Goal: Task Accomplishment & Management: Manage account settings

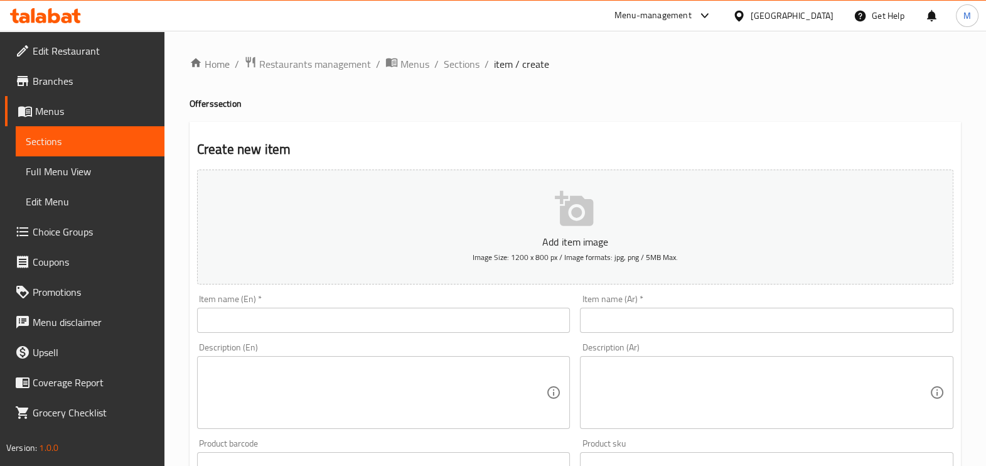
click at [69, 11] on icon at bounding box center [45, 15] width 71 height 15
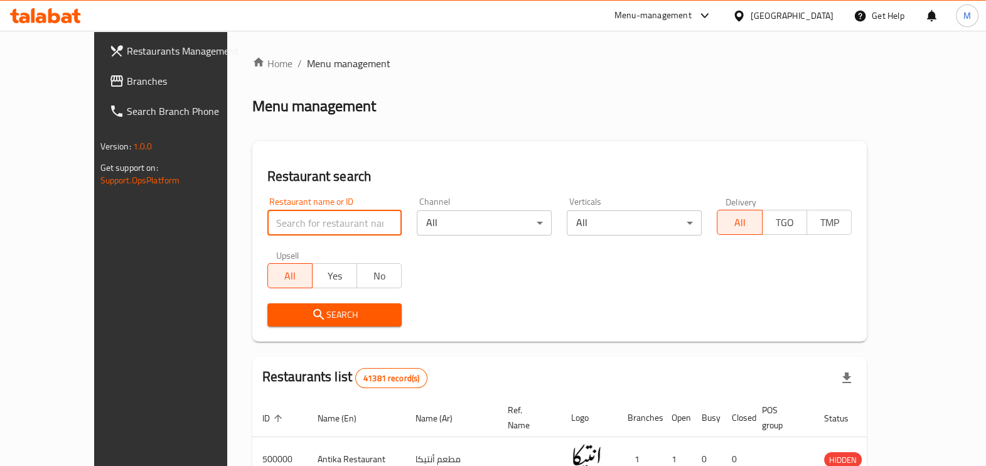
click at [302, 226] on input "search" at bounding box center [334, 222] width 135 height 25
click at [669, 308] on div "Search" at bounding box center [560, 315] width 600 height 38
click at [275, 224] on input "search" at bounding box center [334, 222] width 135 height 25
paste input "701596"
type input "701596"
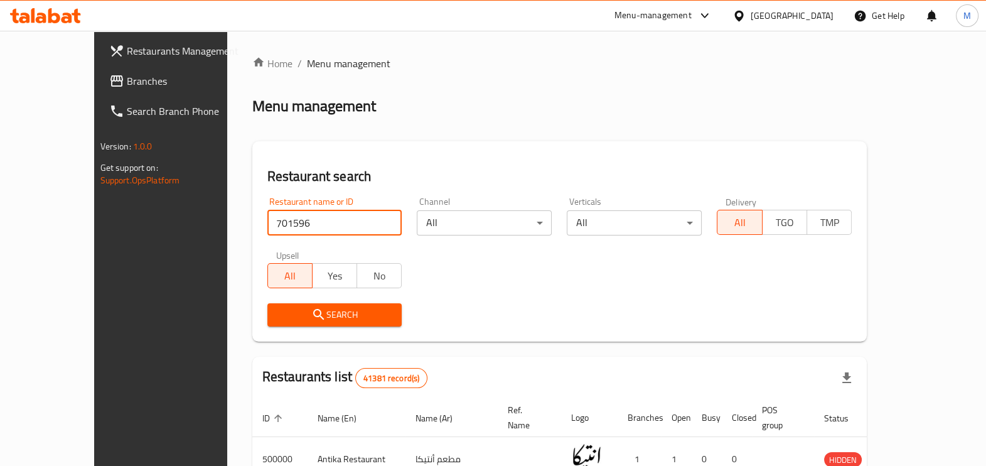
click button "Search" at bounding box center [334, 314] width 135 height 23
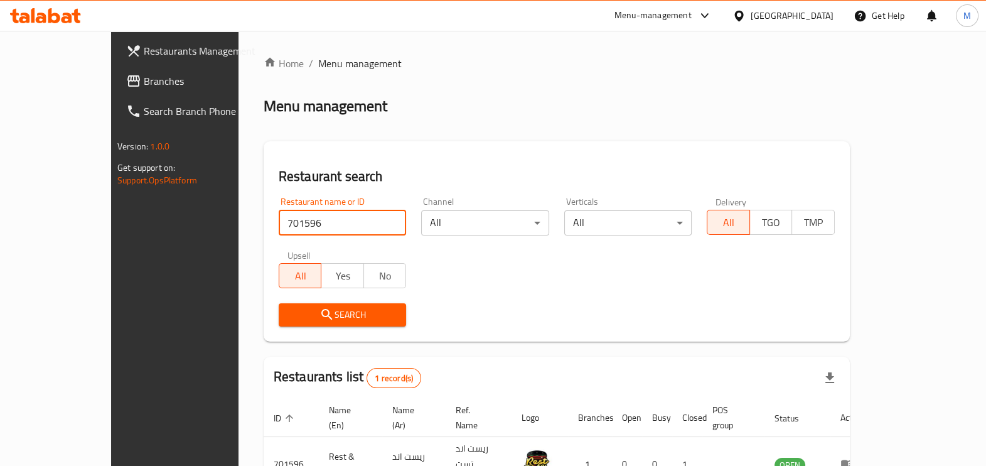
click at [308, 314] on span "Search" at bounding box center [343, 315] width 108 height 16
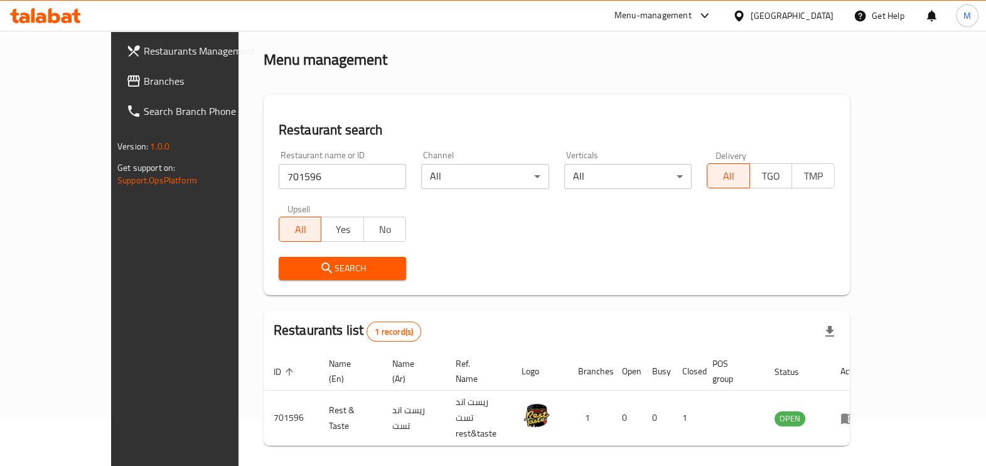
scroll to position [68, 0]
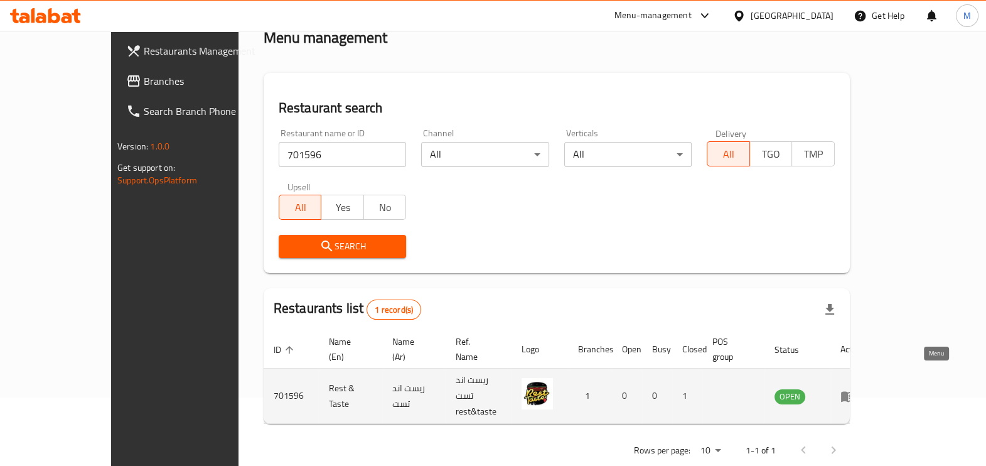
click at [864, 389] on link "enhanced table" at bounding box center [852, 396] width 23 height 15
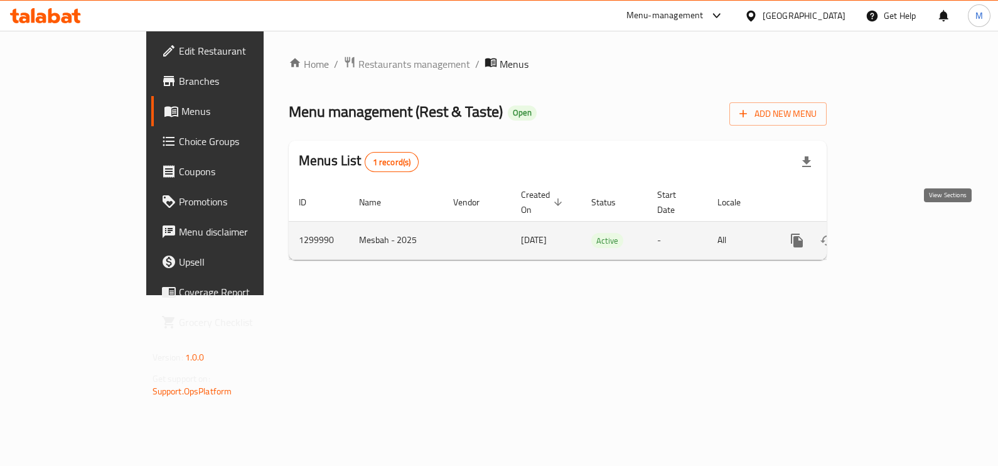
click at [895, 233] on icon "enhanced table" at bounding box center [887, 240] width 15 height 15
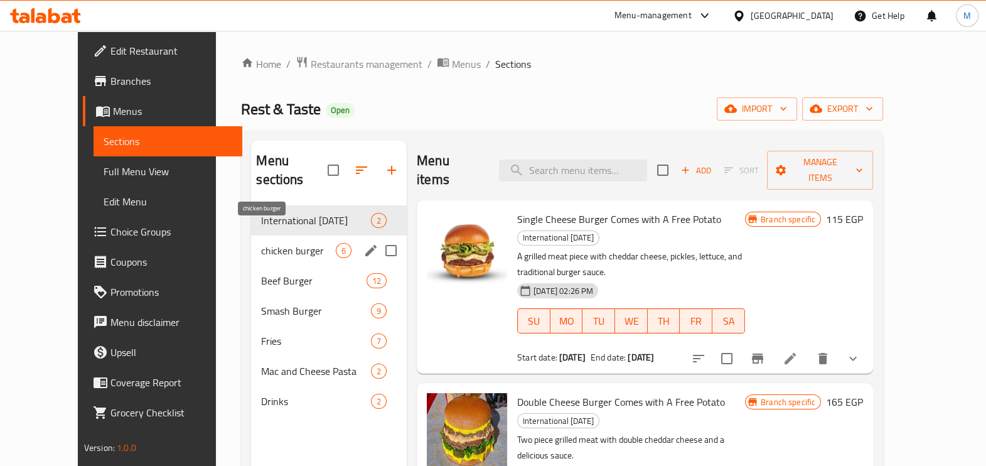
click at [292, 243] on span "chicken burger" at bounding box center [298, 250] width 75 height 15
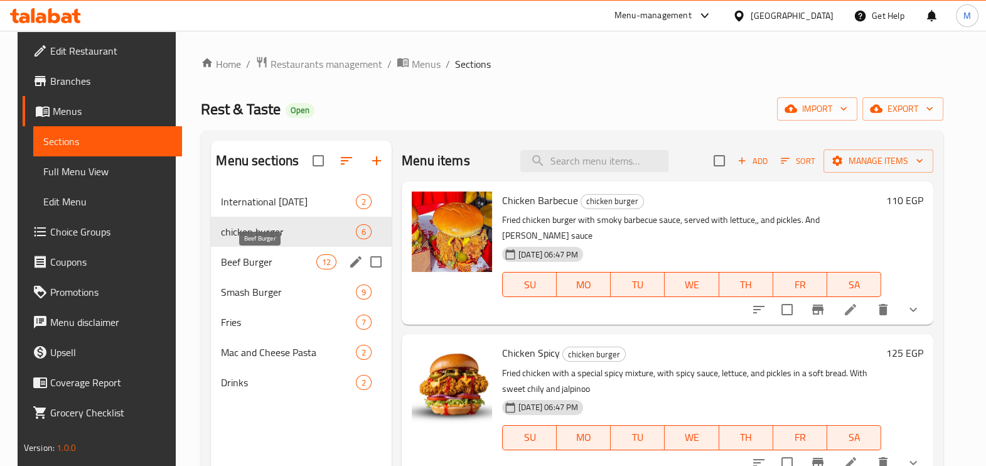
click at [257, 269] on span "Beef Burger" at bounding box center [268, 261] width 95 height 15
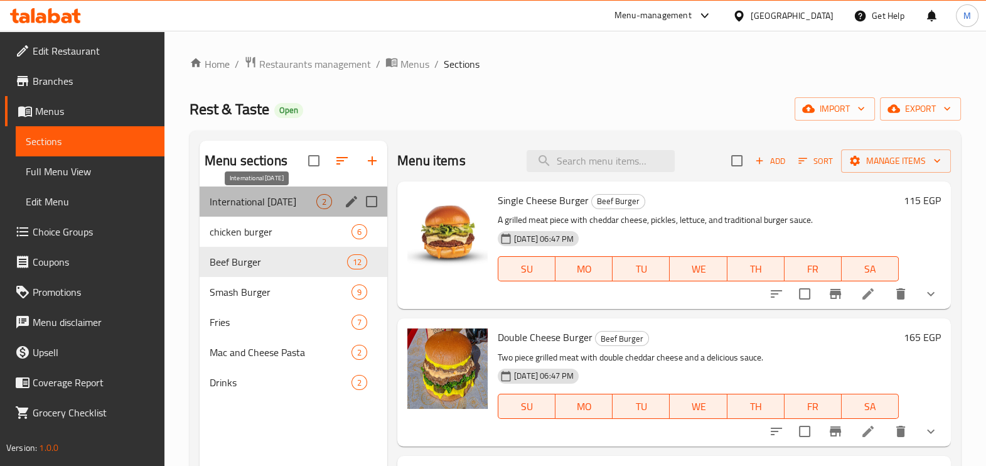
click at [273, 202] on span "International Potato Day" at bounding box center [263, 201] width 107 height 15
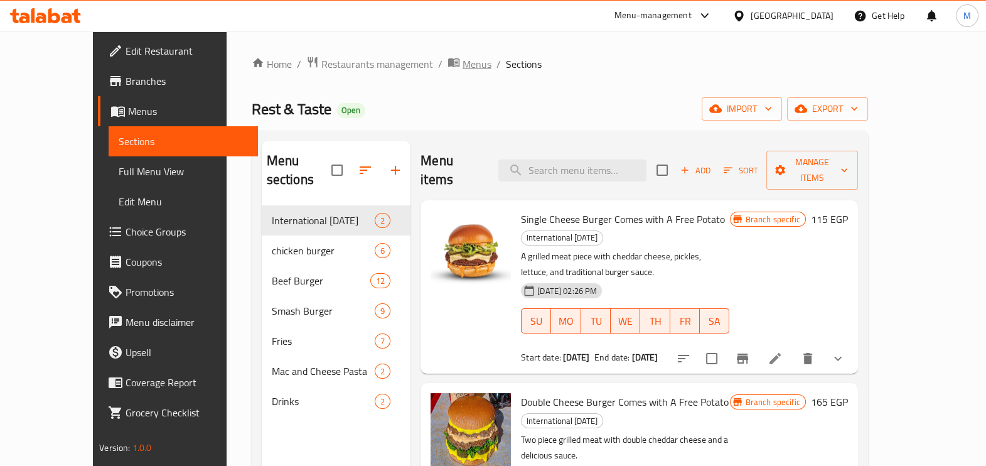
click at [463, 66] on span "Menus" at bounding box center [477, 64] width 29 height 15
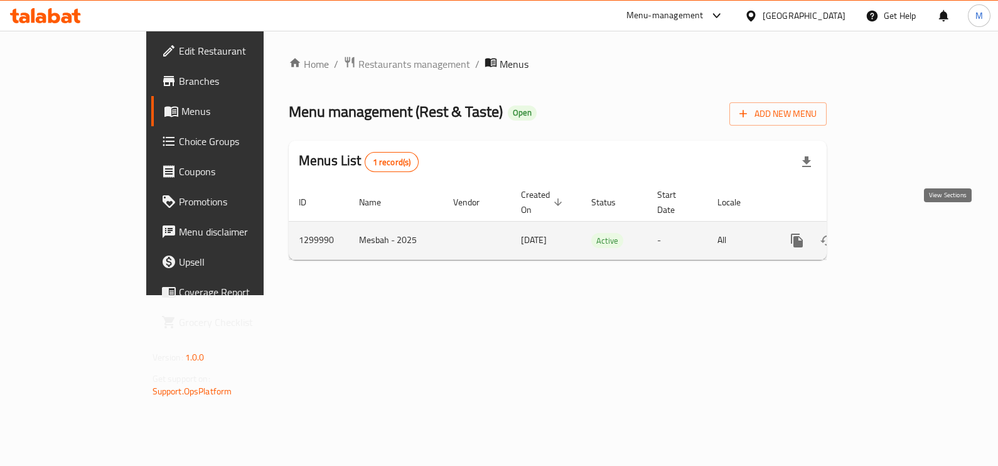
click at [895, 233] on icon "enhanced table" at bounding box center [887, 240] width 15 height 15
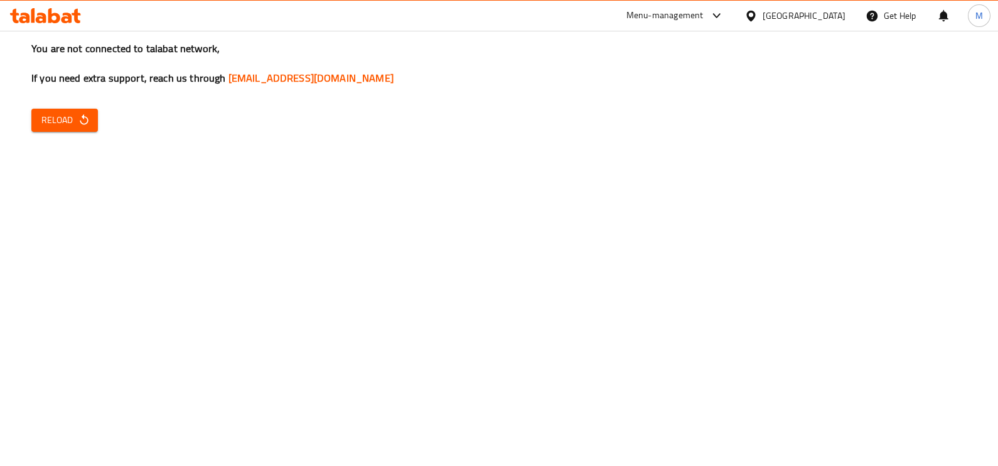
click at [70, 136] on div "You are not connected to talabat network, If you need extra support, reach us t…" at bounding box center [499, 233] width 998 height 466
click at [69, 129] on button "Reload" at bounding box center [64, 120] width 67 height 23
click at [69, 112] on span "Reload" at bounding box center [64, 120] width 46 height 16
click at [80, 132] on div "You are not connected to talabat network, If you need extra support, reach us t…" at bounding box center [499, 233] width 998 height 466
click at [75, 126] on span "Reload" at bounding box center [64, 120] width 46 height 16
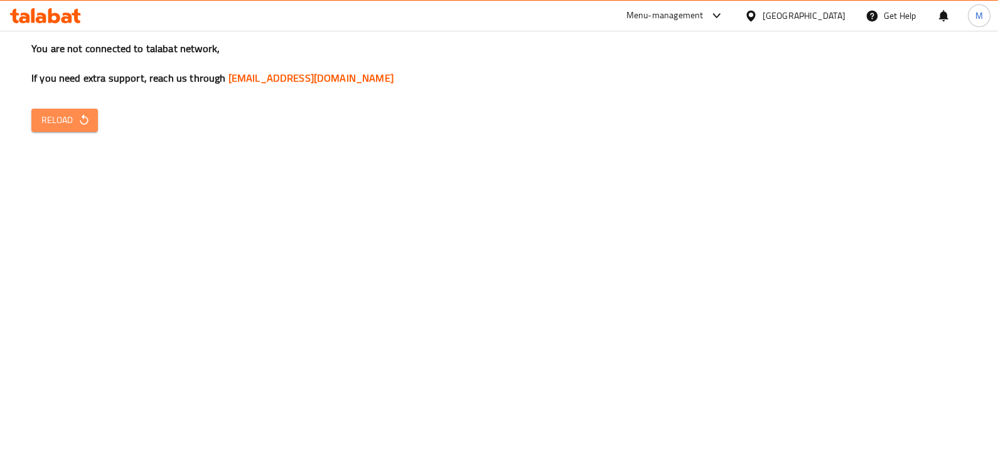
click at [66, 121] on span "Reload" at bounding box center [64, 120] width 46 height 16
click at [59, 132] on div "You are not connected to talabat network, If you need extra support, reach us t…" at bounding box center [499, 233] width 998 height 466
click at [60, 113] on span "Reload" at bounding box center [64, 120] width 46 height 16
click at [51, 109] on button "Reload" at bounding box center [64, 120] width 67 height 23
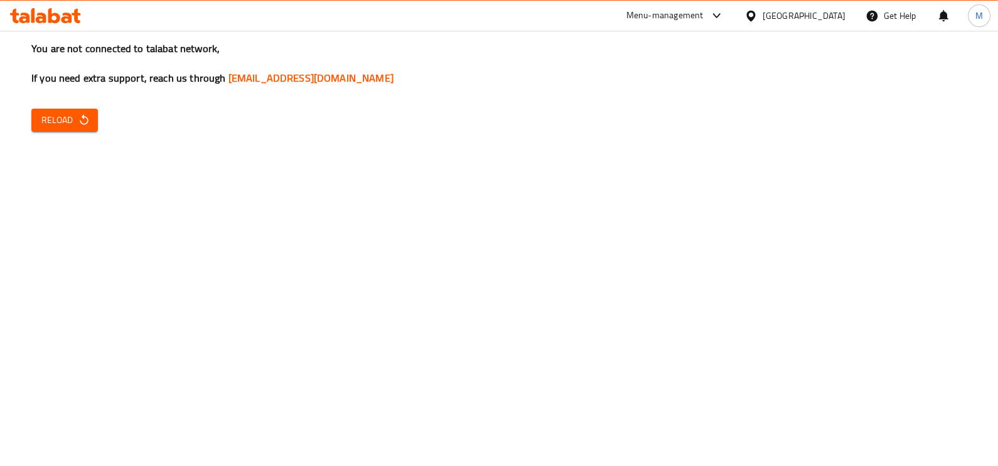
click at [67, 119] on span "Reload" at bounding box center [64, 120] width 46 height 16
click at [65, 123] on span "Reload" at bounding box center [64, 120] width 46 height 16
click at [95, 117] on button "Reload" at bounding box center [64, 120] width 67 height 23
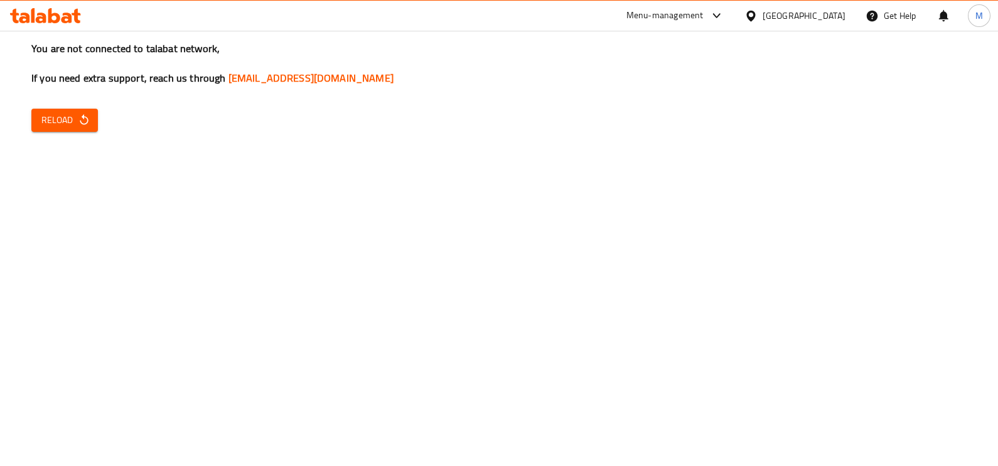
click at [38, 127] on button "Reload" at bounding box center [64, 120] width 67 height 23
click at [998, 348] on html "​ Menu-management [GEOGRAPHIC_DATA] Get Help M Restaurants Management Branches …" at bounding box center [499, 233] width 998 height 466
click at [68, 117] on span "Reload" at bounding box center [64, 120] width 46 height 16
click at [73, 126] on span "Reload" at bounding box center [64, 120] width 46 height 16
click at [53, 117] on span "Reload" at bounding box center [64, 120] width 46 height 16
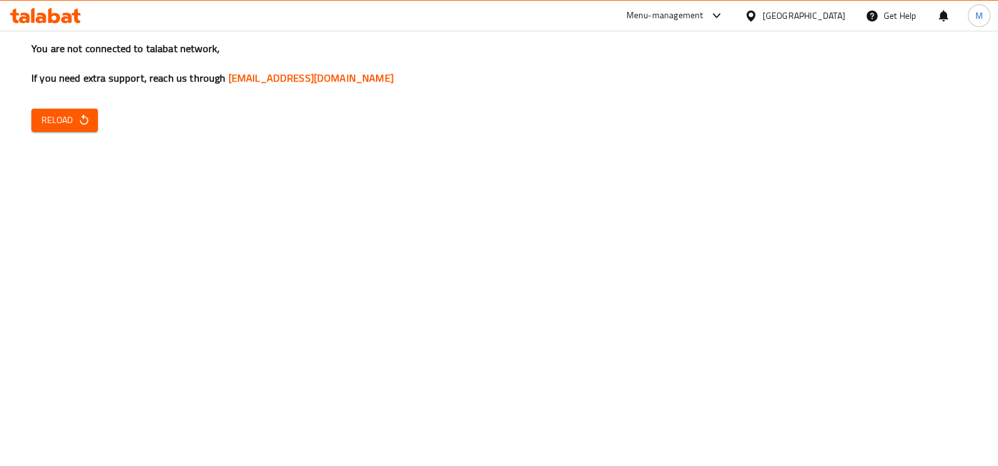
click at [83, 121] on icon "button" at bounding box center [84, 120] width 13 height 13
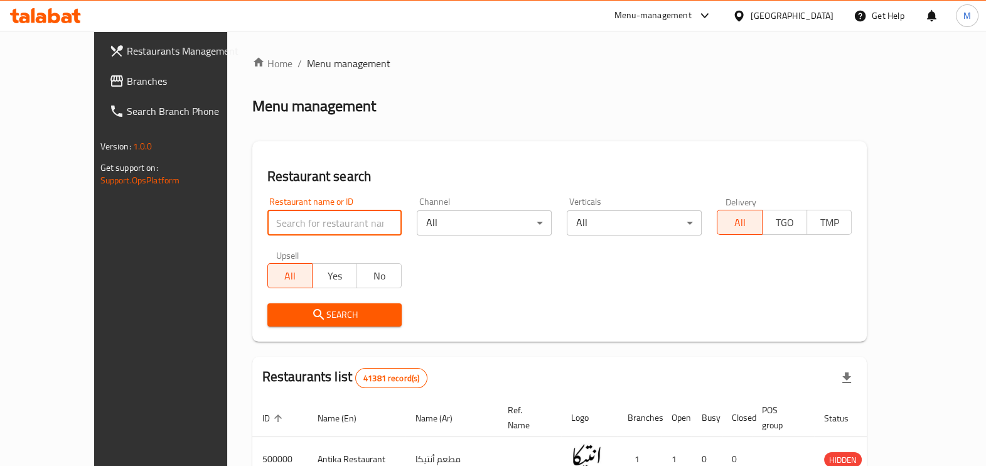
click at [333, 220] on input "search" at bounding box center [334, 222] width 135 height 25
paste input "701596"
type input "701596"
click button "Search" at bounding box center [334, 314] width 135 height 23
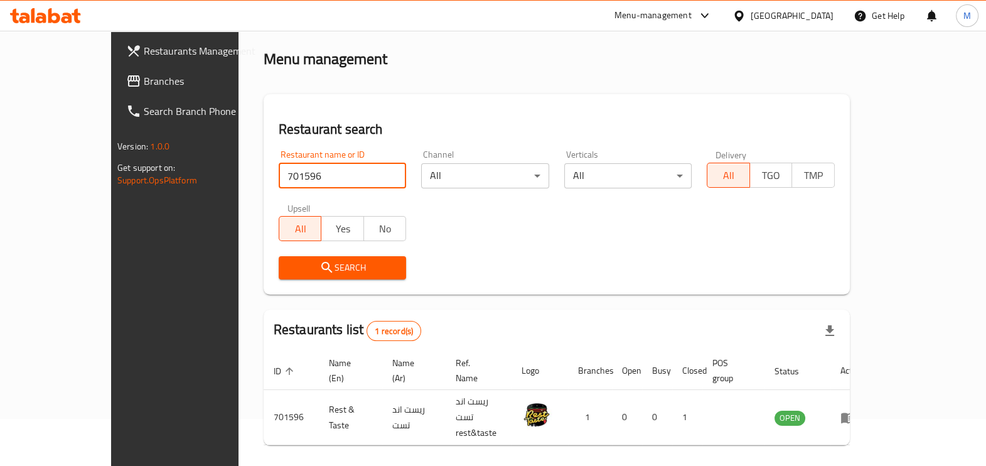
scroll to position [68, 0]
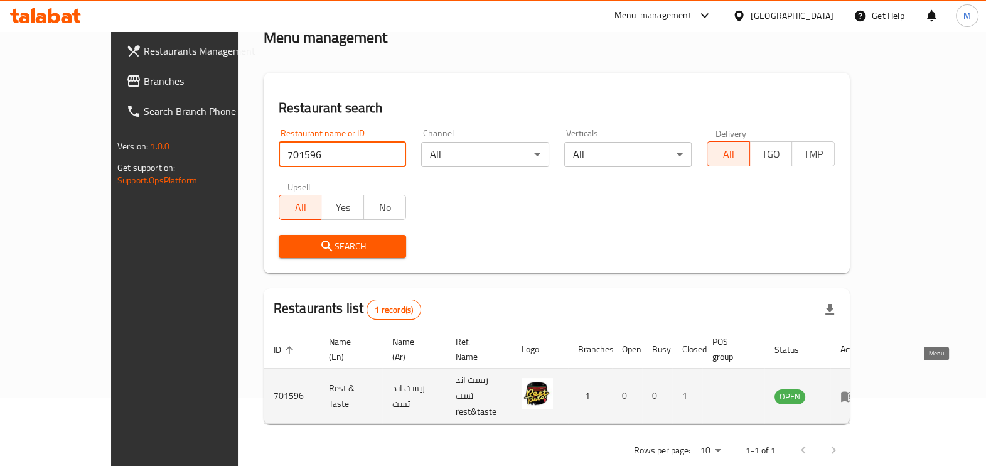
click at [856, 389] on icon "enhanced table" at bounding box center [848, 396] width 15 height 15
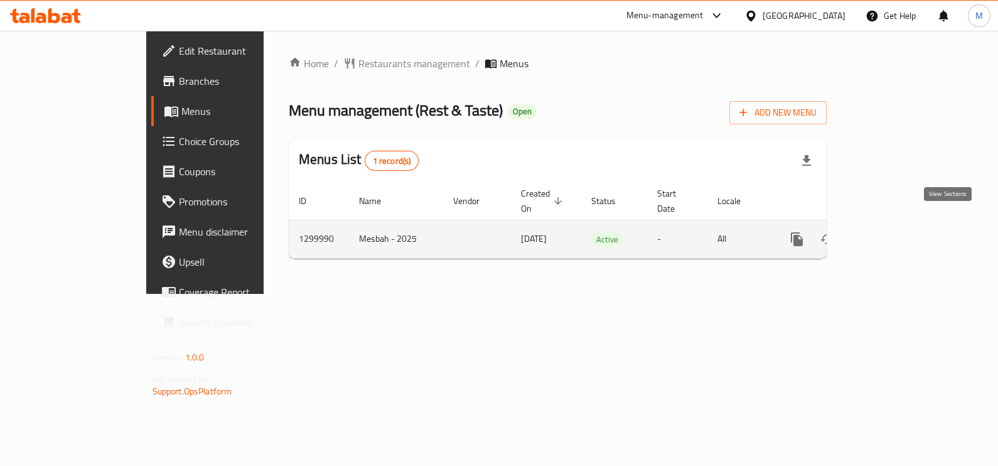
click at [895, 232] on icon "enhanced table" at bounding box center [887, 239] width 15 height 15
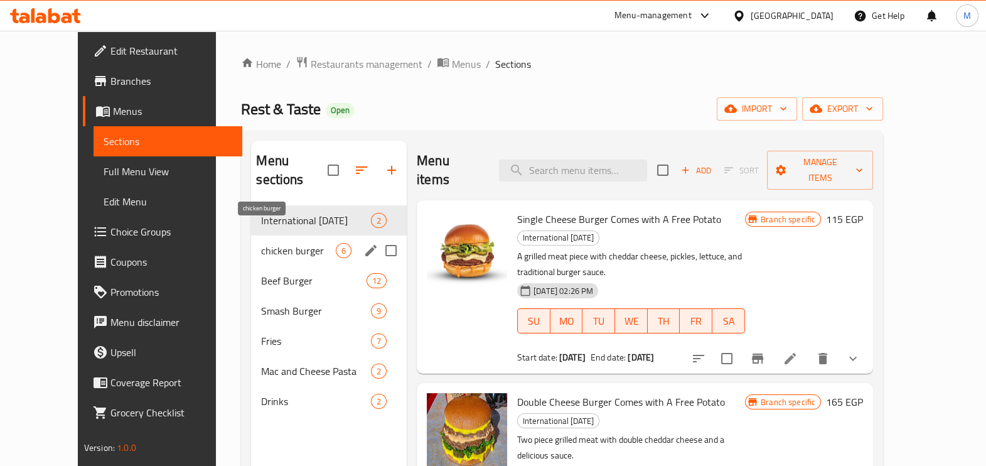
click at [300, 243] on span "chicken burger" at bounding box center [298, 250] width 75 height 15
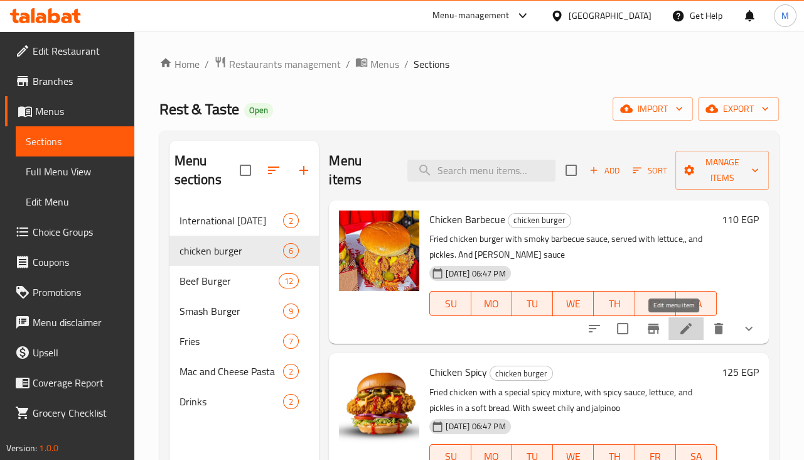
click at [679, 329] on icon at bounding box center [686, 328] width 15 height 15
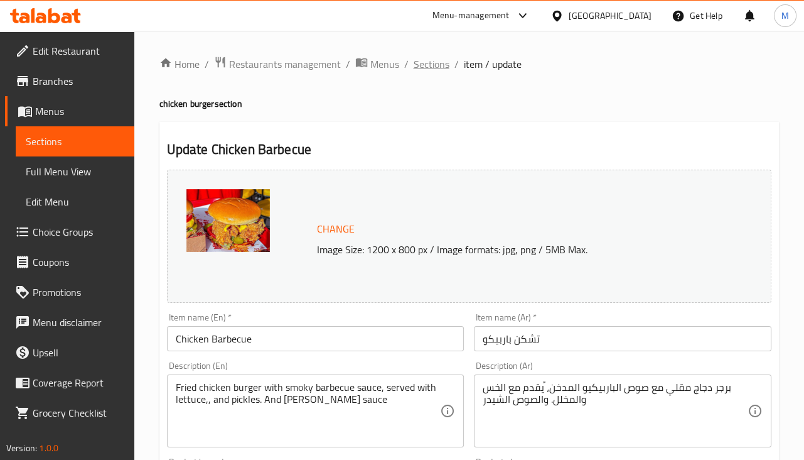
click at [425, 66] on span "Sections" at bounding box center [432, 64] width 36 height 15
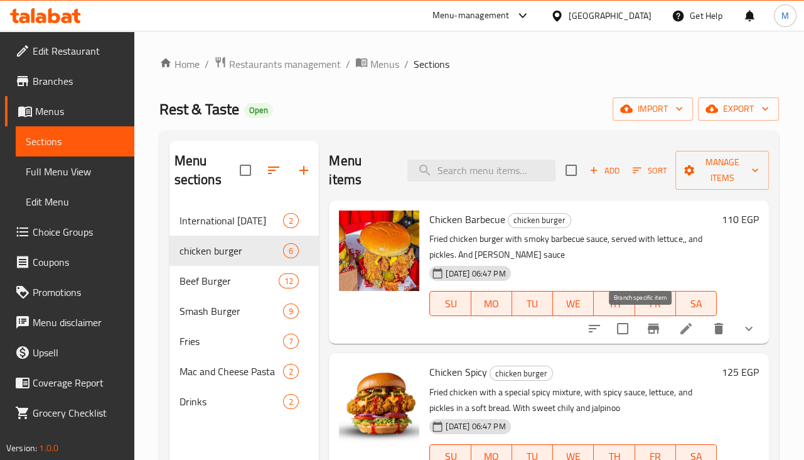
click at [648, 330] on icon "Branch-specific-item" at bounding box center [653, 328] width 11 height 10
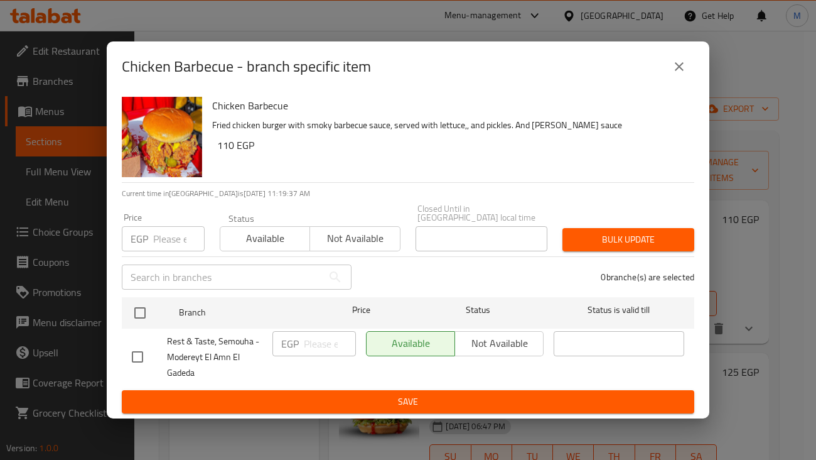
click at [170, 228] on input "number" at bounding box center [178, 238] width 51 height 25
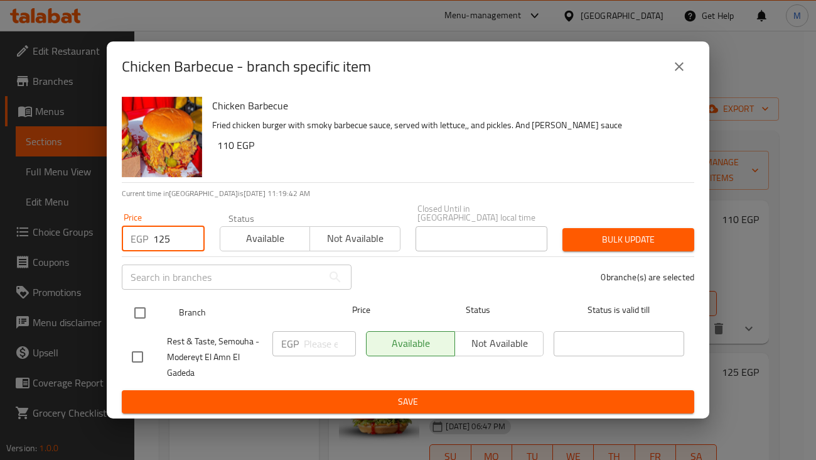
type input "125"
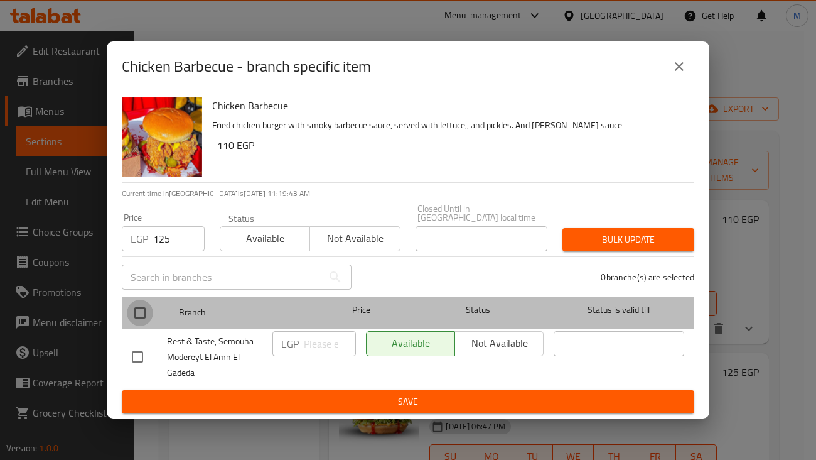
click at [137, 310] on input "checkbox" at bounding box center [140, 312] width 26 height 26
checkbox input "true"
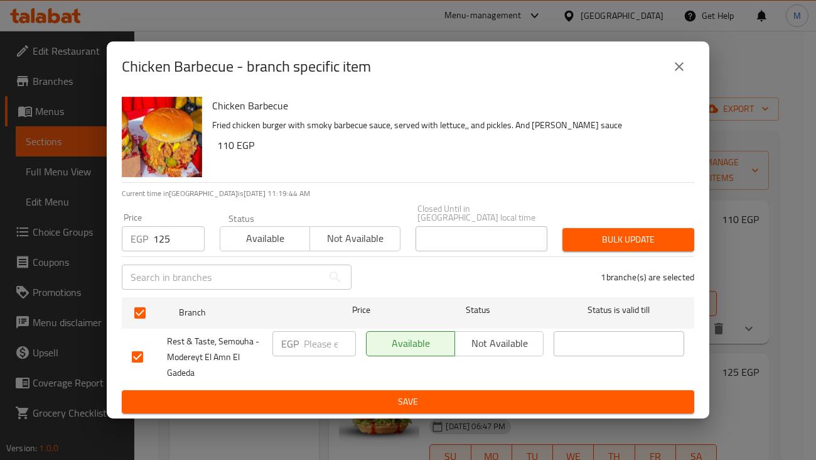
click at [664, 237] on span "Bulk update" at bounding box center [629, 240] width 112 height 16
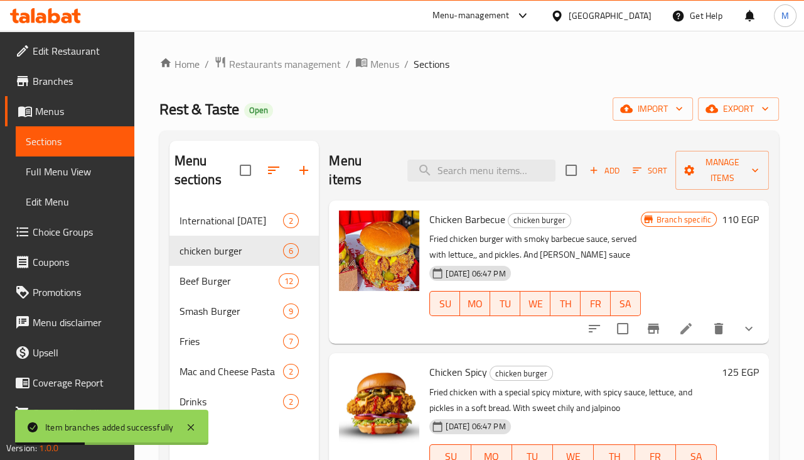
scroll to position [156, 0]
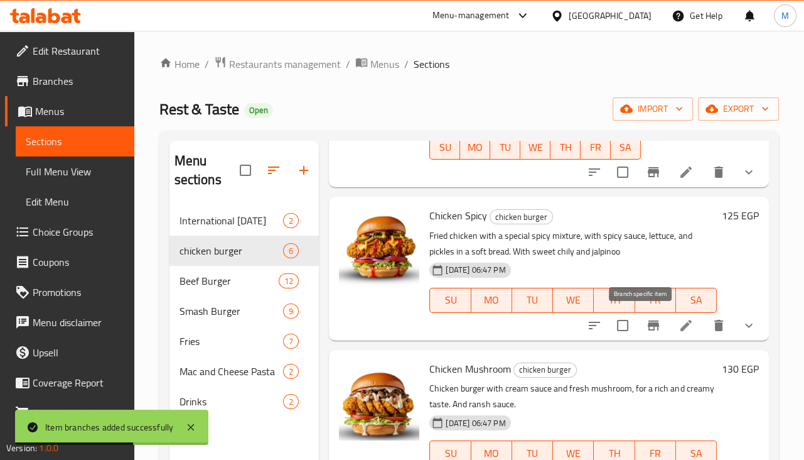
click at [646, 330] on icon "Branch-specific-item" at bounding box center [653, 325] width 15 height 15
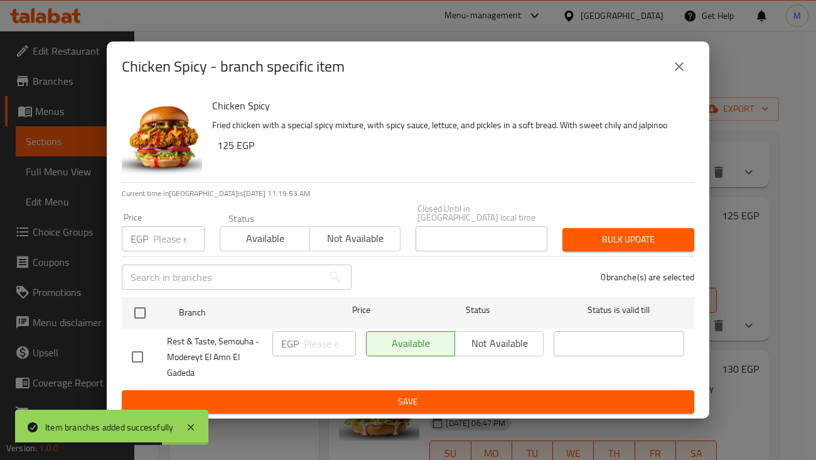
click at [158, 236] on input "number" at bounding box center [178, 238] width 51 height 25
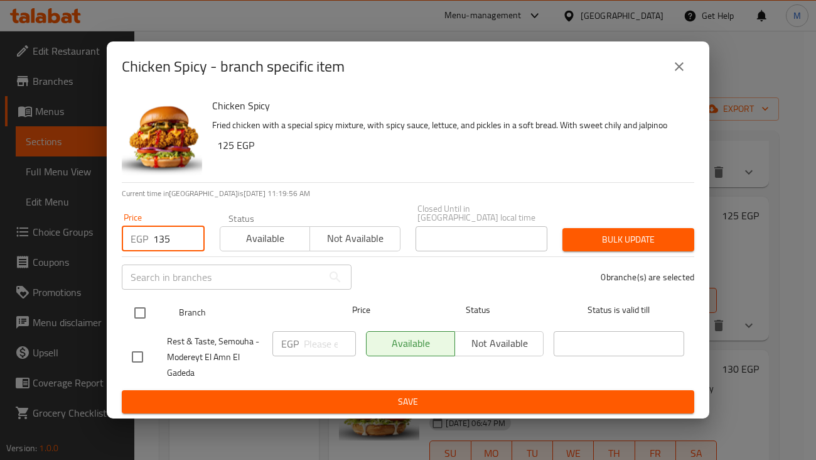
type input "135"
click at [143, 309] on input "checkbox" at bounding box center [140, 312] width 26 height 26
checkbox input "true"
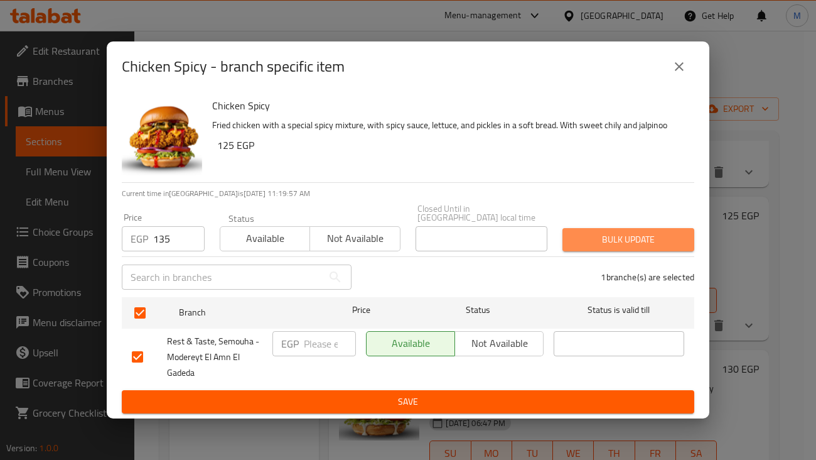
click at [578, 239] on span "Bulk update" at bounding box center [629, 240] width 112 height 16
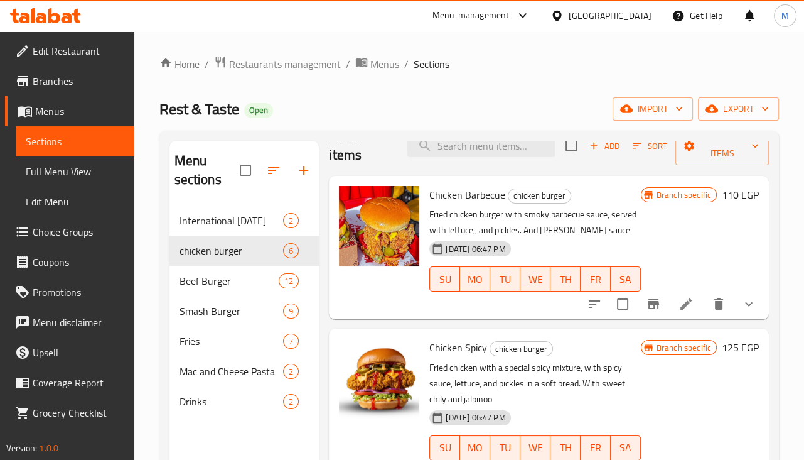
scroll to position [0, 0]
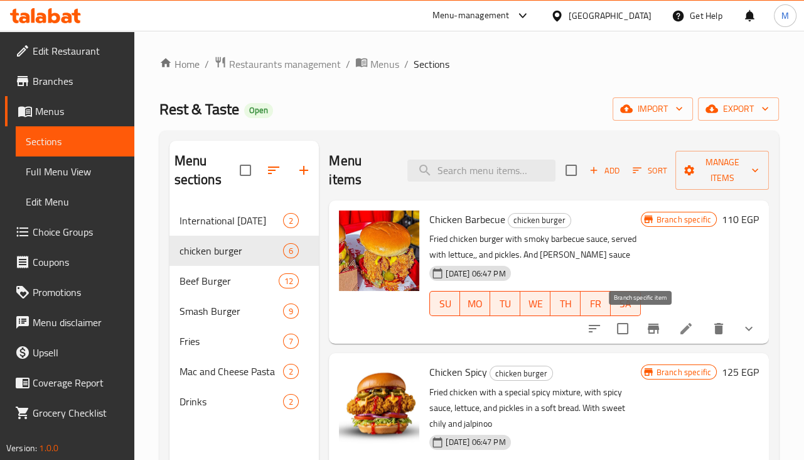
click at [646, 334] on icon "Branch-specific-item" at bounding box center [653, 328] width 15 height 15
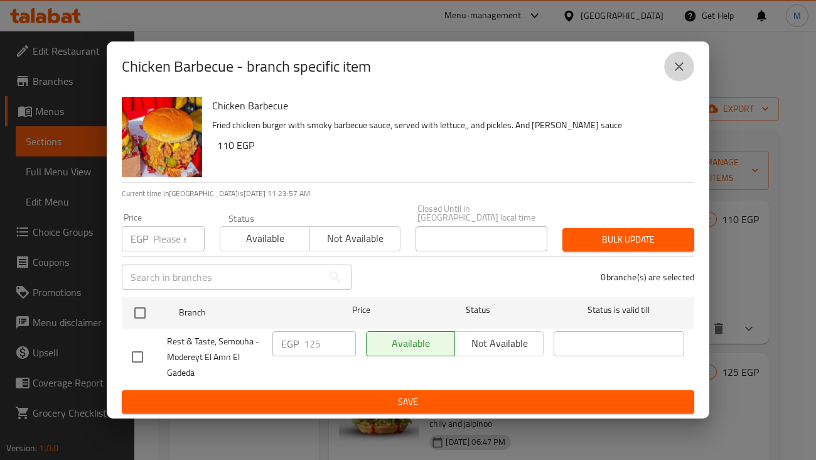
click at [692, 67] on button "close" at bounding box center [679, 66] width 30 height 30
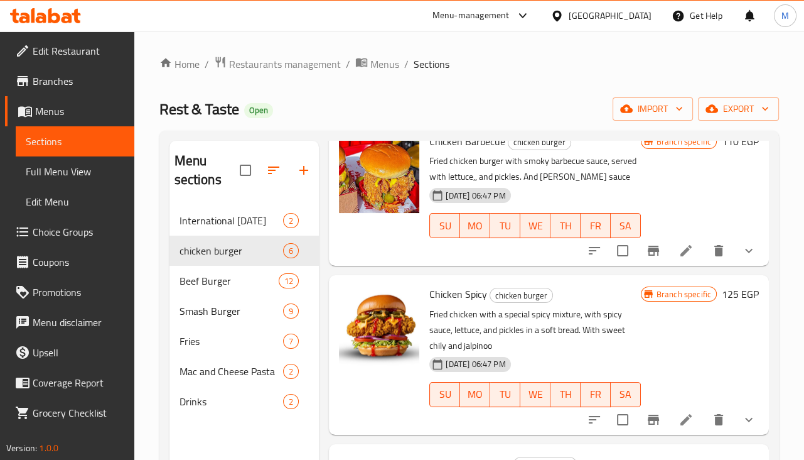
scroll to position [235, 0]
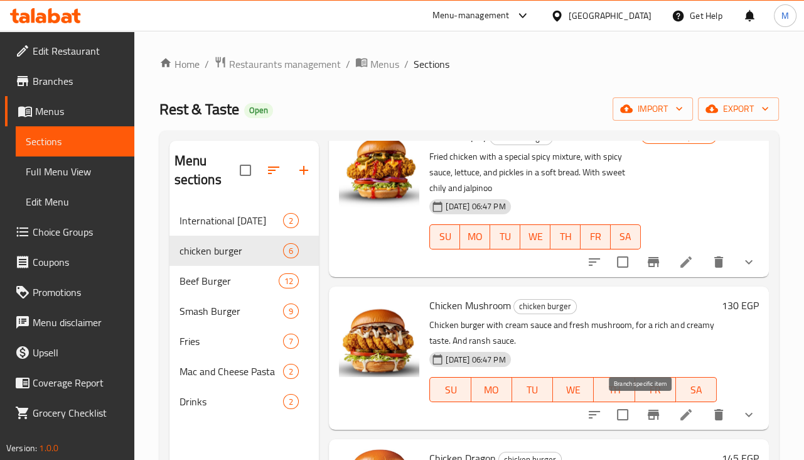
click at [646, 419] on icon "Branch-specific-item" at bounding box center [653, 414] width 15 height 15
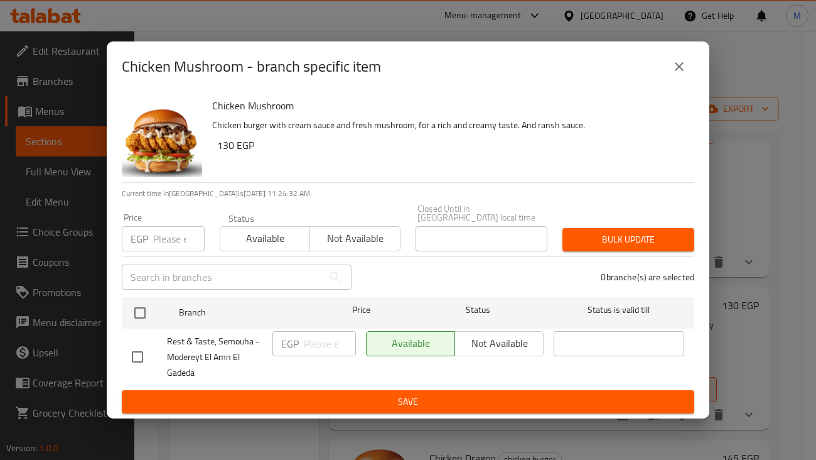
click at [141, 235] on p "EGP" at bounding box center [140, 238] width 18 height 15
click at [167, 234] on input "number" at bounding box center [178, 238] width 51 height 25
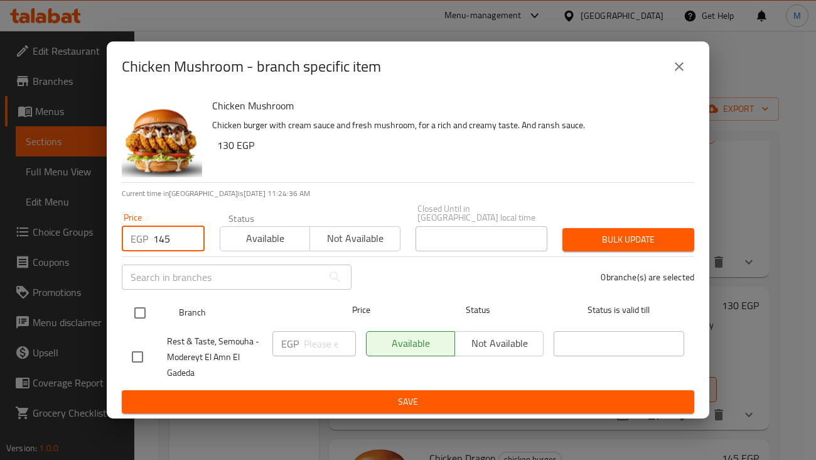
type input "145"
click at [138, 311] on input "checkbox" at bounding box center [140, 312] width 26 height 26
checkbox input "true"
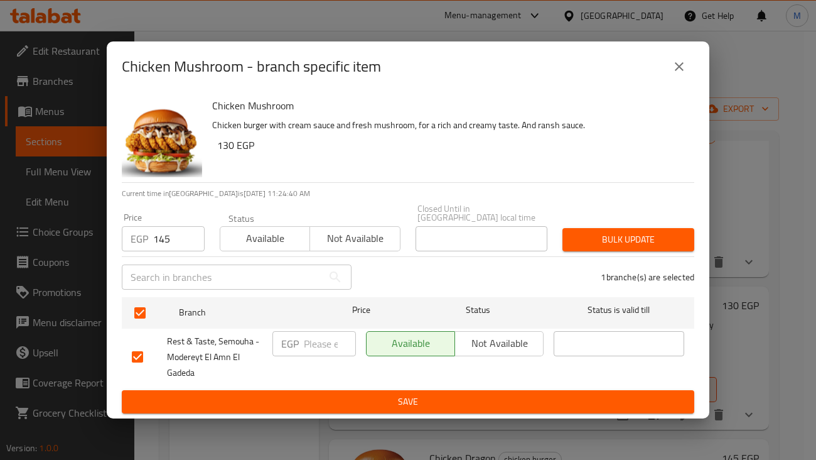
click at [576, 232] on span "Bulk update" at bounding box center [629, 240] width 112 height 16
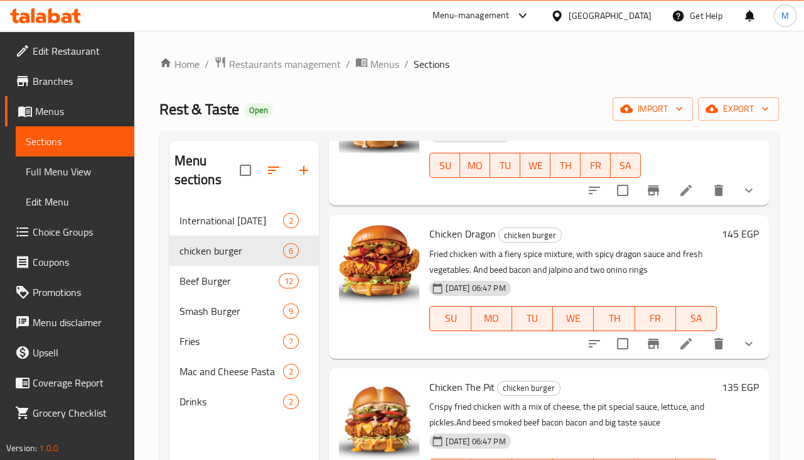
scroll to position [538, 0]
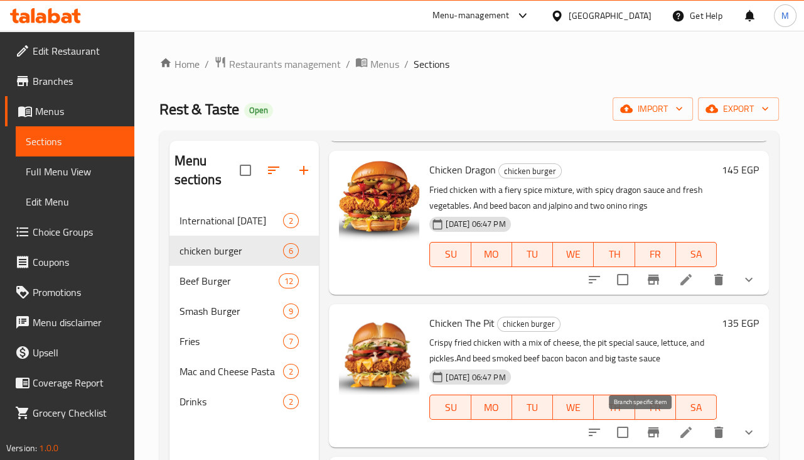
click at [648, 431] on icon "Branch-specific-item" at bounding box center [653, 432] width 11 height 10
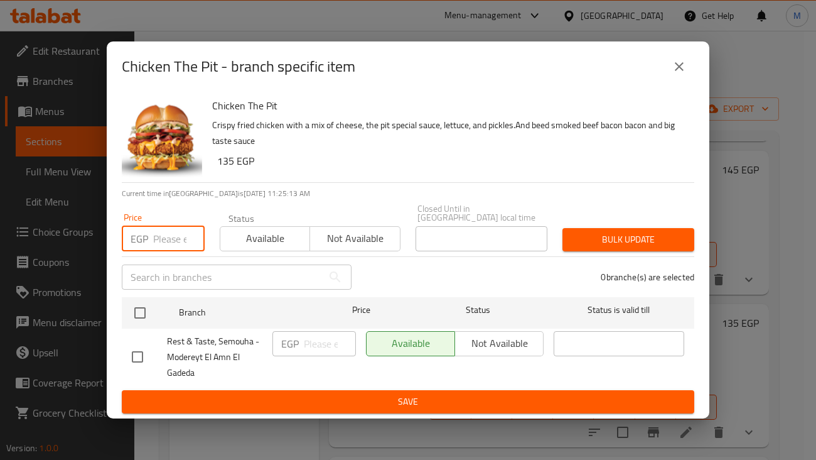
click at [153, 238] on input "number" at bounding box center [178, 238] width 51 height 25
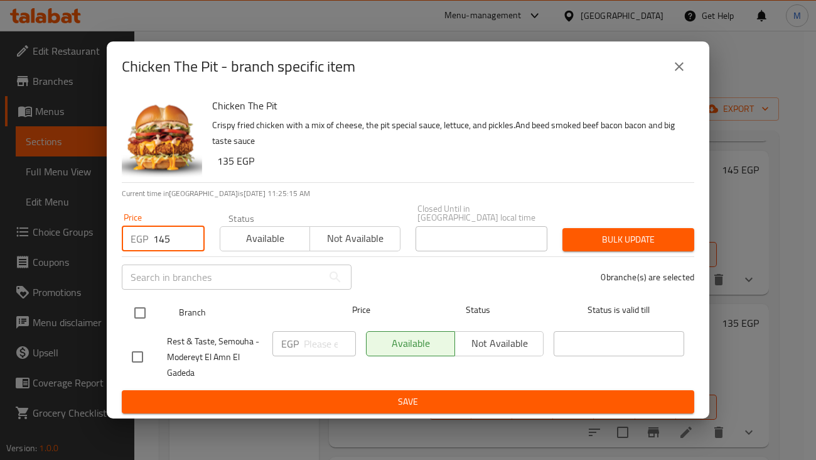
type input "145"
click at [137, 306] on input "checkbox" at bounding box center [140, 312] width 26 height 26
checkbox input "true"
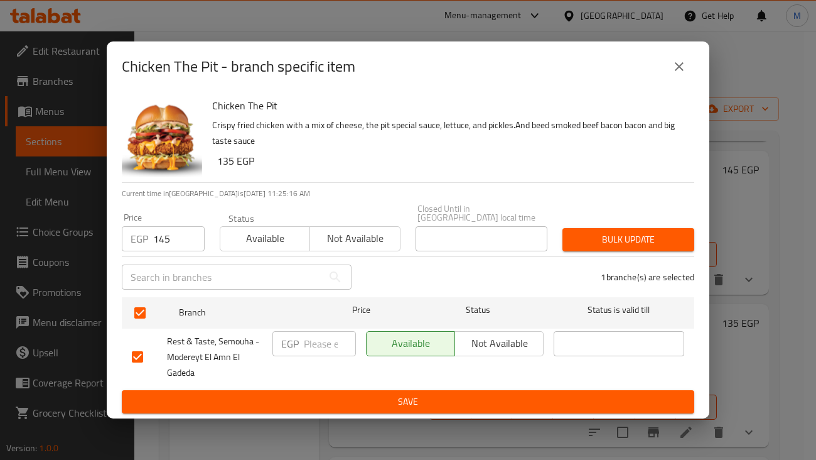
click at [584, 243] on button "Bulk update" at bounding box center [629, 239] width 132 height 23
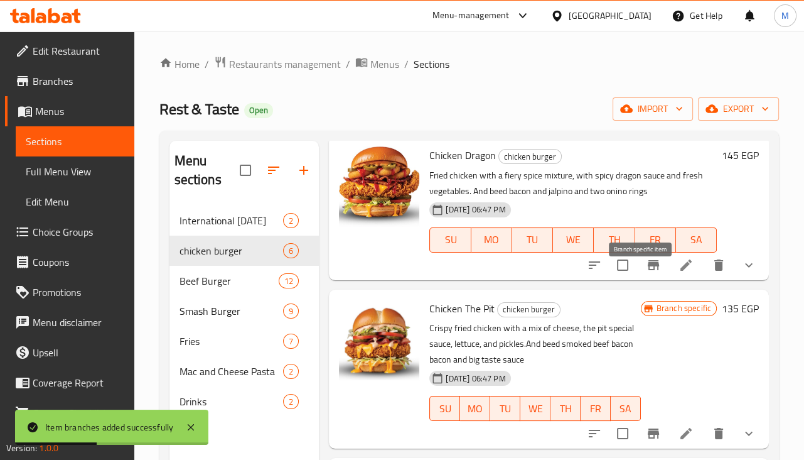
click at [648, 270] on icon "Branch-specific-item" at bounding box center [653, 265] width 11 height 10
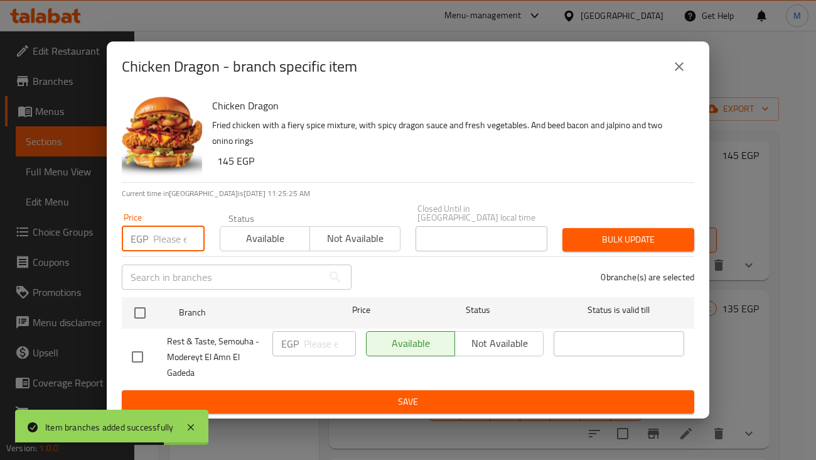
click at [170, 234] on input "number" at bounding box center [178, 238] width 51 height 25
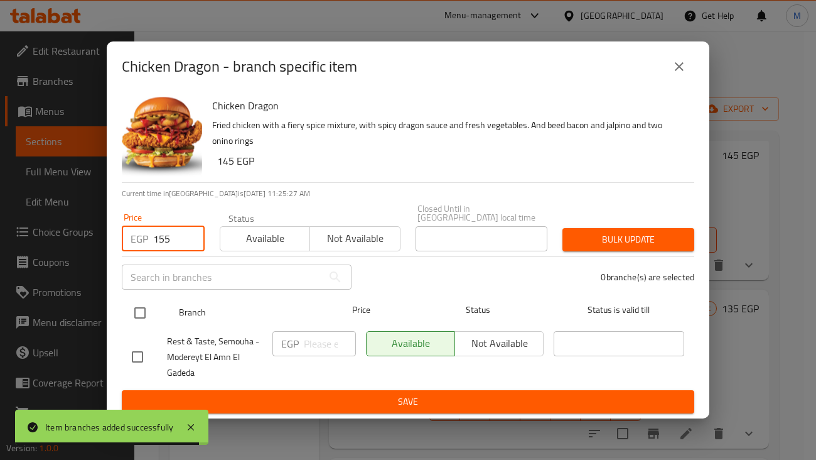
type input "155"
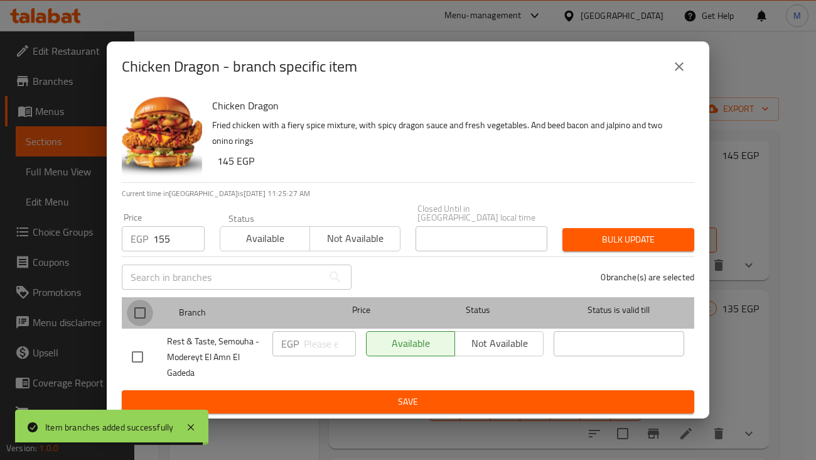
click at [139, 300] on input "checkbox" at bounding box center [140, 312] width 26 height 26
checkbox input "true"
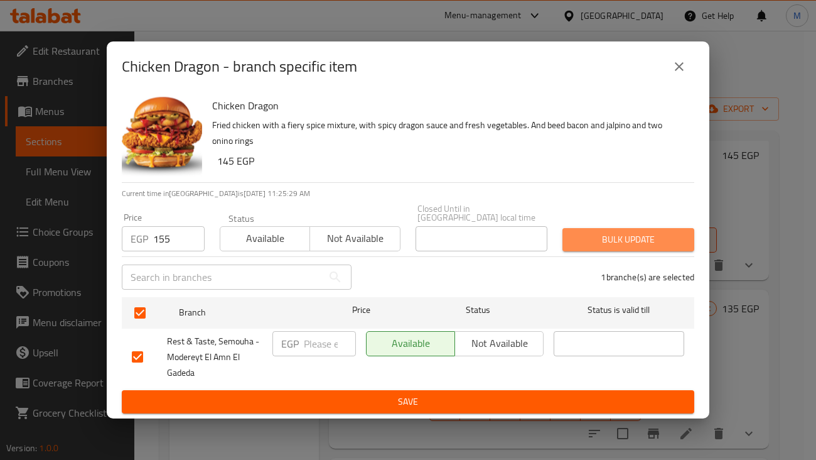
click at [622, 236] on span "Bulk update" at bounding box center [629, 240] width 112 height 16
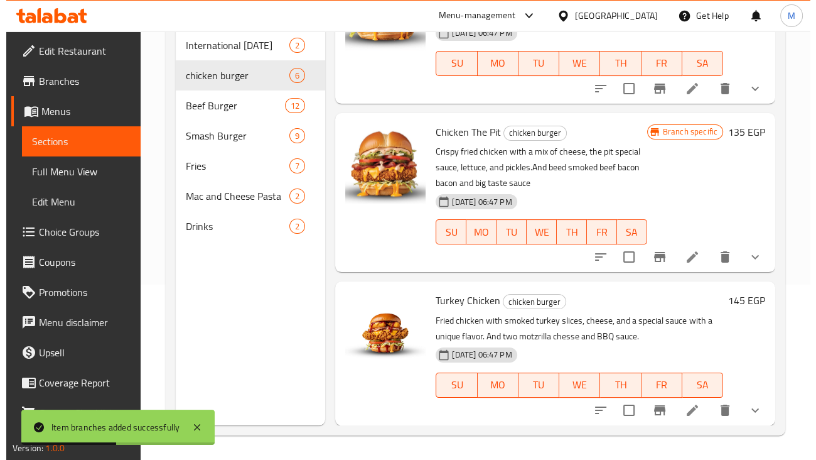
scroll to position [176, 0]
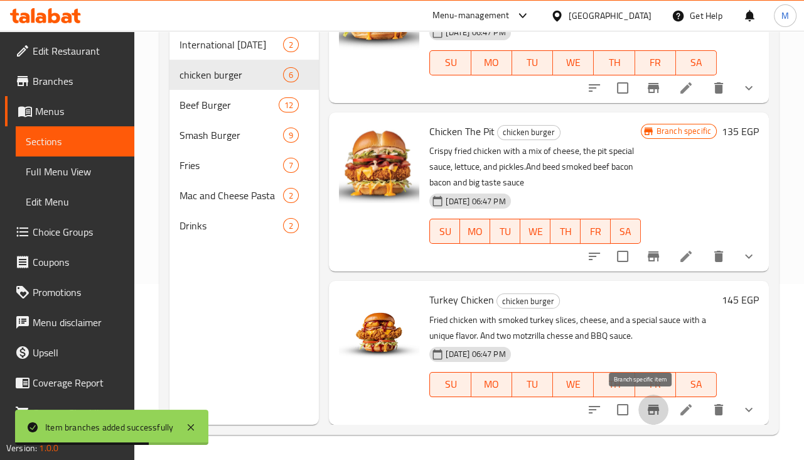
click at [638, 409] on button "Branch-specific-item" at bounding box center [653, 409] width 30 height 30
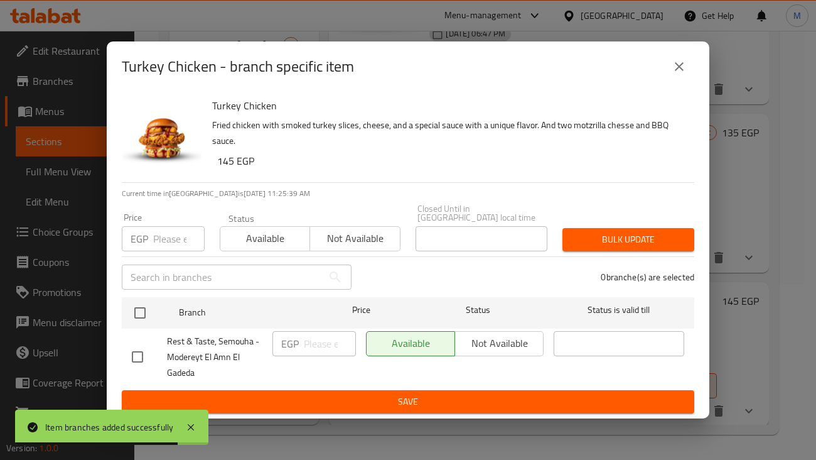
click at [173, 232] on input "number" at bounding box center [178, 238] width 51 height 25
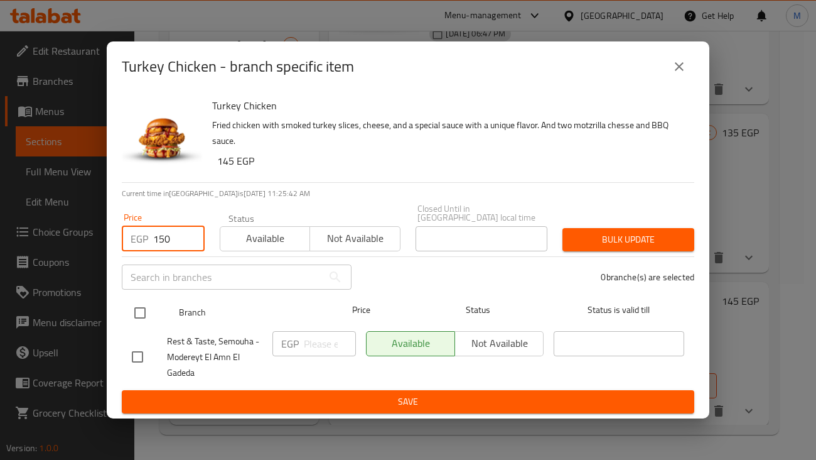
type input "150"
click at [137, 306] on input "checkbox" at bounding box center [140, 312] width 26 height 26
checkbox input "true"
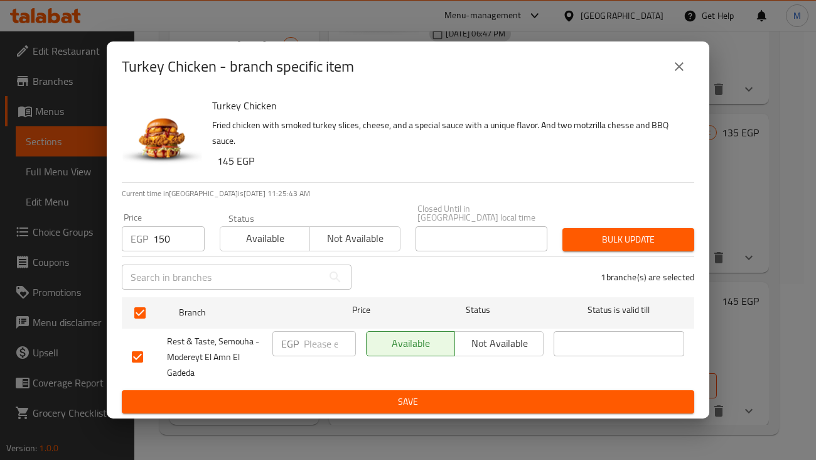
click at [601, 234] on span "Bulk update" at bounding box center [629, 240] width 112 height 16
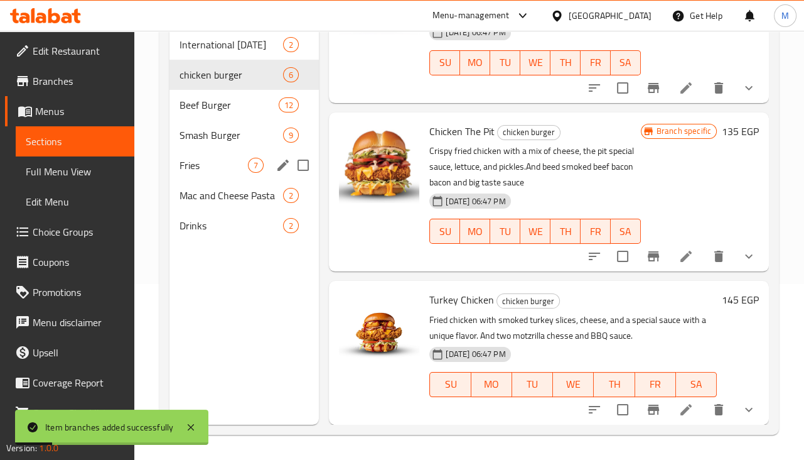
scroll to position [0, 0]
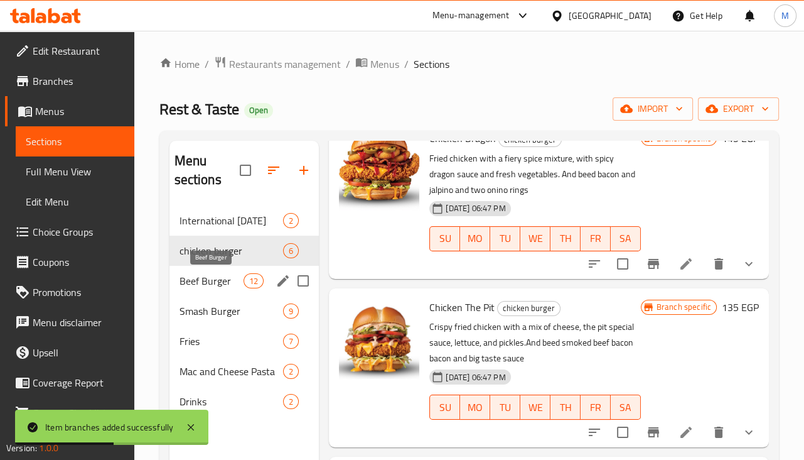
click at [226, 279] on span "Beef Burger" at bounding box center [212, 280] width 65 height 15
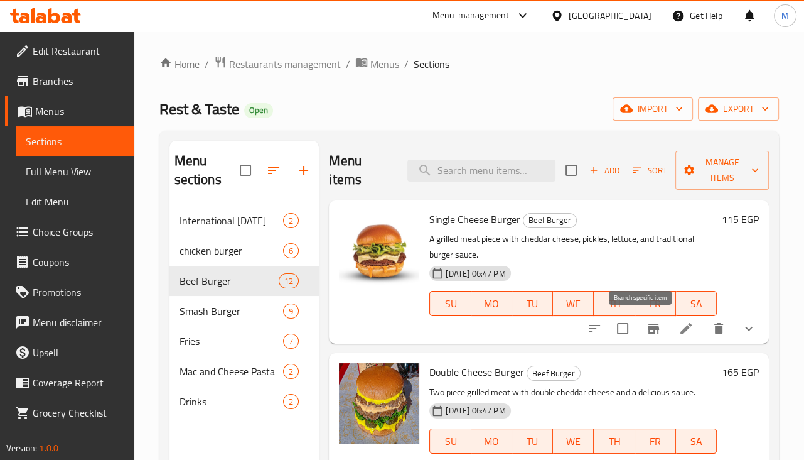
click at [648, 326] on icon "Branch-specific-item" at bounding box center [653, 328] width 11 height 10
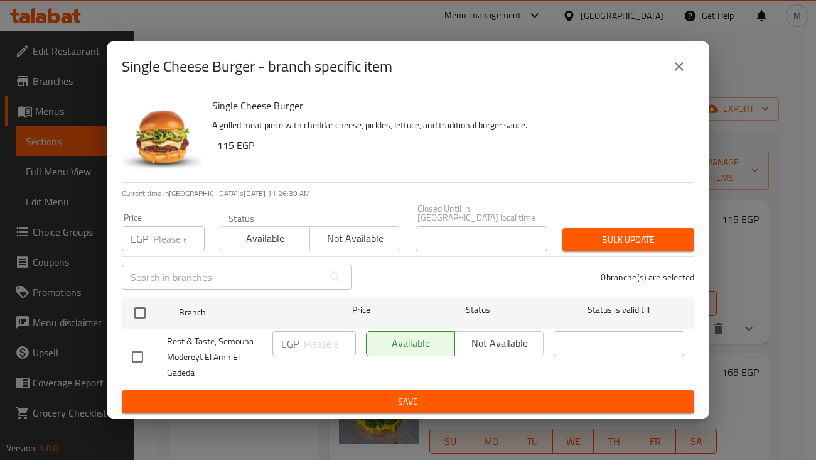
click at [160, 233] on input "number" at bounding box center [178, 238] width 51 height 25
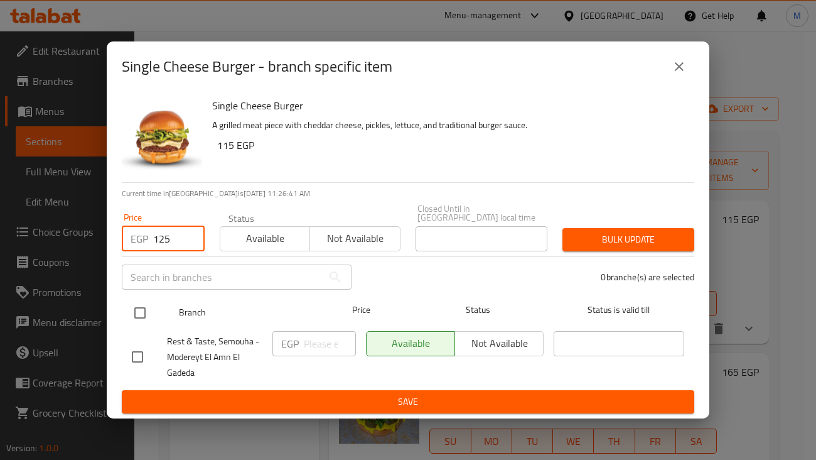
type input "125"
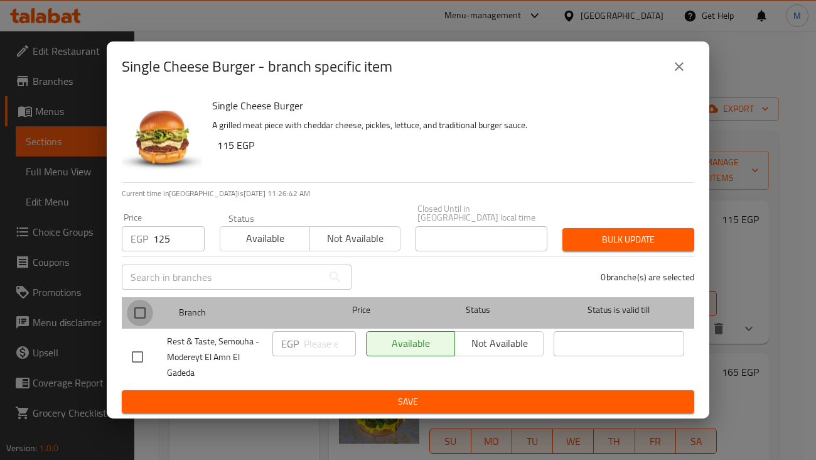
click at [143, 310] on input "checkbox" at bounding box center [140, 312] width 26 height 26
checkbox input "true"
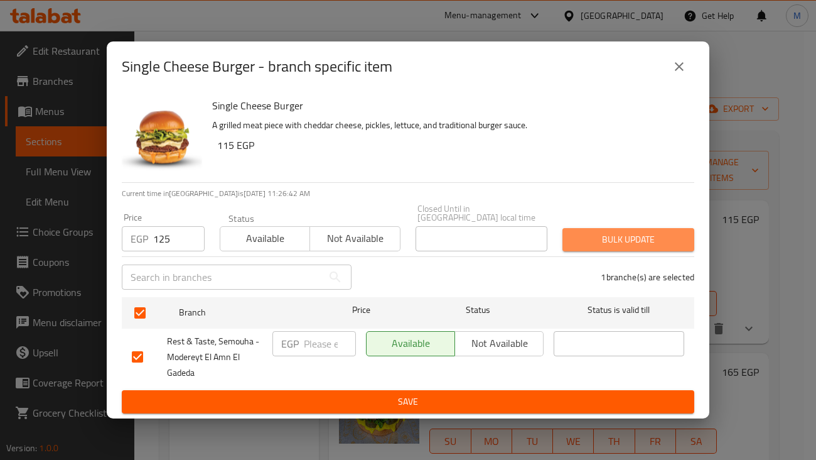
click at [639, 232] on span "Bulk update" at bounding box center [629, 240] width 112 height 16
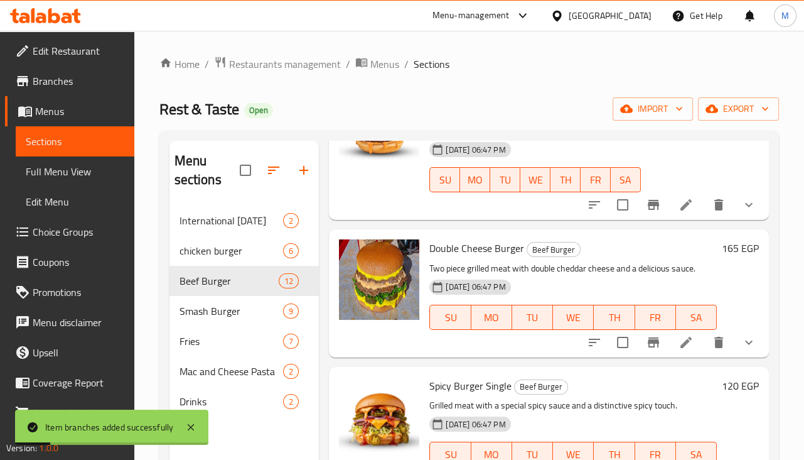
scroll to position [156, 0]
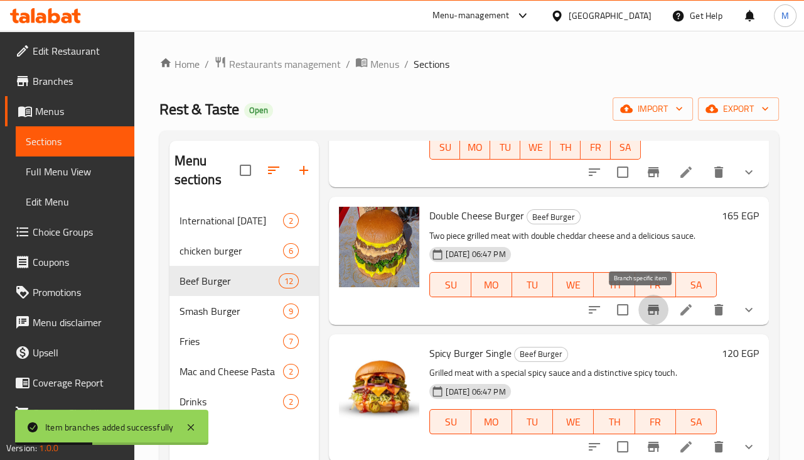
click at [648, 312] on icon "Branch-specific-item" at bounding box center [653, 309] width 15 height 15
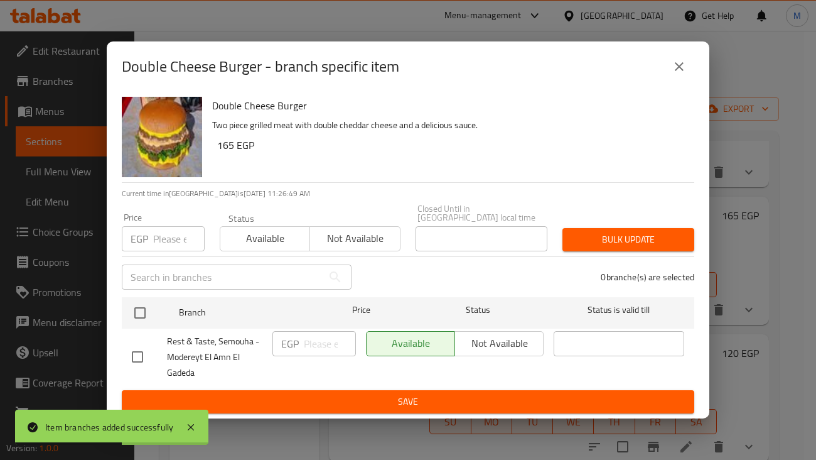
click at [176, 240] on input "number" at bounding box center [178, 238] width 51 height 25
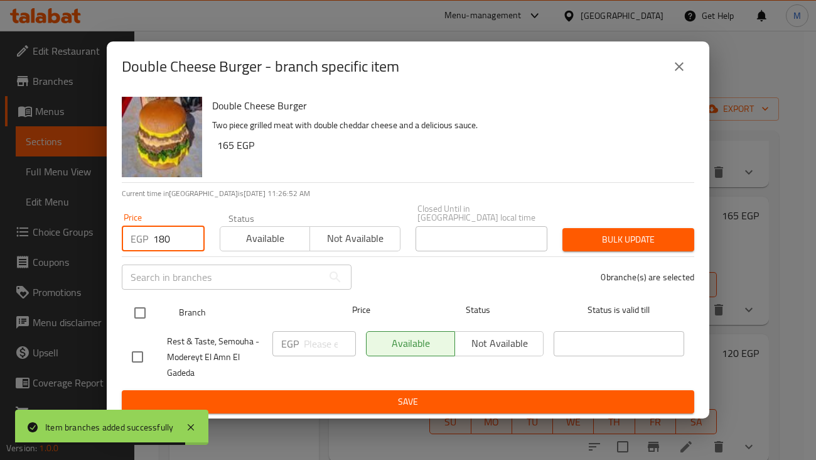
type input "180"
click at [141, 310] on input "checkbox" at bounding box center [140, 312] width 26 height 26
checkbox input "true"
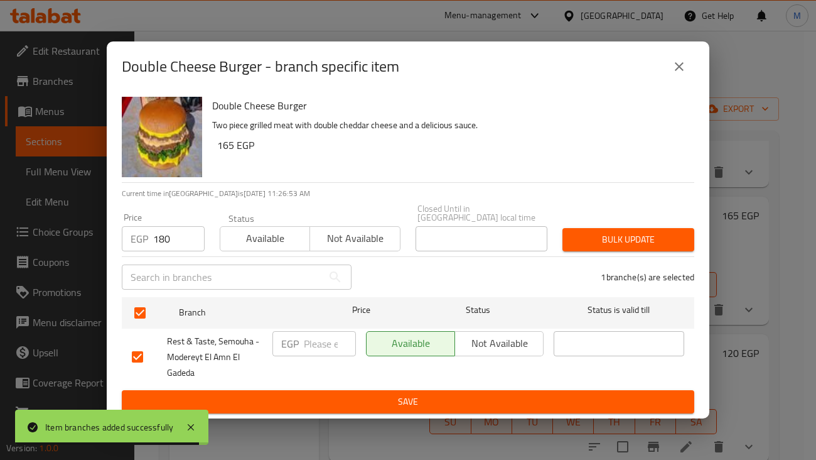
click at [587, 235] on span "Bulk update" at bounding box center [629, 240] width 112 height 16
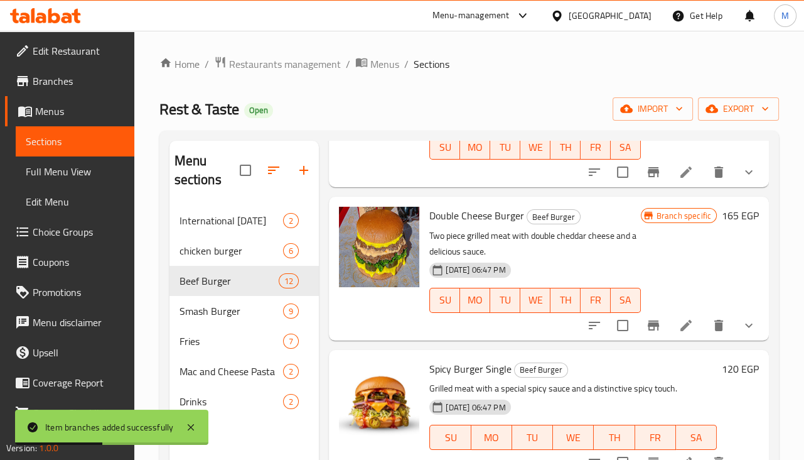
scroll to position [235, 0]
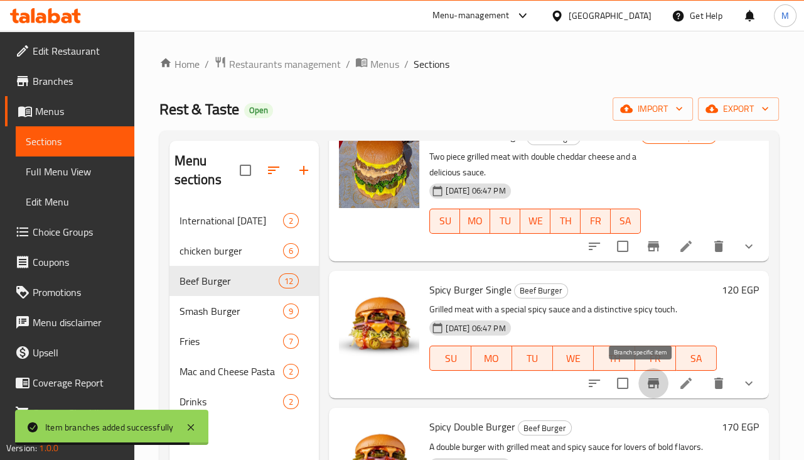
click at [638, 387] on button "Branch-specific-item" at bounding box center [653, 383] width 30 height 30
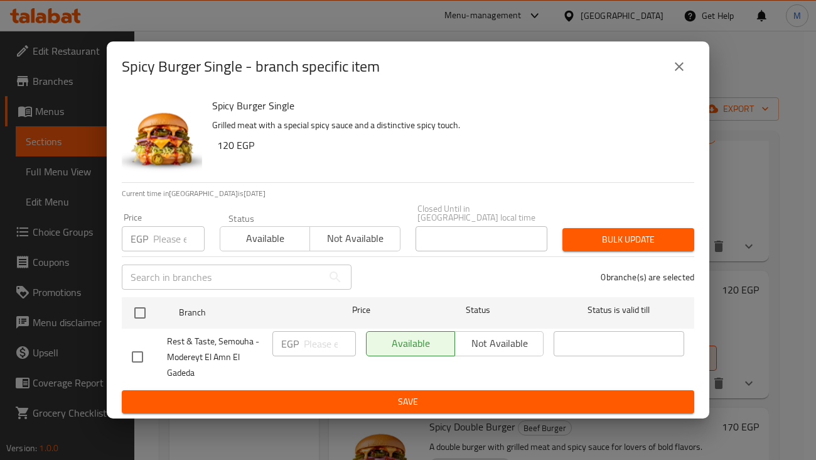
click at [174, 237] on input "number" at bounding box center [178, 238] width 51 height 25
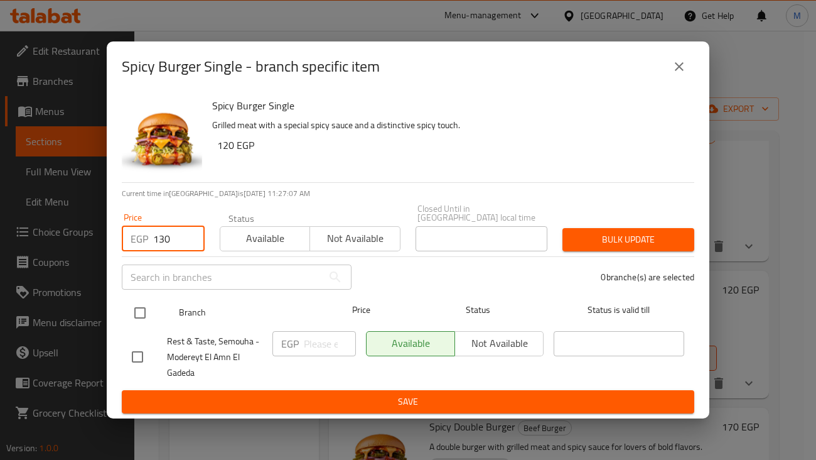
type input "130"
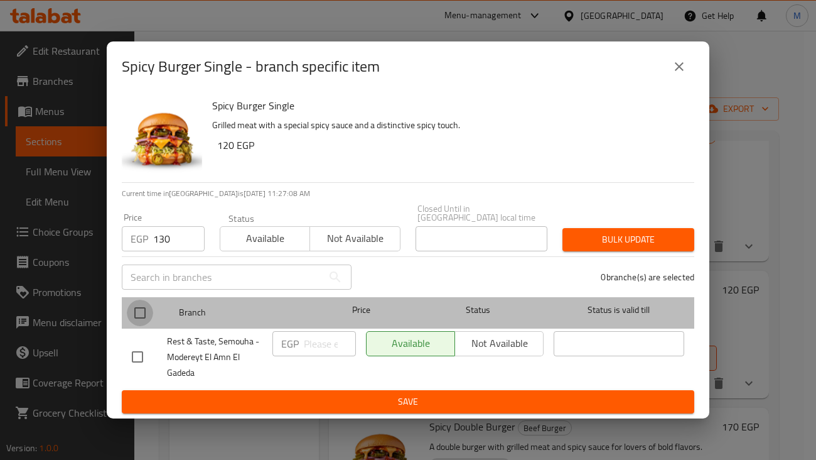
click at [141, 311] on input "checkbox" at bounding box center [140, 312] width 26 height 26
checkbox input "true"
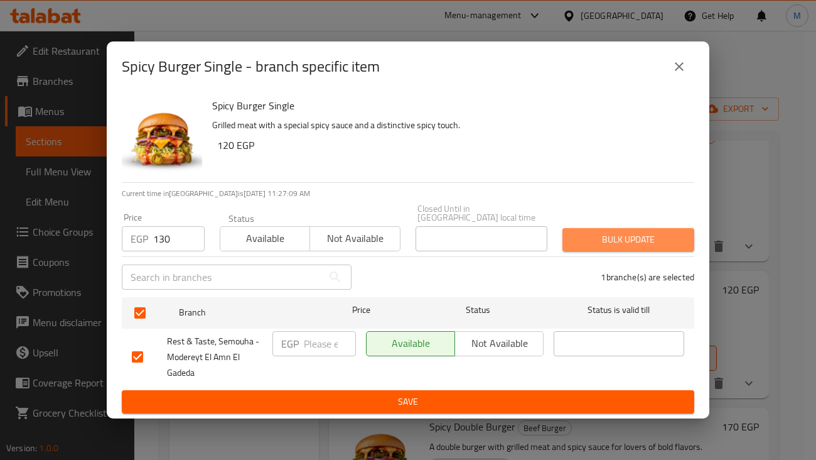
click at [568, 245] on button "Bulk update" at bounding box center [629, 239] width 132 height 23
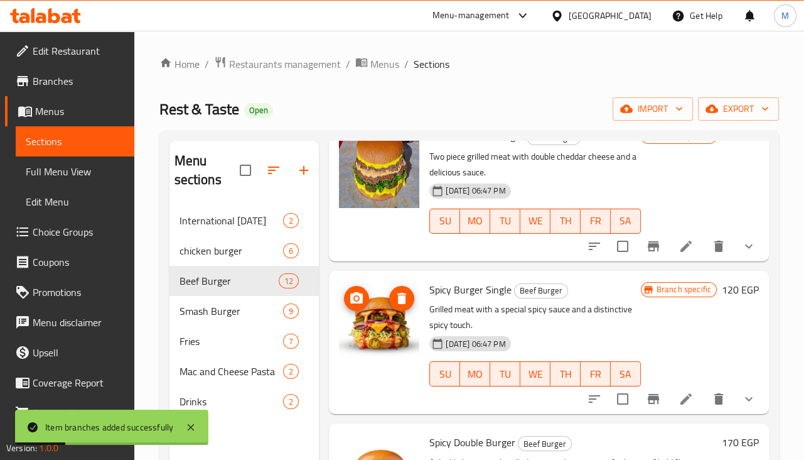
scroll to position [392, 0]
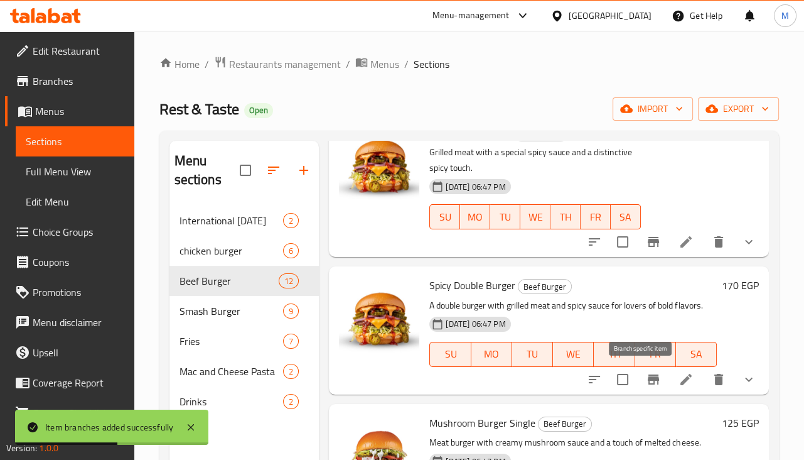
click at [648, 379] on icon "Branch-specific-item" at bounding box center [653, 379] width 11 height 10
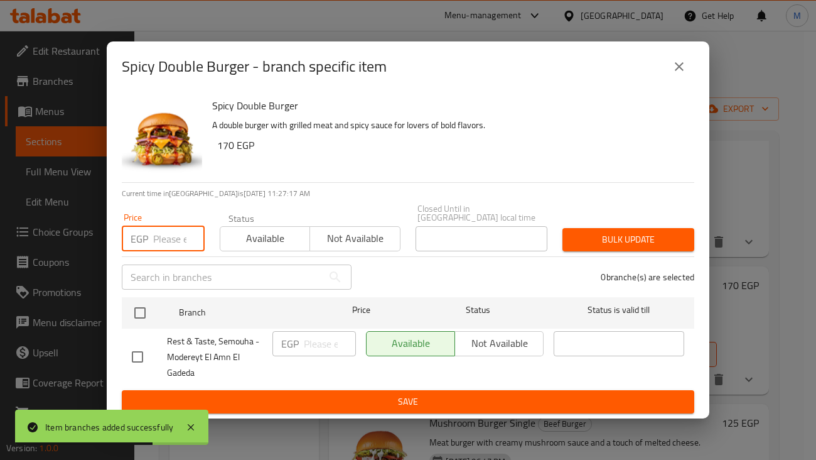
click at [180, 237] on input "number" at bounding box center [178, 238] width 51 height 25
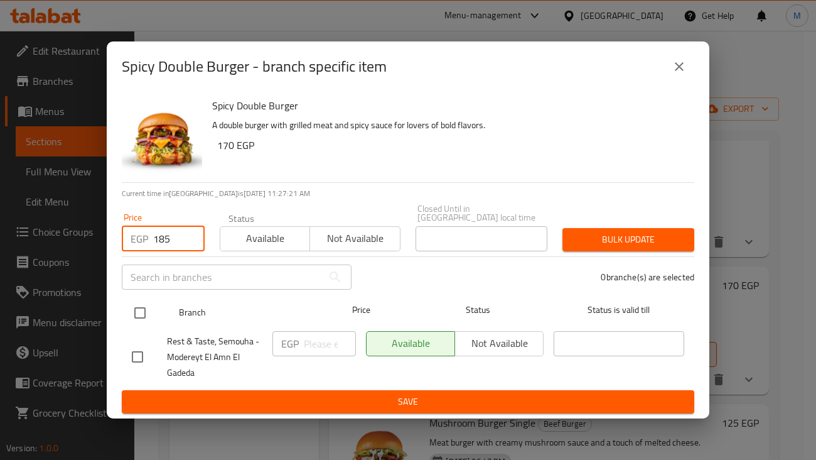
type input "185"
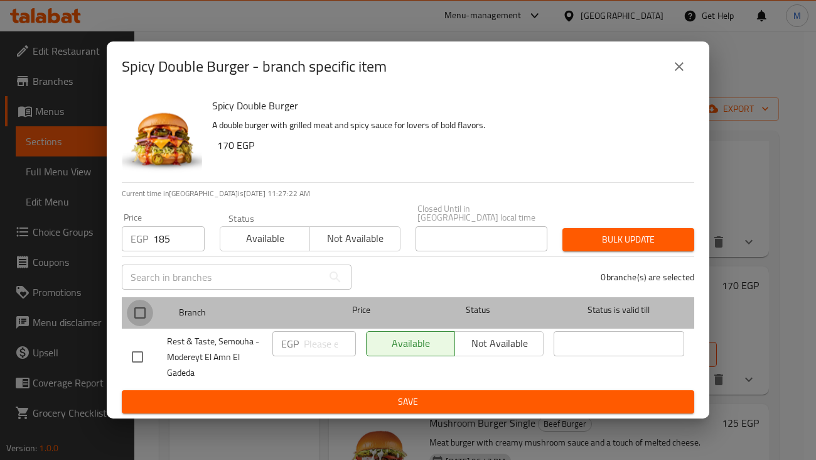
click at [141, 304] on input "checkbox" at bounding box center [140, 312] width 26 height 26
checkbox input "true"
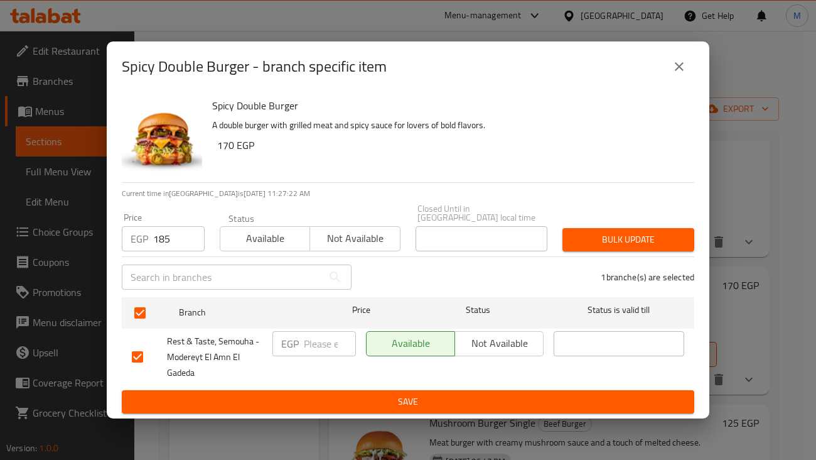
click at [600, 240] on span "Bulk update" at bounding box center [629, 240] width 112 height 16
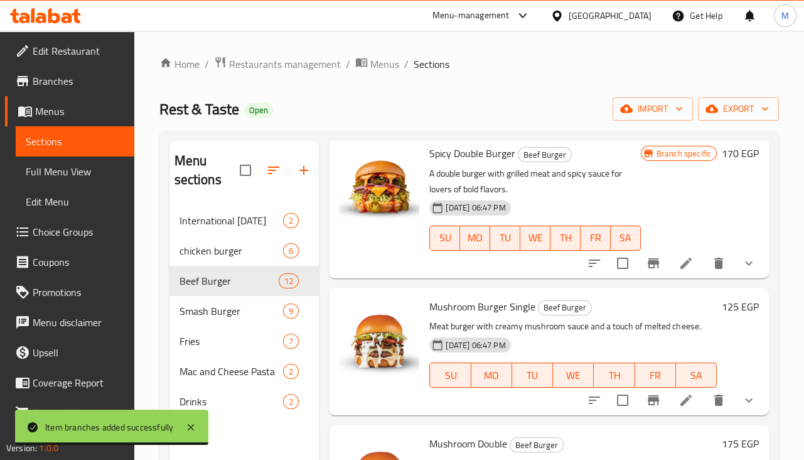
scroll to position [549, 0]
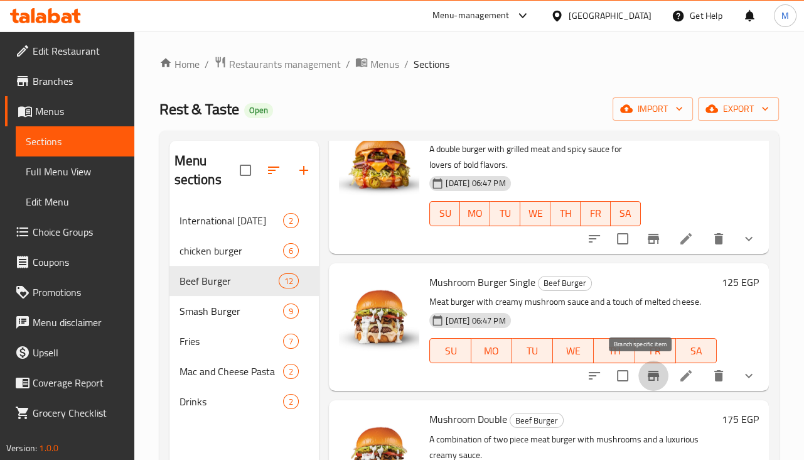
click at [648, 373] on icon "Branch-specific-item" at bounding box center [653, 375] width 11 height 10
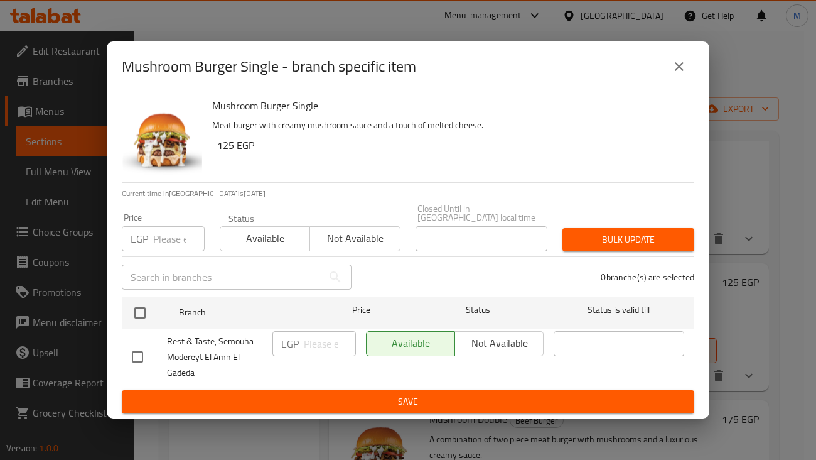
click at [167, 239] on input "number" at bounding box center [178, 238] width 51 height 25
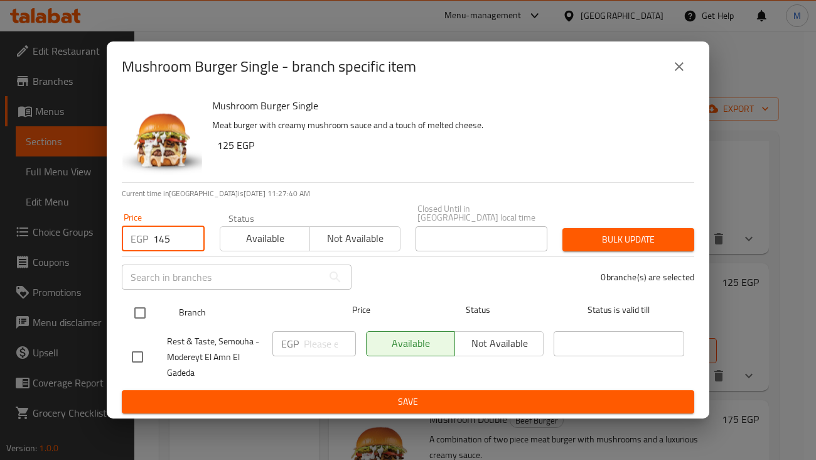
type input "145"
click at [140, 304] on input "checkbox" at bounding box center [140, 312] width 26 height 26
checkbox input "true"
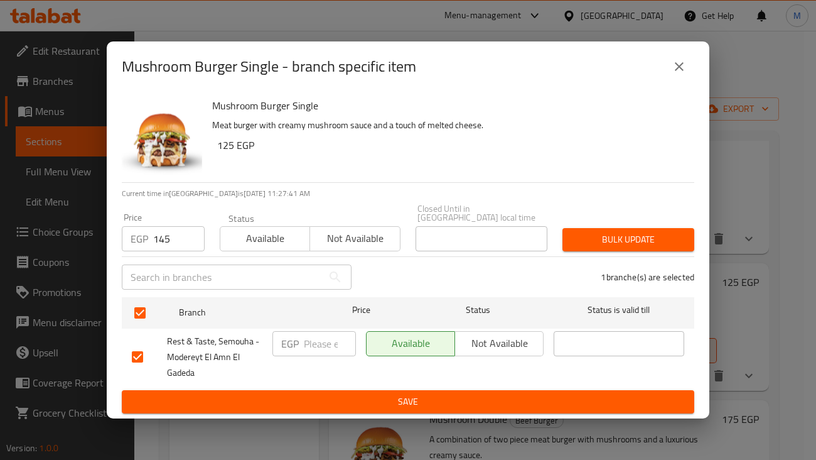
click at [579, 237] on span "Bulk update" at bounding box center [629, 240] width 112 height 16
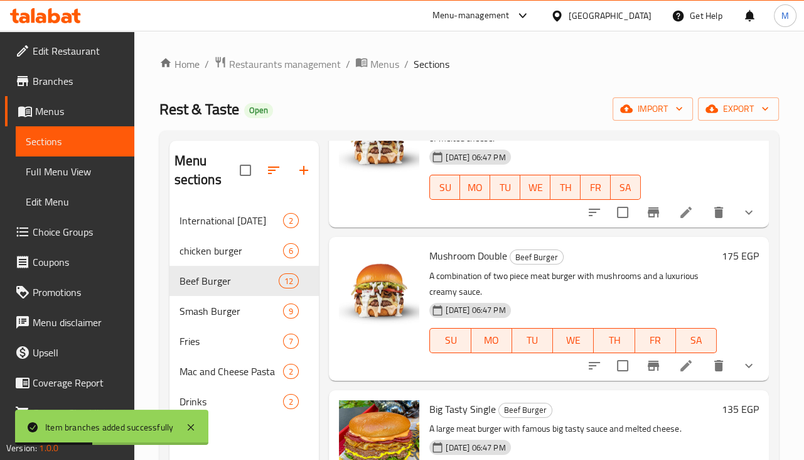
scroll to position [785, 0]
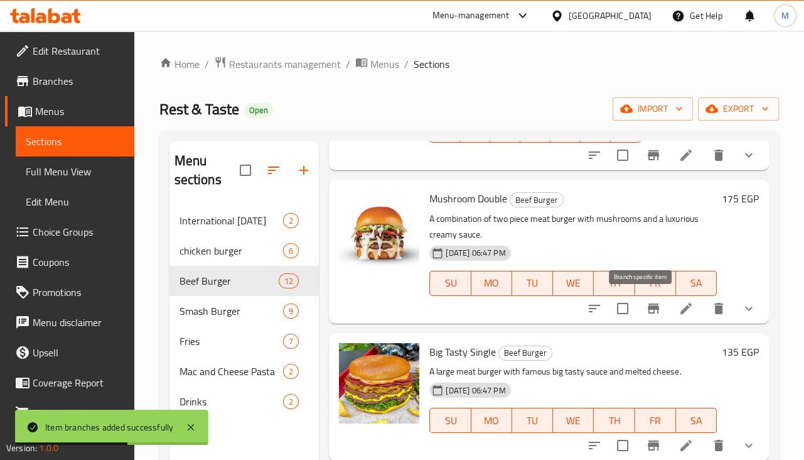
click at [648, 309] on icon "Branch-specific-item" at bounding box center [653, 308] width 11 height 10
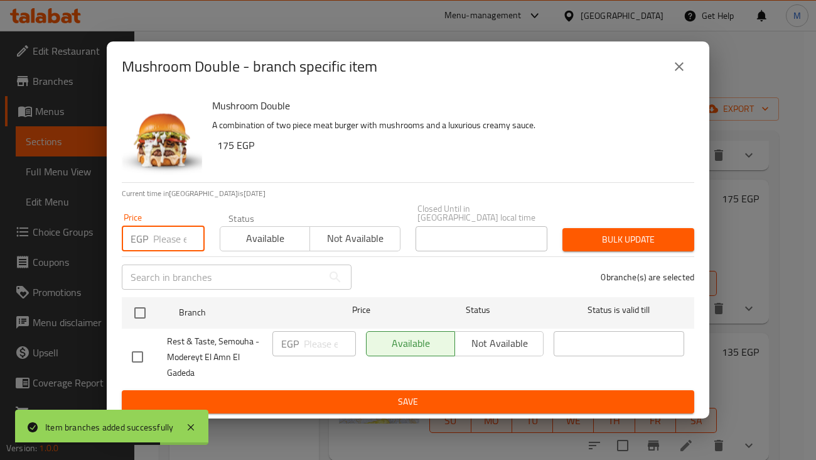
click at [178, 227] on input "number" at bounding box center [178, 238] width 51 height 25
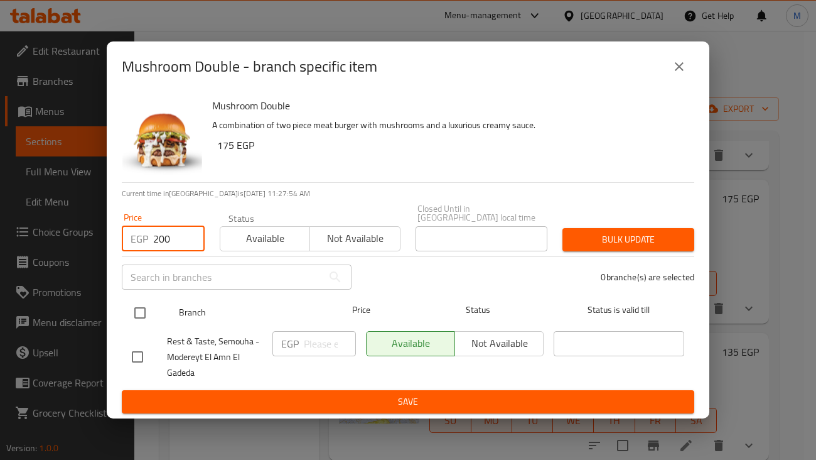
type input "200"
click at [146, 305] on input "checkbox" at bounding box center [140, 312] width 26 height 26
checkbox input "true"
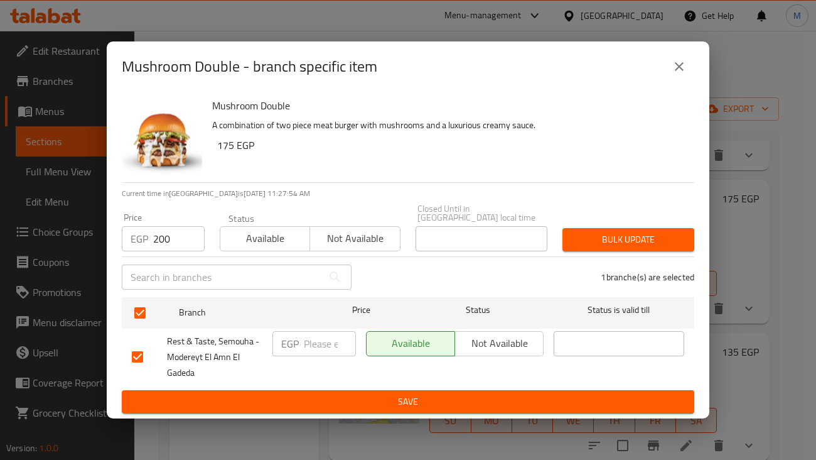
click at [627, 234] on span "Bulk update" at bounding box center [629, 240] width 112 height 16
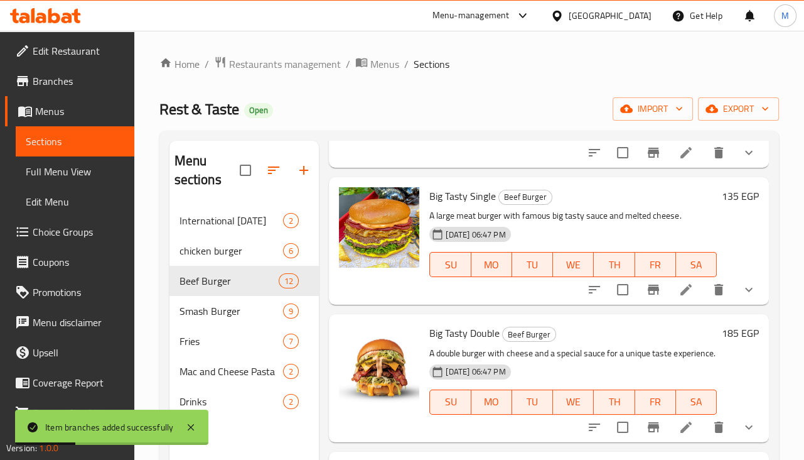
scroll to position [942, 0]
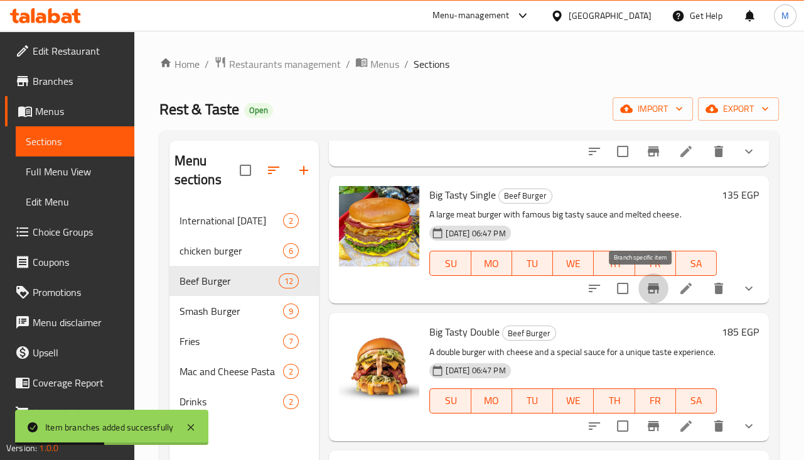
click at [646, 289] on icon "Branch-specific-item" at bounding box center [653, 288] width 15 height 15
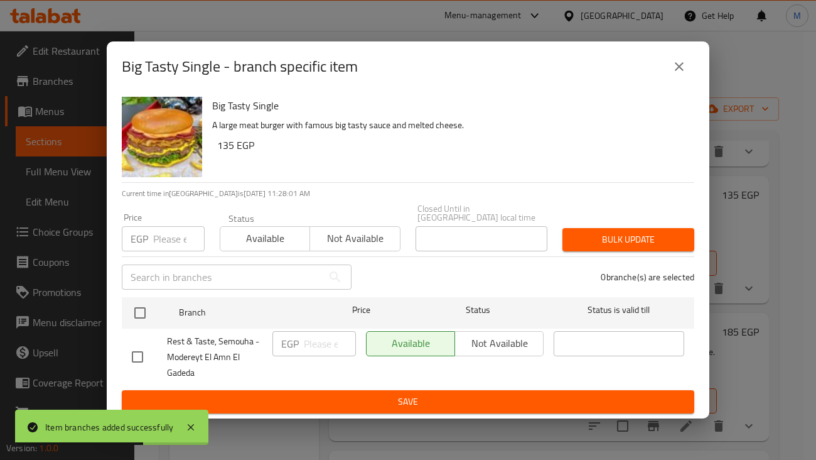
click at [154, 235] on input "number" at bounding box center [178, 238] width 51 height 25
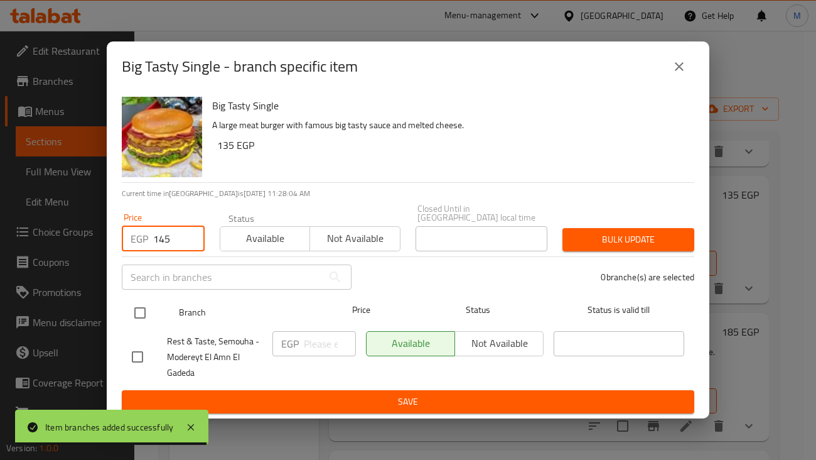
type input "145"
click at [138, 314] on input "checkbox" at bounding box center [140, 312] width 26 height 26
checkbox input "true"
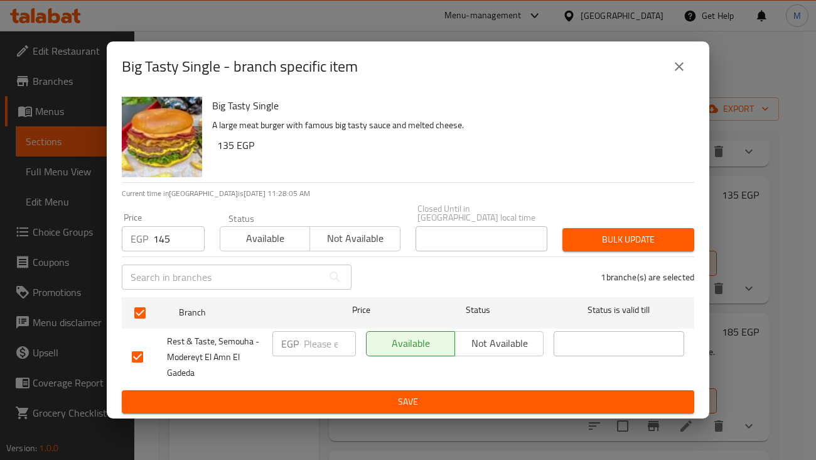
click at [596, 237] on span "Bulk update" at bounding box center [629, 240] width 112 height 16
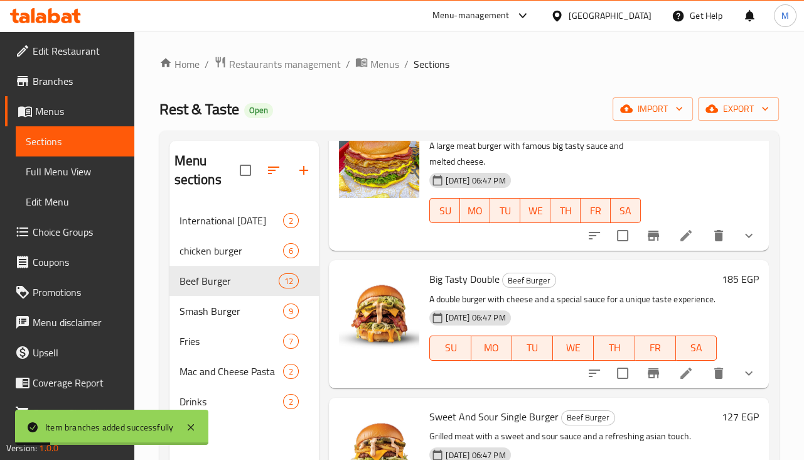
scroll to position [1098, 0]
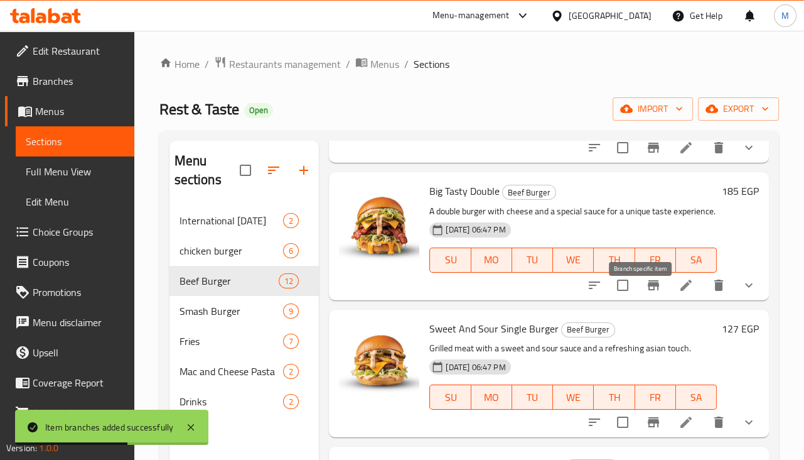
click at [648, 290] on icon "Branch-specific-item" at bounding box center [653, 285] width 11 height 10
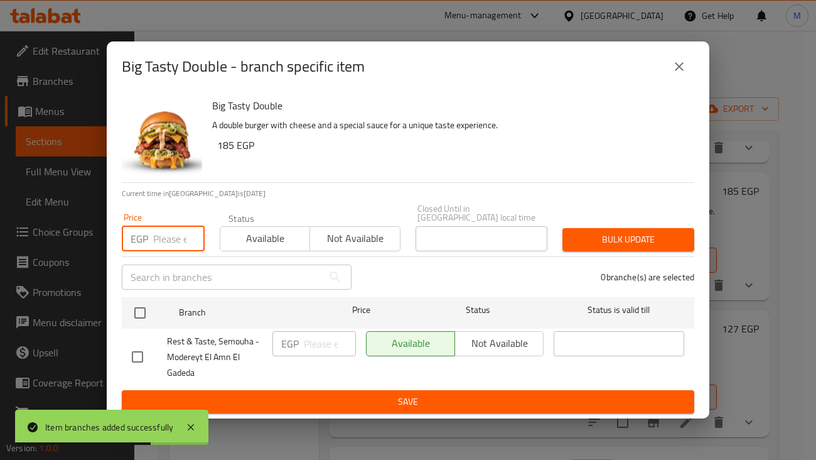
click at [163, 242] on input "number" at bounding box center [178, 238] width 51 height 25
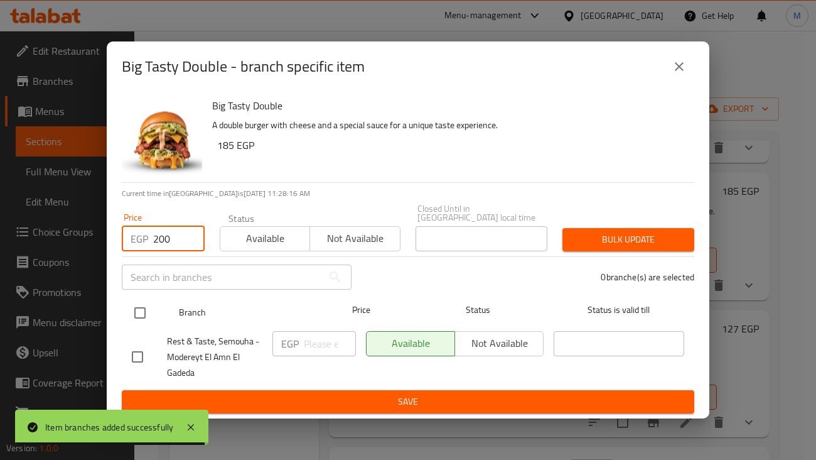
type input "200"
click at [139, 312] on input "checkbox" at bounding box center [140, 312] width 26 height 26
checkbox input "true"
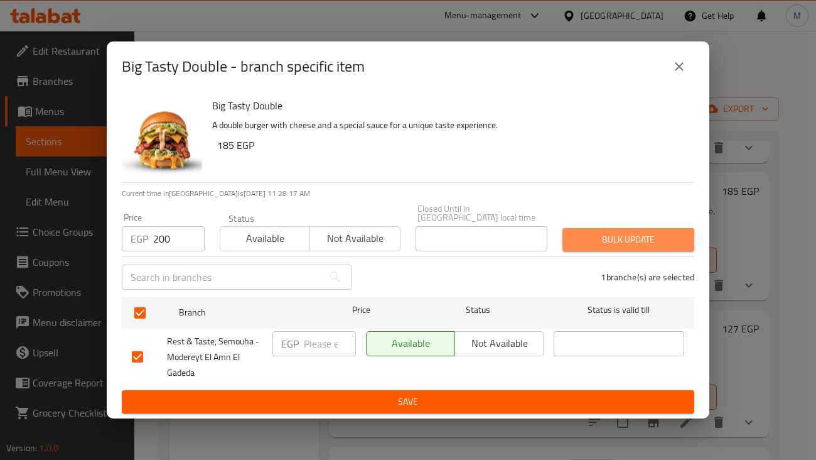
click at [652, 235] on span "Bulk update" at bounding box center [629, 240] width 112 height 16
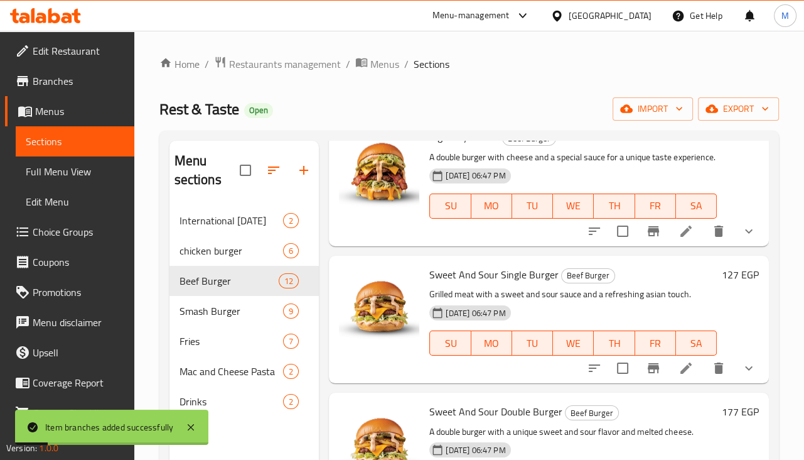
scroll to position [1177, 0]
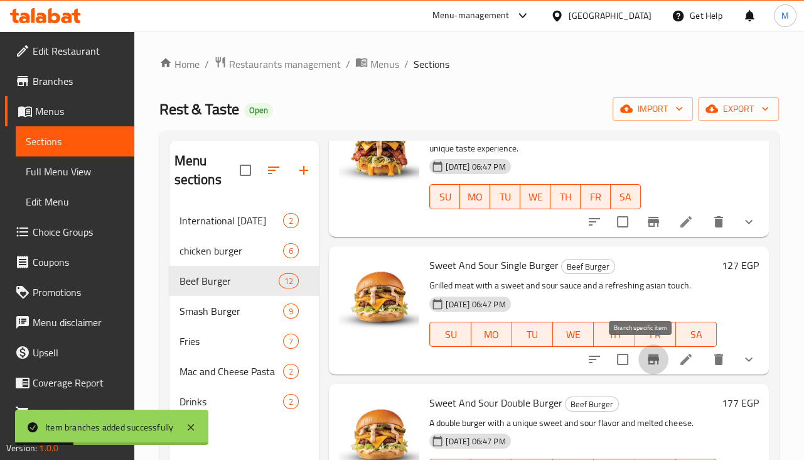
click at [647, 365] on icon "Branch-specific-item" at bounding box center [653, 359] width 15 height 15
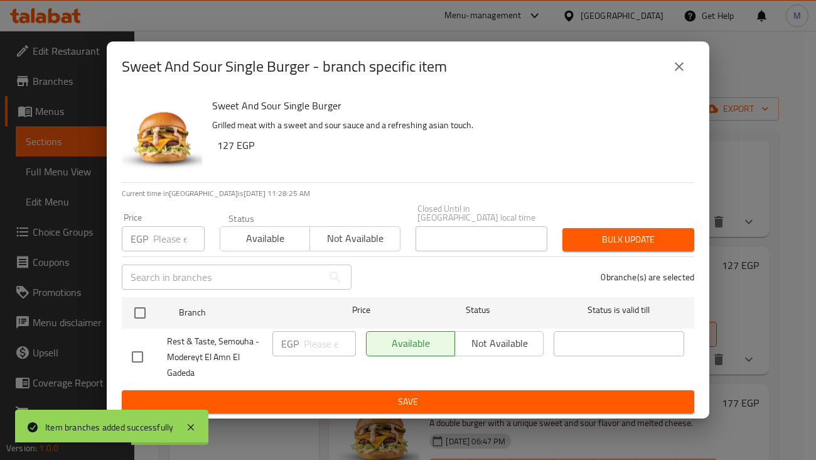
click at [173, 239] on input "number" at bounding box center [178, 238] width 51 height 25
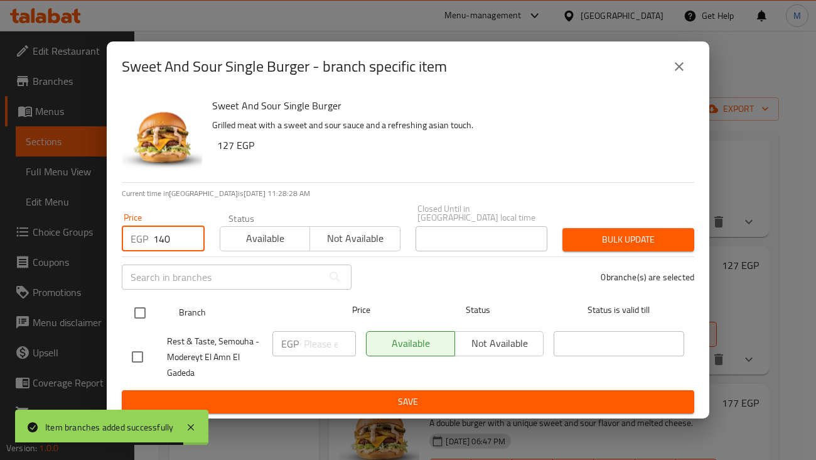
type input "140"
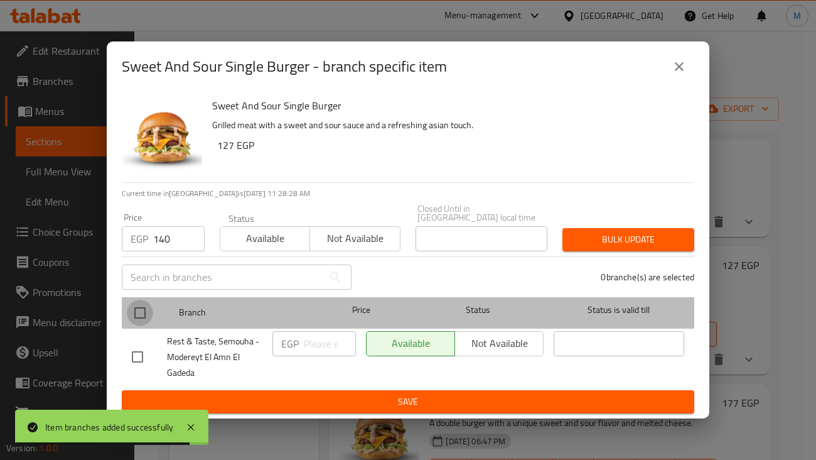
click at [139, 300] on input "checkbox" at bounding box center [140, 312] width 26 height 26
checkbox input "true"
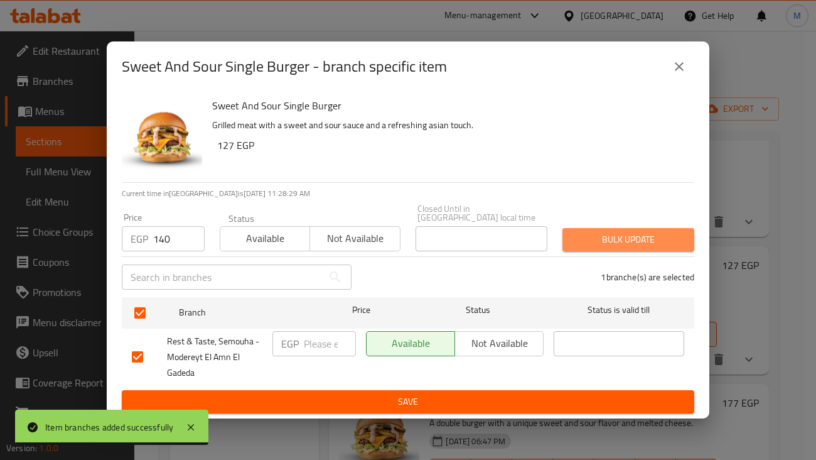
click at [577, 234] on span "Bulk update" at bounding box center [629, 240] width 112 height 16
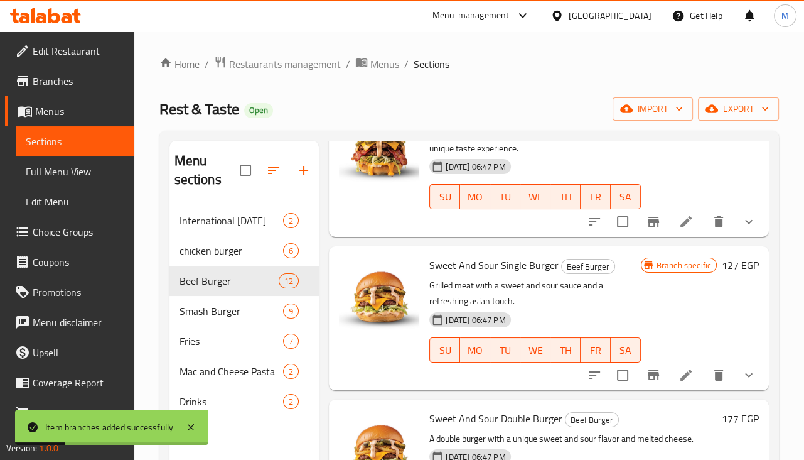
scroll to position [1255, 0]
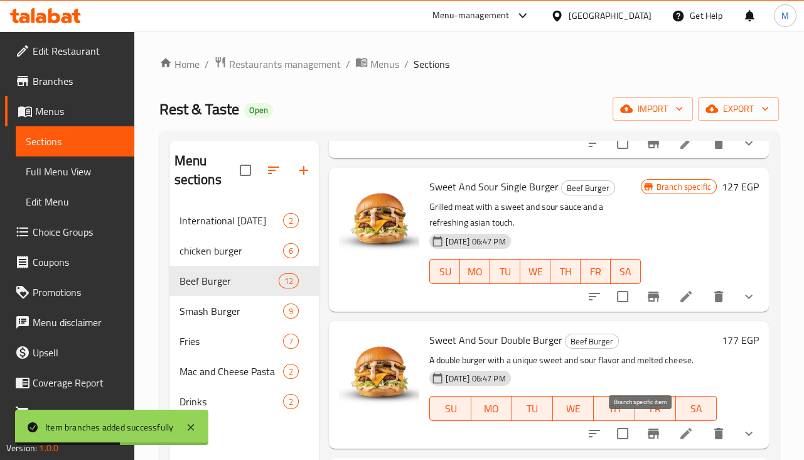
click at [646, 438] on icon "Branch-specific-item" at bounding box center [653, 433] width 15 height 15
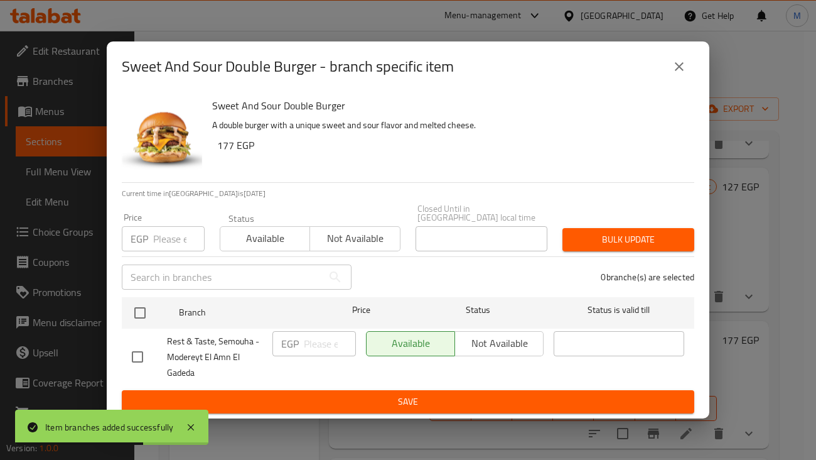
click at [142, 231] on p "EGP" at bounding box center [140, 238] width 18 height 15
click at [148, 232] on div "EGP Price" at bounding box center [163, 238] width 83 height 25
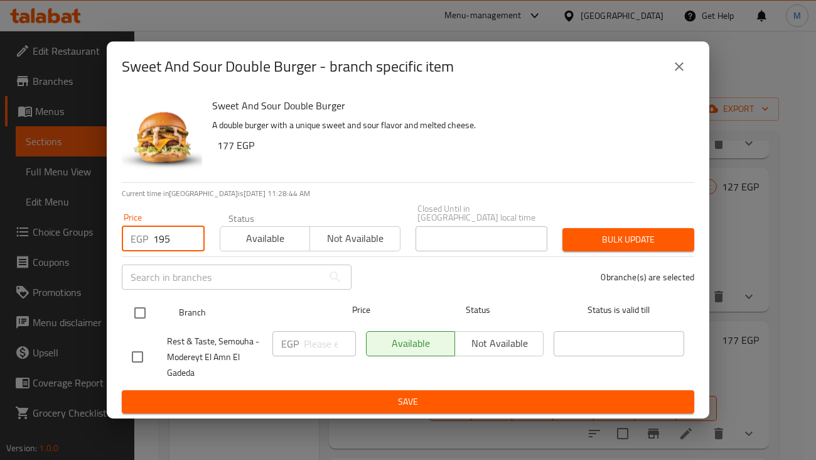
type input "195"
click at [128, 312] on input "checkbox" at bounding box center [140, 312] width 26 height 26
checkbox input "true"
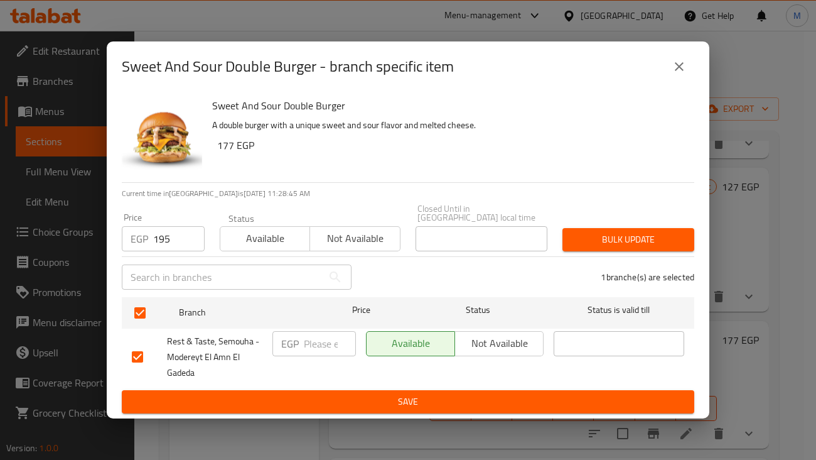
click at [598, 238] on span "Bulk update" at bounding box center [629, 240] width 112 height 16
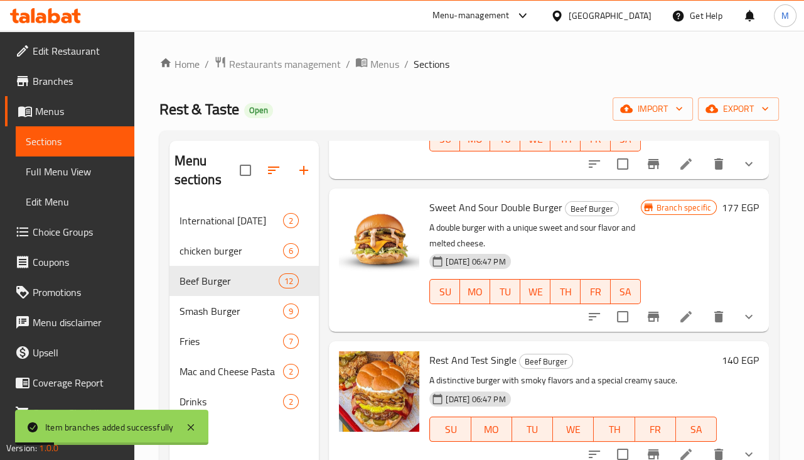
scroll to position [1413, 0]
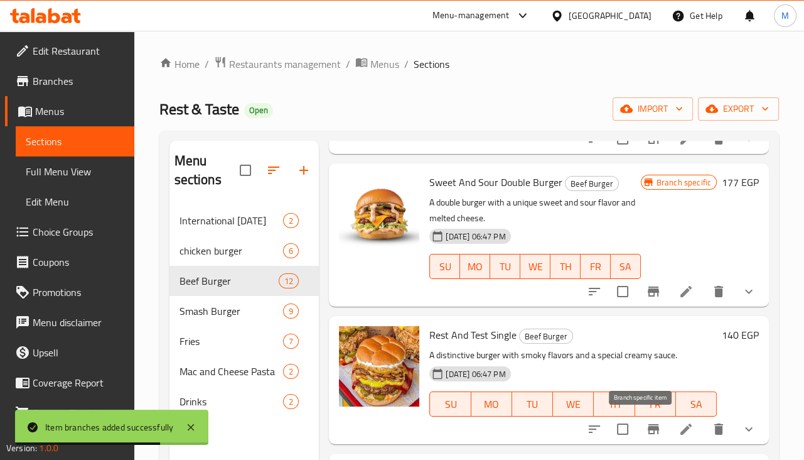
click at [648, 425] on icon "Branch-specific-item" at bounding box center [653, 429] width 11 height 10
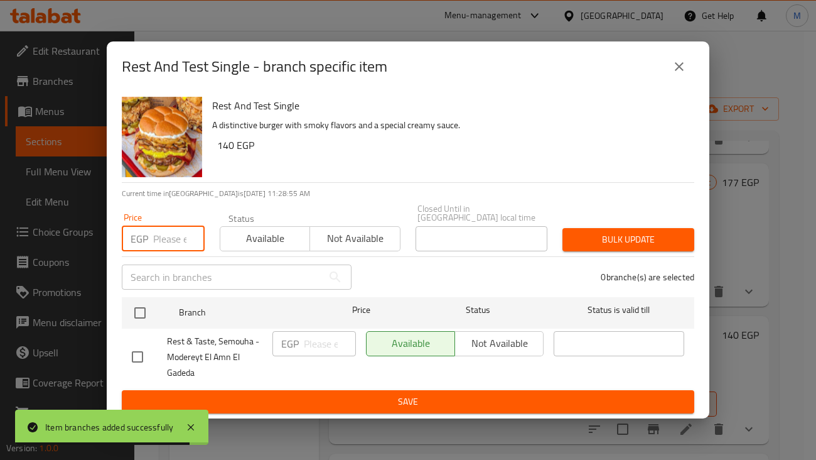
click at [156, 237] on input "number" at bounding box center [178, 238] width 51 height 25
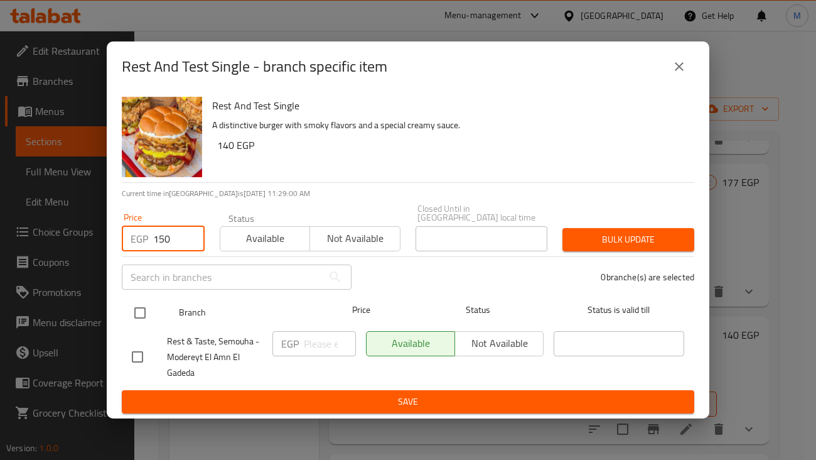
type input "150"
click at [144, 311] on input "checkbox" at bounding box center [140, 312] width 26 height 26
checkbox input "true"
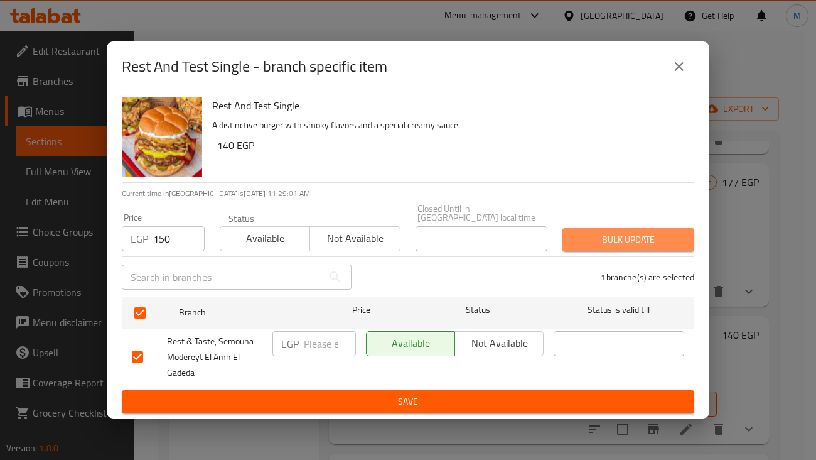
click at [638, 237] on span "Bulk update" at bounding box center [629, 240] width 112 height 16
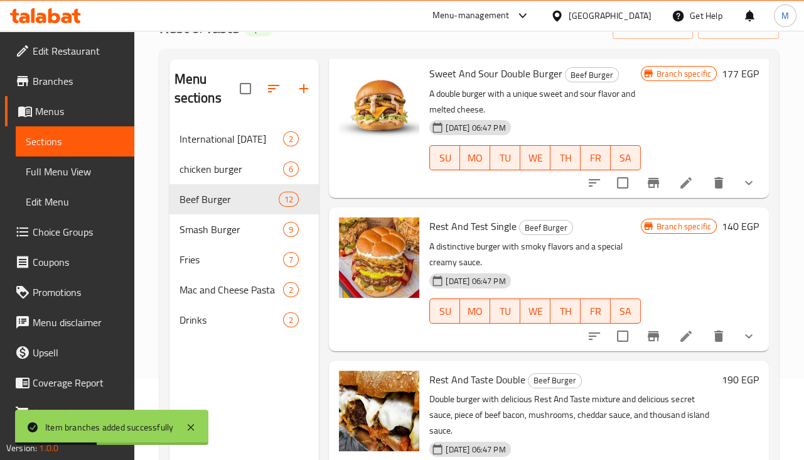
scroll to position [156, 0]
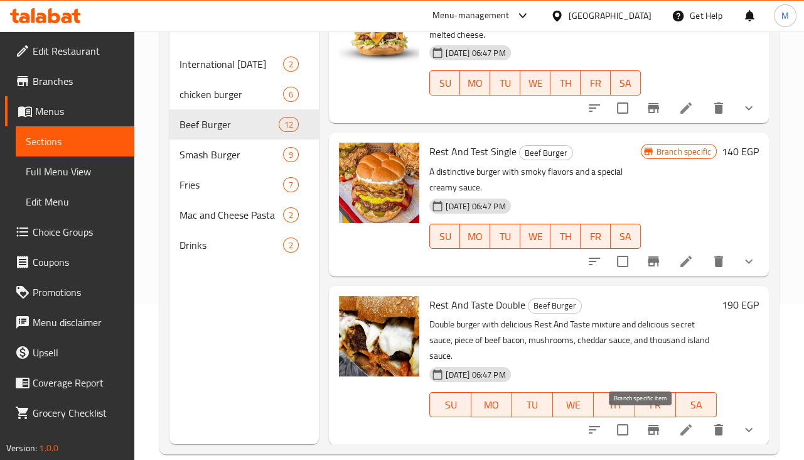
click at [646, 422] on icon "Branch-specific-item" at bounding box center [653, 429] width 15 height 15
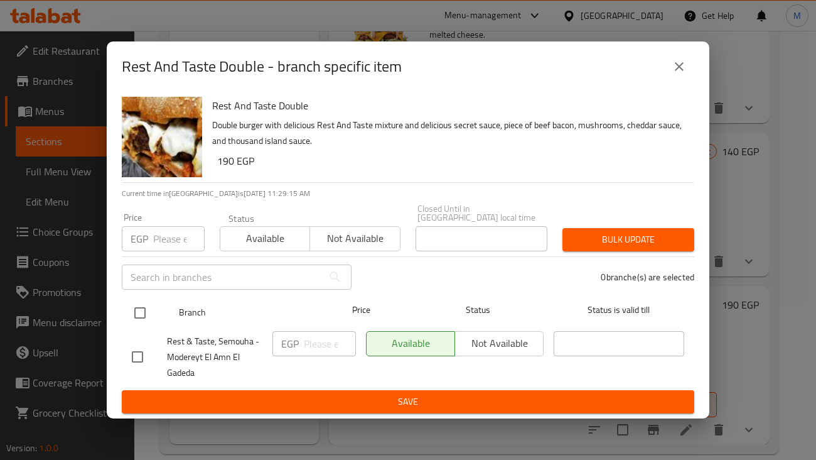
click at [146, 301] on input "checkbox" at bounding box center [140, 312] width 26 height 26
checkbox input "true"
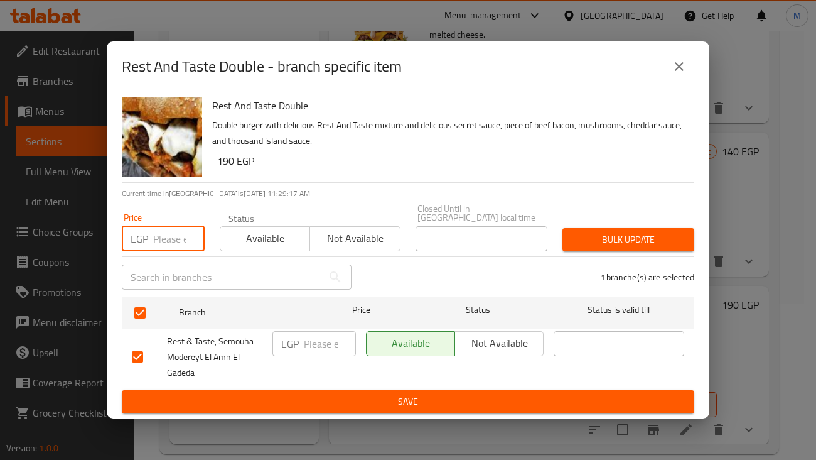
click at [166, 237] on input "number" at bounding box center [178, 238] width 51 height 25
type input "205"
click at [624, 239] on span "Bulk update" at bounding box center [629, 240] width 112 height 16
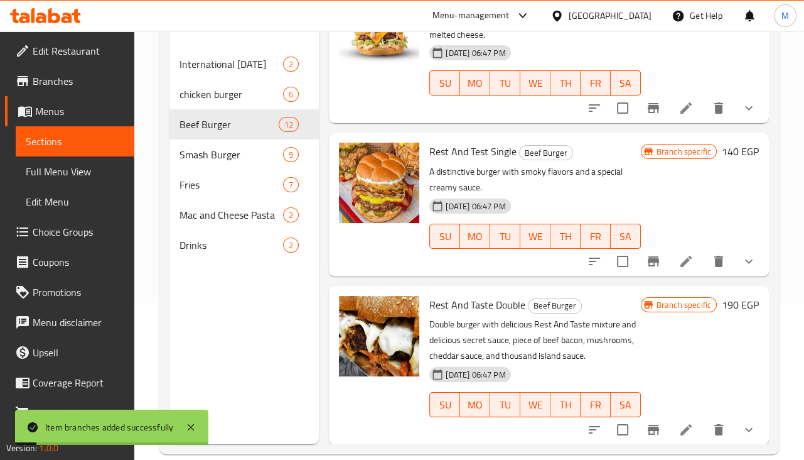
scroll to position [1455, 0]
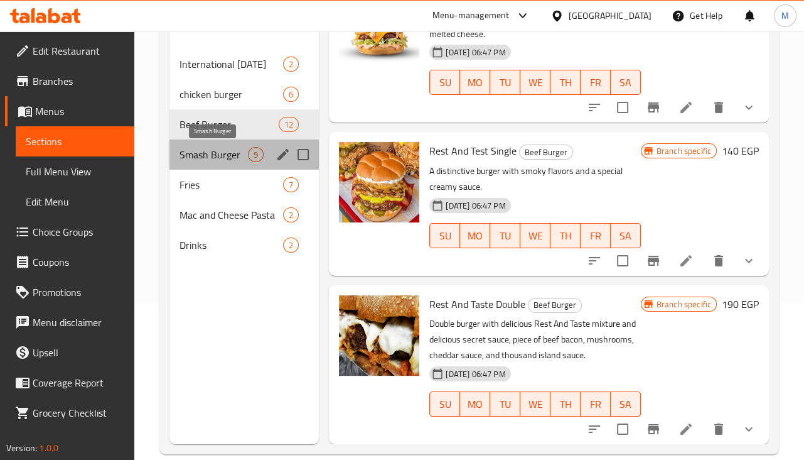
click at [227, 157] on span "Smash Burger" at bounding box center [214, 154] width 69 height 15
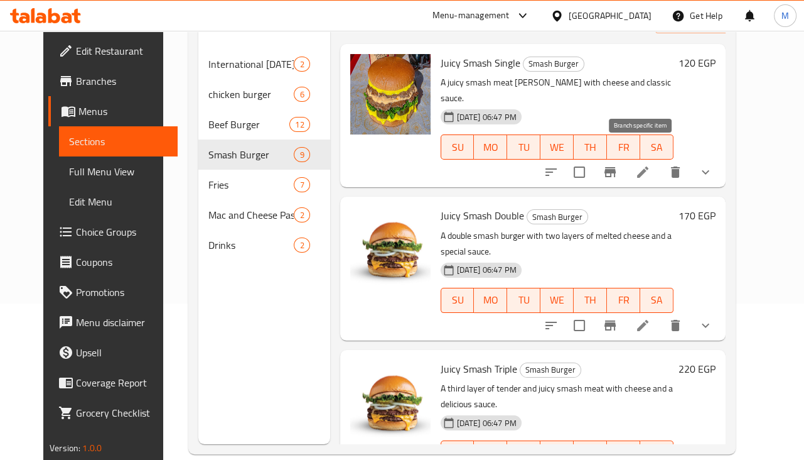
click at [618, 164] on icon "Branch-specific-item" at bounding box center [610, 171] width 15 height 15
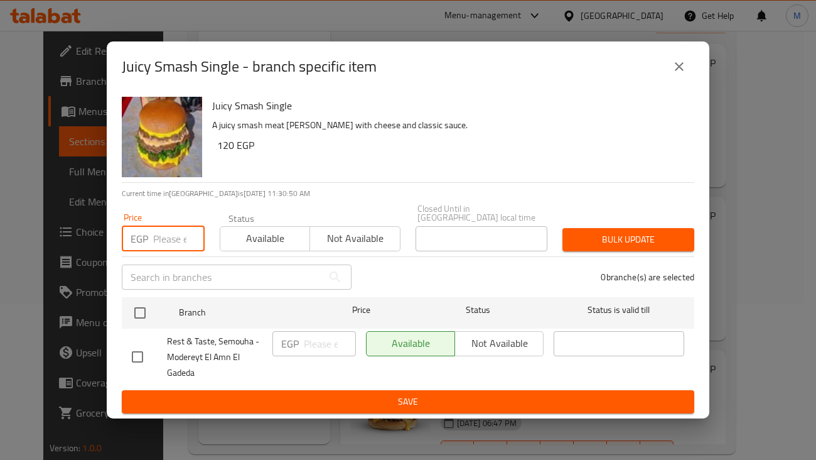
click at [168, 235] on input "number" at bounding box center [178, 238] width 51 height 25
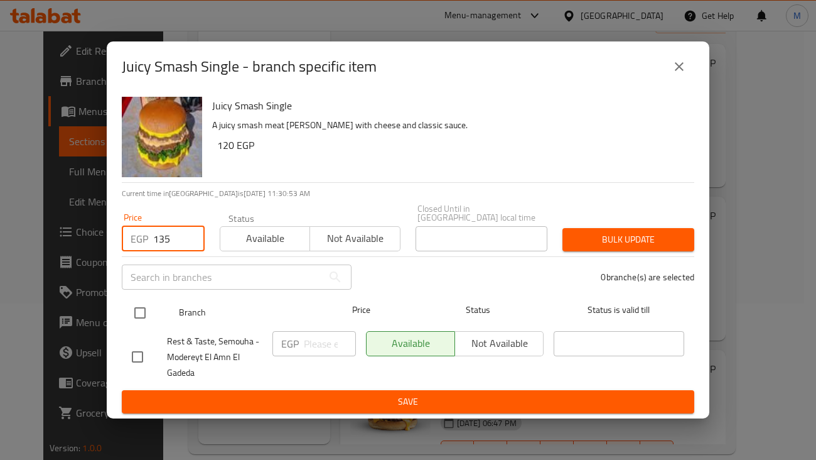
type input "135"
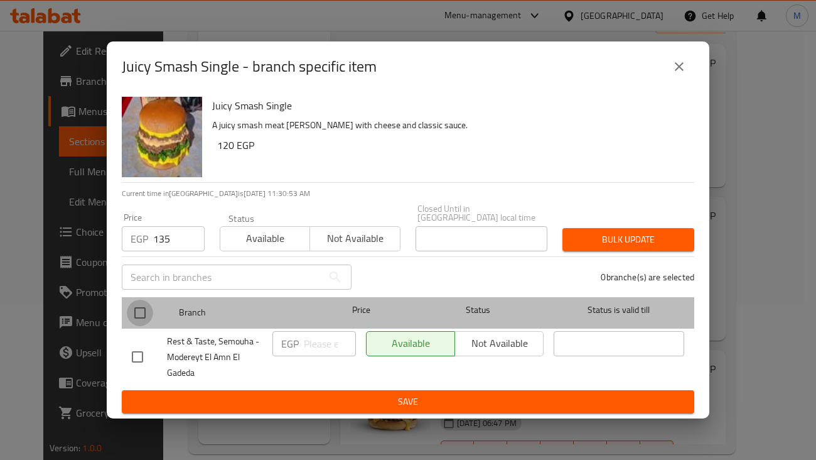
click at [148, 310] on input "checkbox" at bounding box center [140, 312] width 26 height 26
checkbox input "true"
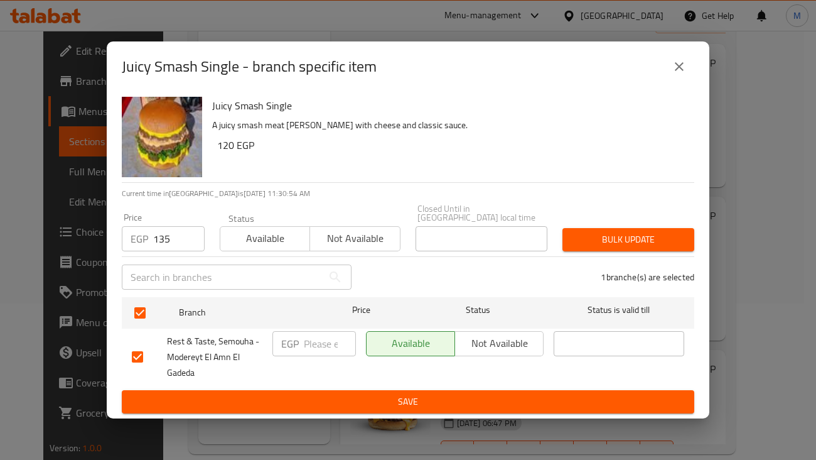
click at [642, 232] on span "Bulk update" at bounding box center [629, 240] width 112 height 16
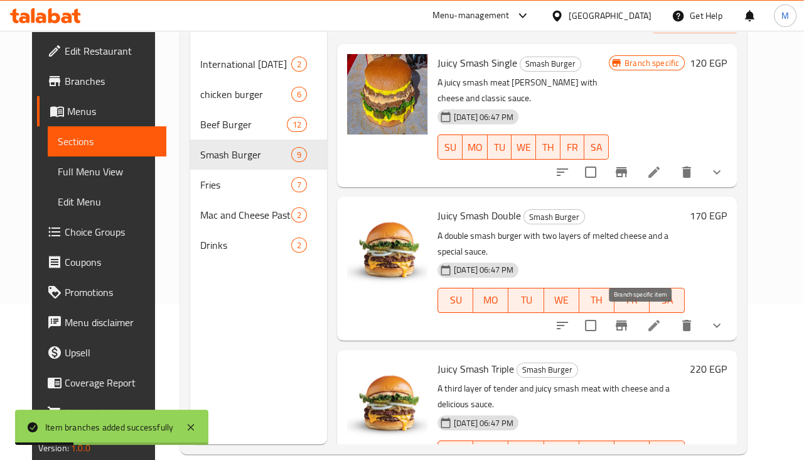
click at [627, 325] on icon "Branch-specific-item" at bounding box center [621, 325] width 11 height 10
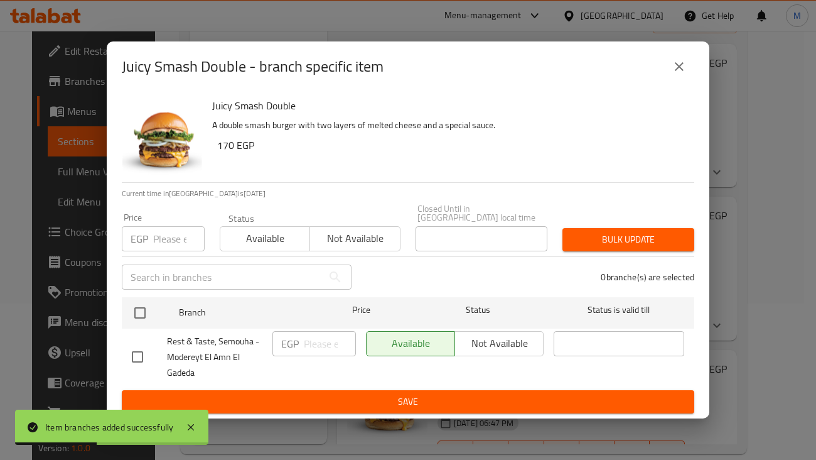
click at [151, 237] on div "EGP Price" at bounding box center [163, 238] width 83 height 25
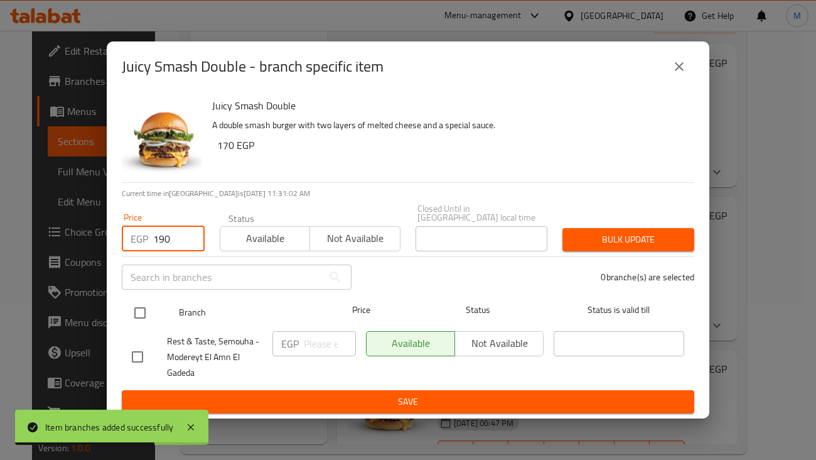
type input "190"
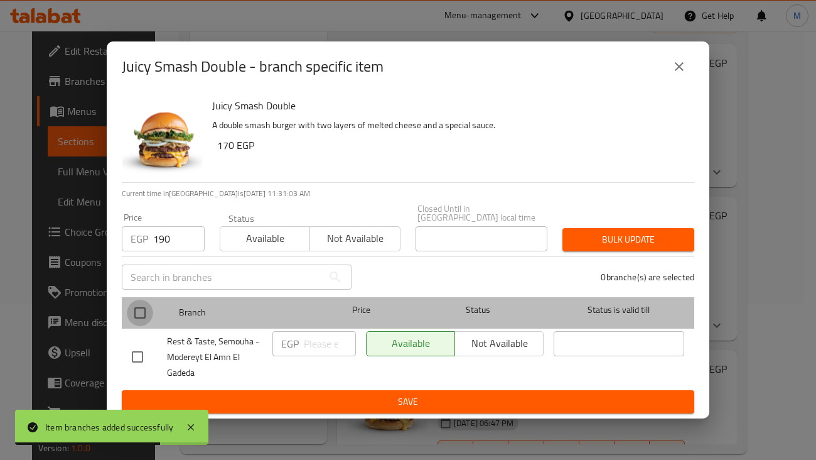
click at [151, 312] on input "checkbox" at bounding box center [140, 312] width 26 height 26
checkbox input "true"
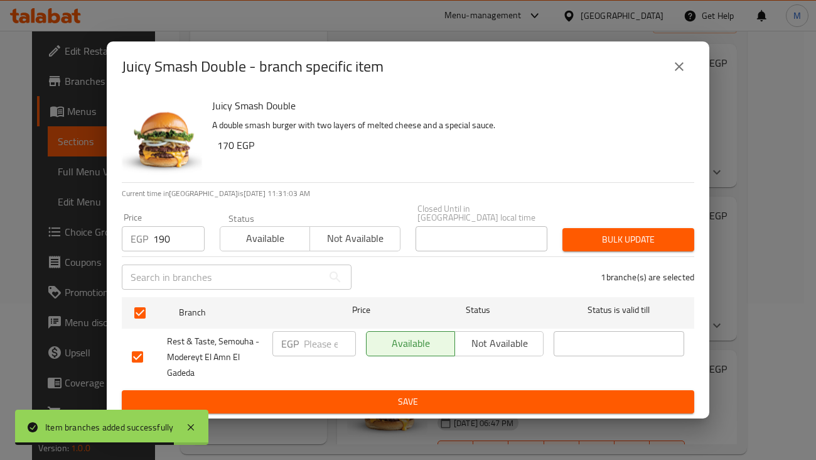
click at [669, 234] on span "Bulk update" at bounding box center [629, 240] width 112 height 16
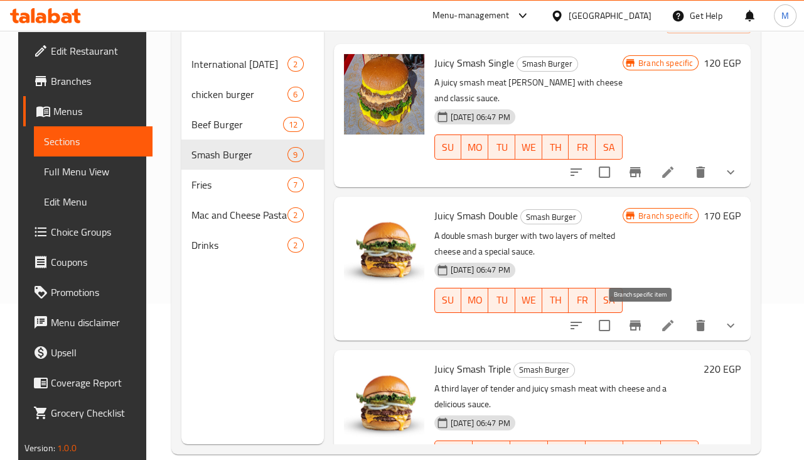
click at [647, 332] on button "Branch-specific-item" at bounding box center [635, 325] width 30 height 30
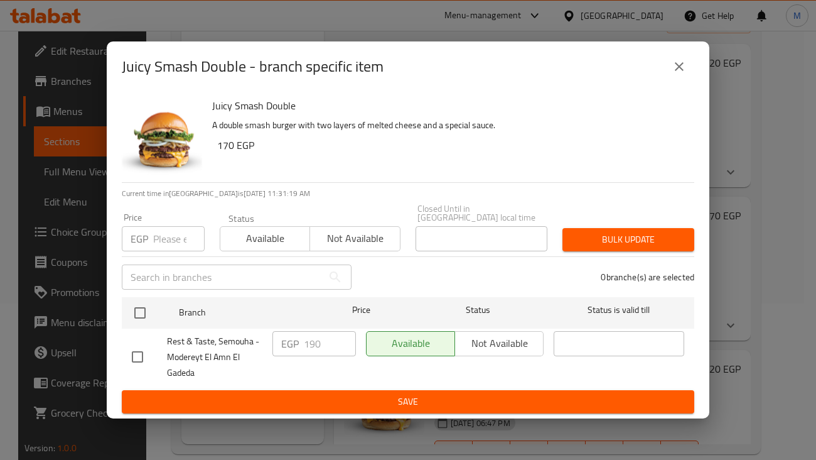
click at [154, 238] on input "number" at bounding box center [178, 238] width 51 height 25
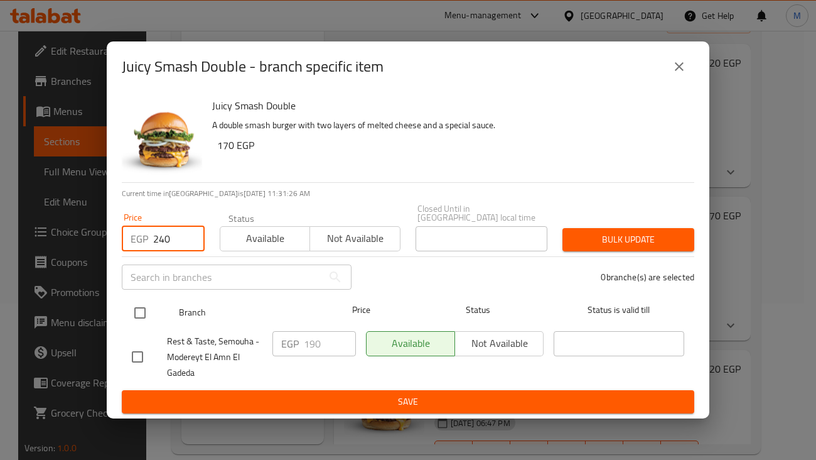
type input "240"
click at [138, 309] on input "checkbox" at bounding box center [140, 312] width 26 height 26
checkbox input "true"
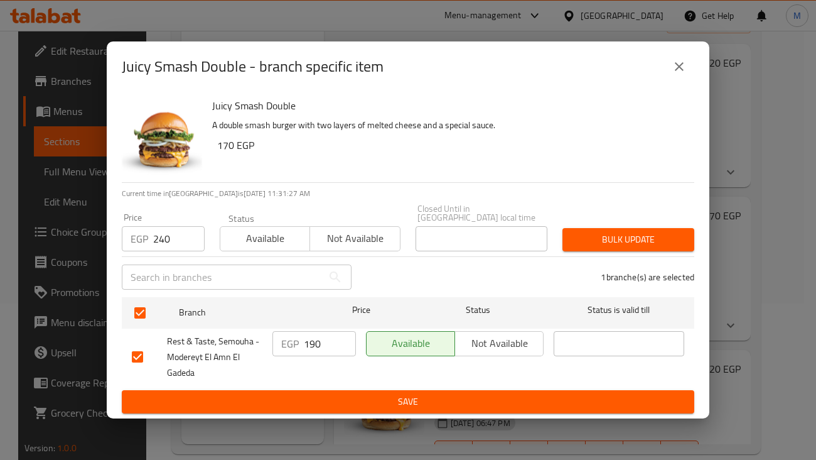
click at [624, 237] on span "Bulk update" at bounding box center [629, 240] width 112 height 16
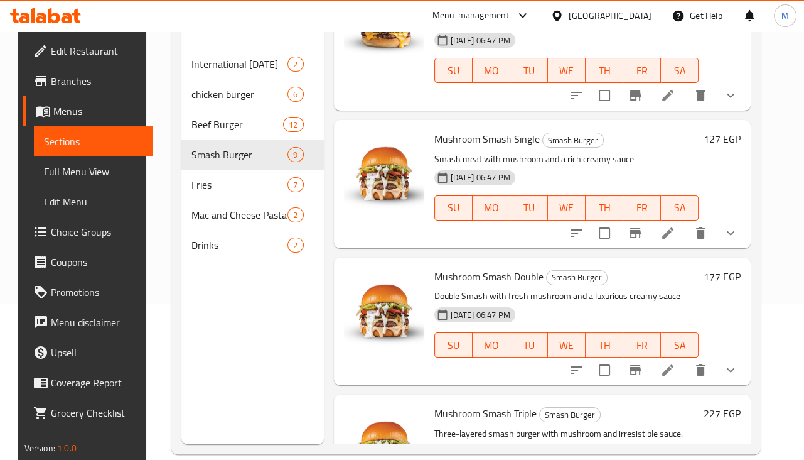
scroll to position [392, 0]
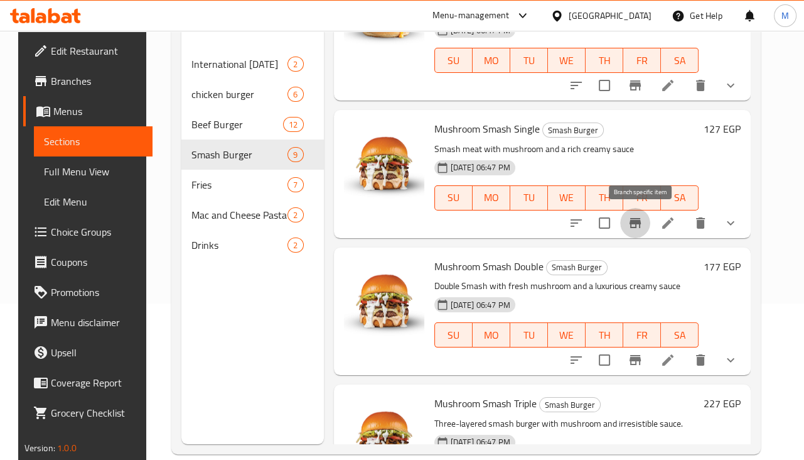
click at [643, 215] on icon "Branch-specific-item" at bounding box center [635, 222] width 15 height 15
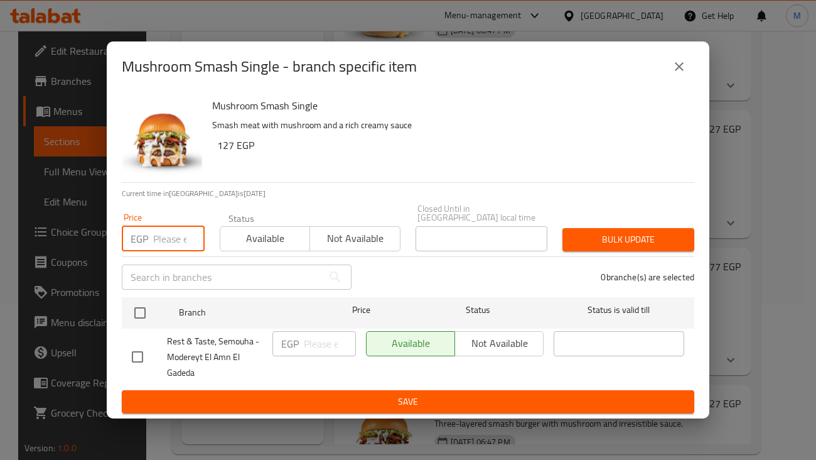
click at [153, 237] on input "number" at bounding box center [178, 238] width 51 height 25
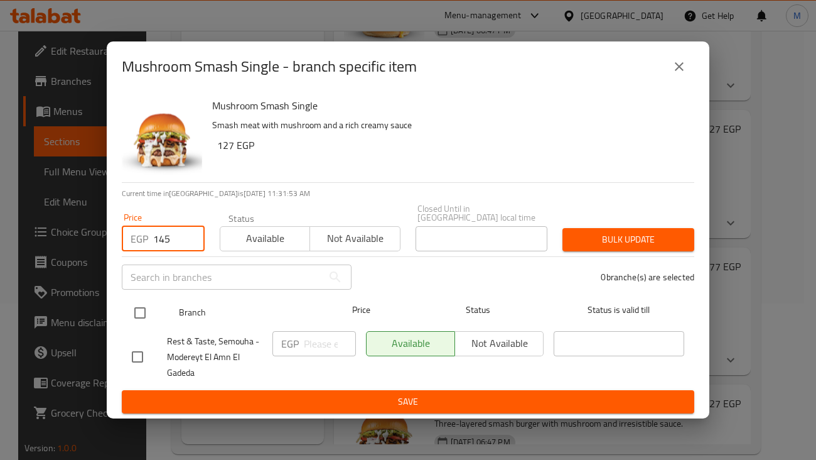
type input "145"
drag, startPoint x: 146, startPoint y: 303, endPoint x: 156, endPoint y: 303, distance: 10.7
click at [146, 303] on input "checkbox" at bounding box center [140, 312] width 26 height 26
checkbox input "true"
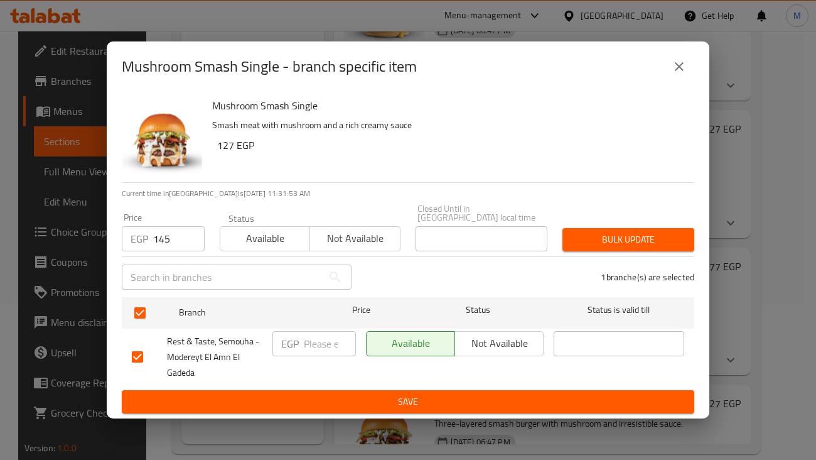
click at [603, 228] on button "Bulk update" at bounding box center [629, 239] width 132 height 23
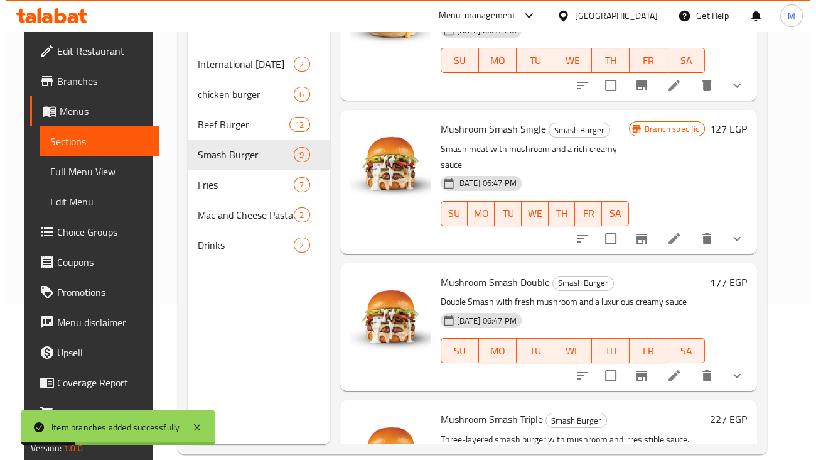
scroll to position [471, 0]
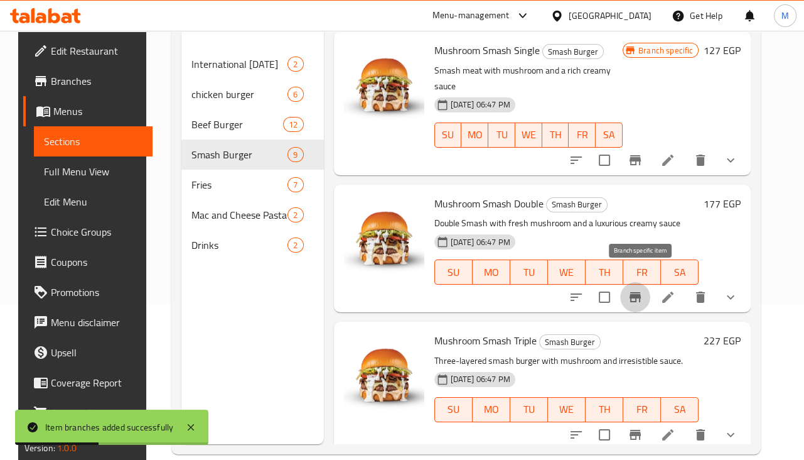
click at [637, 292] on icon "Branch-specific-item" at bounding box center [635, 297] width 11 height 10
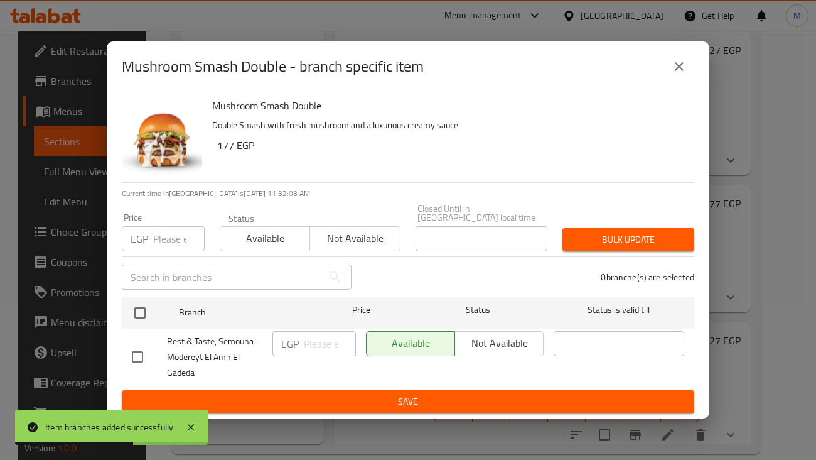
click at [146, 234] on p "EGP" at bounding box center [140, 238] width 18 height 15
click at [153, 229] on div "EGP Price" at bounding box center [163, 238] width 83 height 25
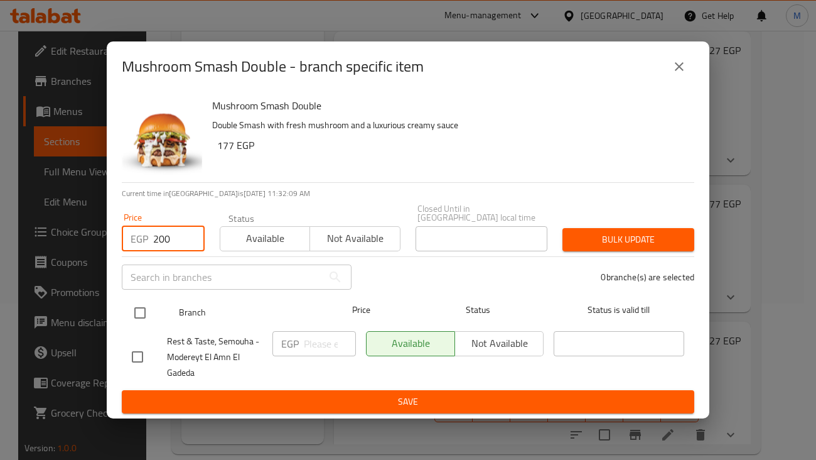
type input "200"
click at [145, 313] on input "checkbox" at bounding box center [140, 312] width 26 height 26
checkbox input "true"
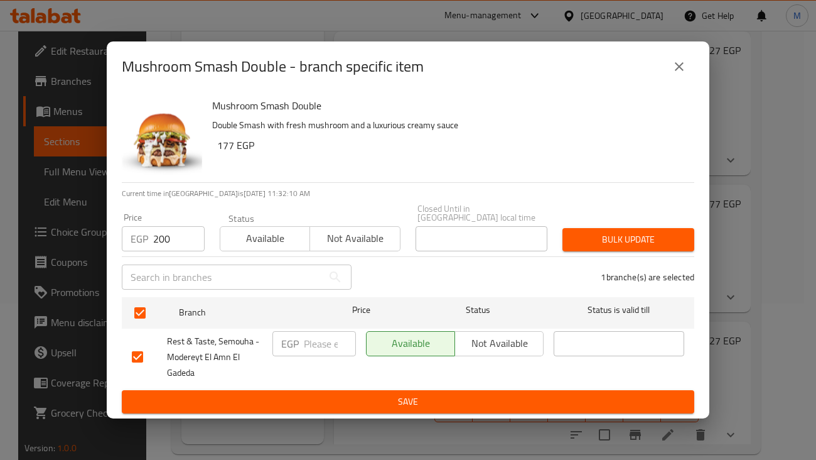
click at [641, 239] on span "Bulk update" at bounding box center [629, 240] width 112 height 16
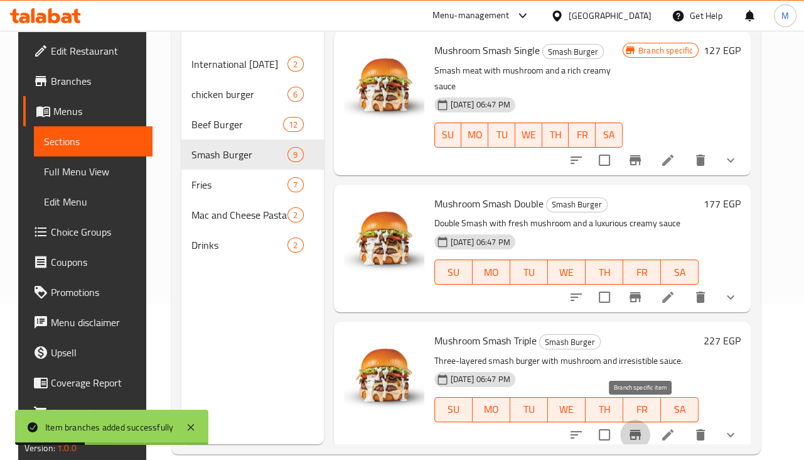
click at [637, 427] on icon "Branch-specific-item" at bounding box center [635, 434] width 15 height 15
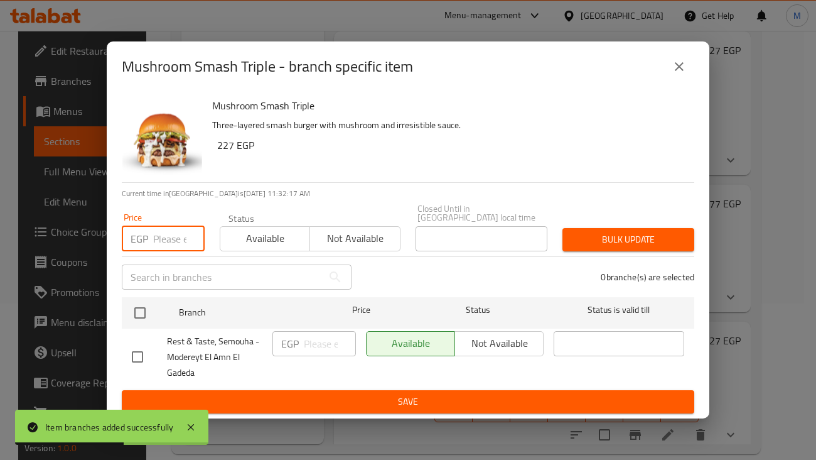
click at [175, 235] on input "number" at bounding box center [178, 238] width 51 height 25
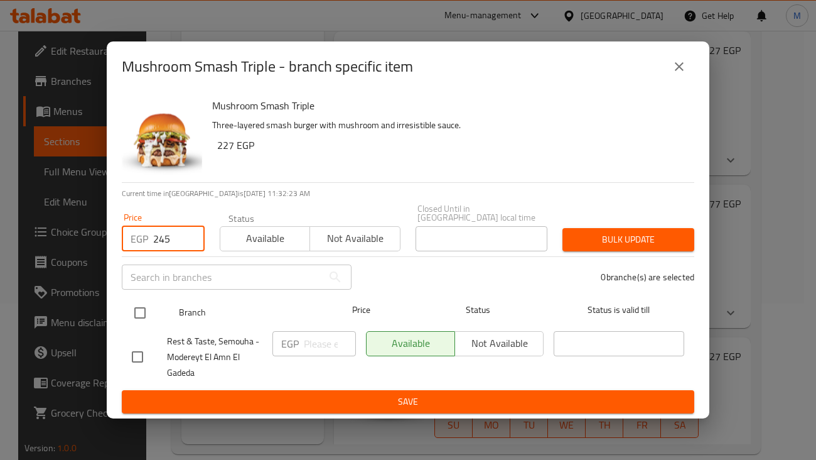
type input "245"
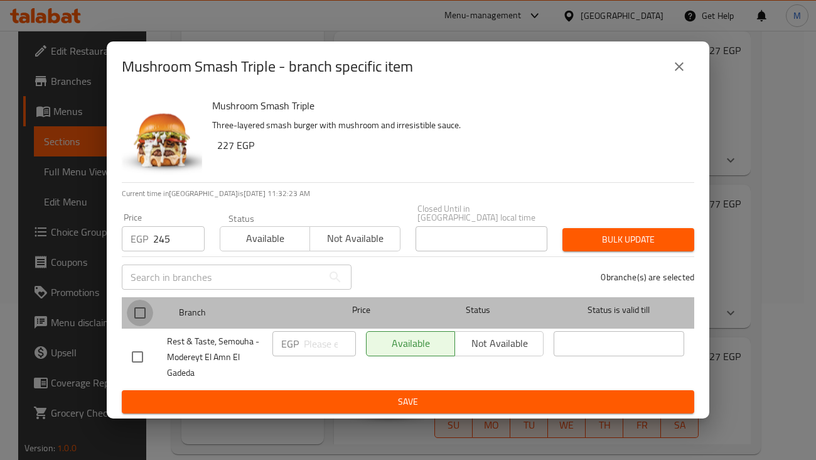
click at [137, 306] on input "checkbox" at bounding box center [140, 312] width 26 height 26
checkbox input "true"
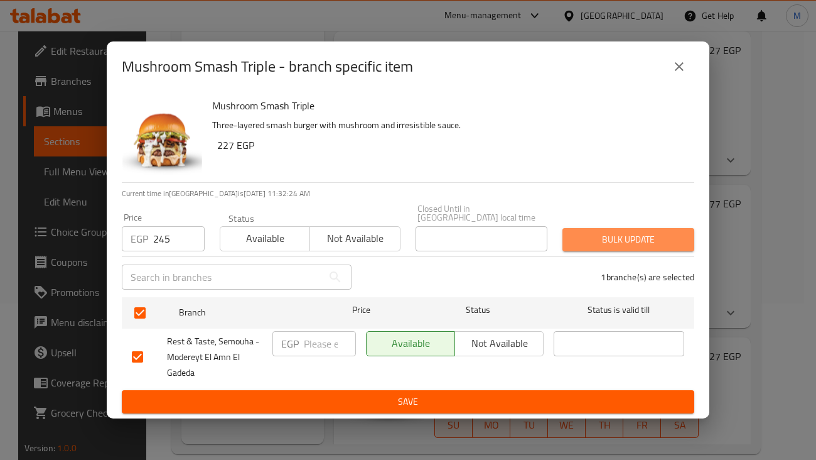
click at [672, 238] on span "Bulk update" at bounding box center [629, 240] width 112 height 16
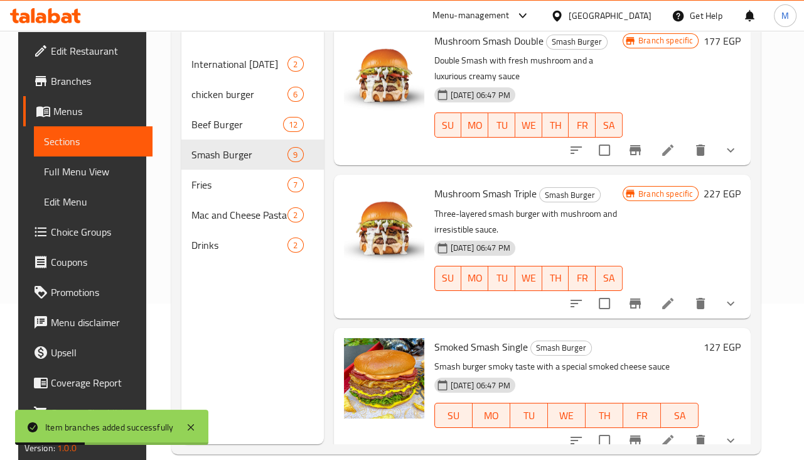
scroll to position [711, 0]
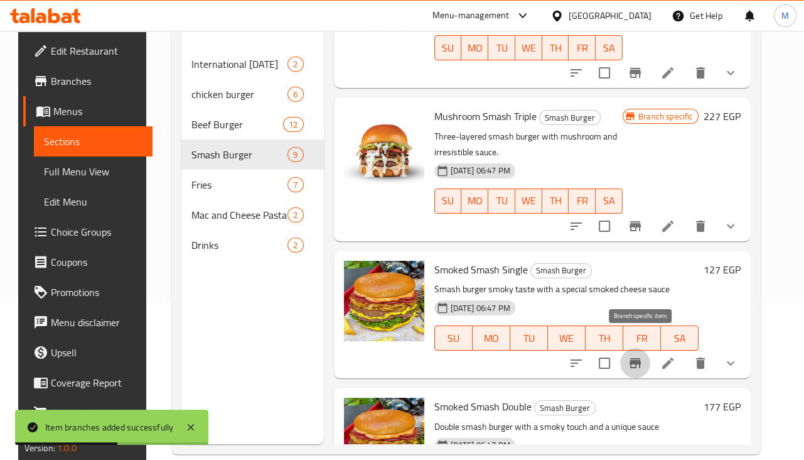
click at [642, 355] on button "Branch-specific-item" at bounding box center [635, 363] width 30 height 30
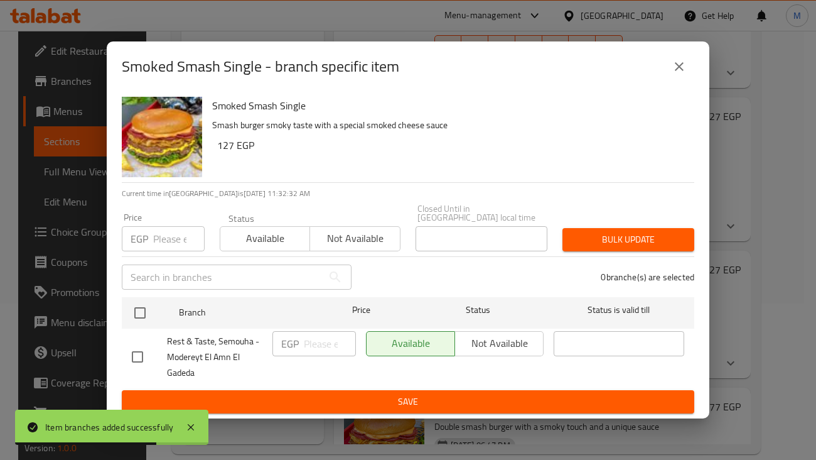
click at [176, 240] on input "number" at bounding box center [178, 238] width 51 height 25
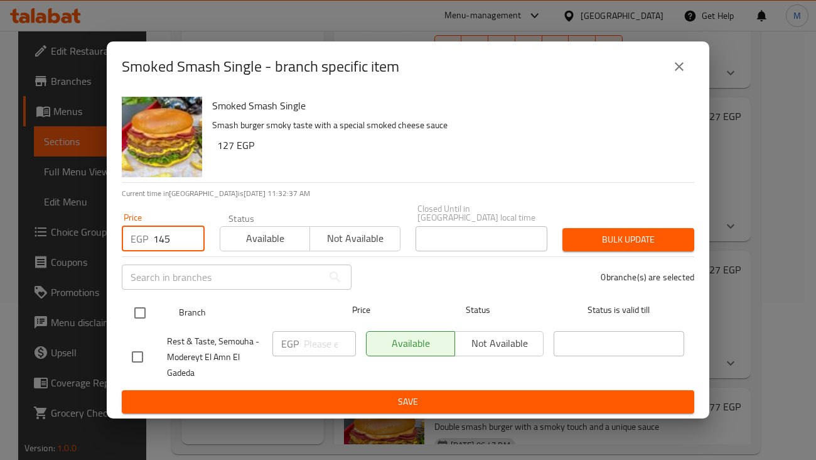
type input "145"
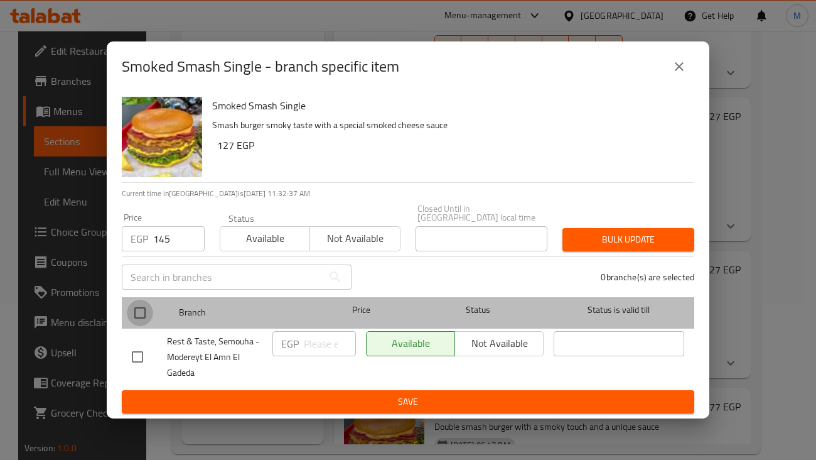
click at [144, 312] on input "checkbox" at bounding box center [140, 312] width 26 height 26
checkbox input "true"
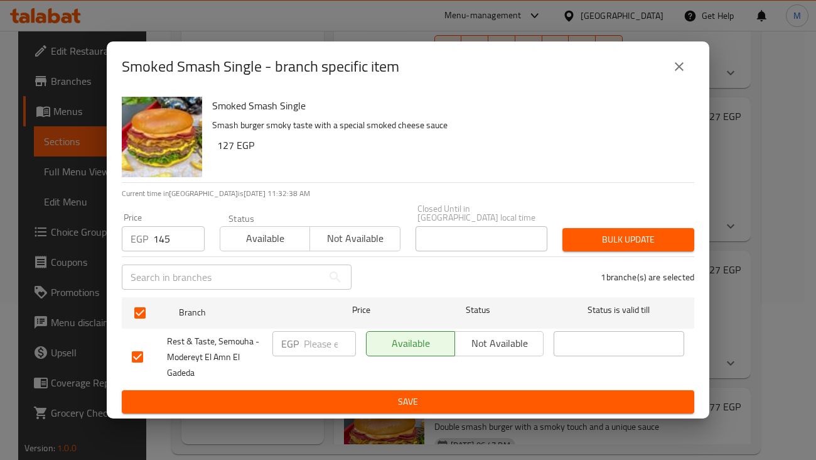
click at [670, 222] on div "Bulk update" at bounding box center [628, 239] width 147 height 38
click at [666, 236] on span "Bulk update" at bounding box center [629, 240] width 112 height 16
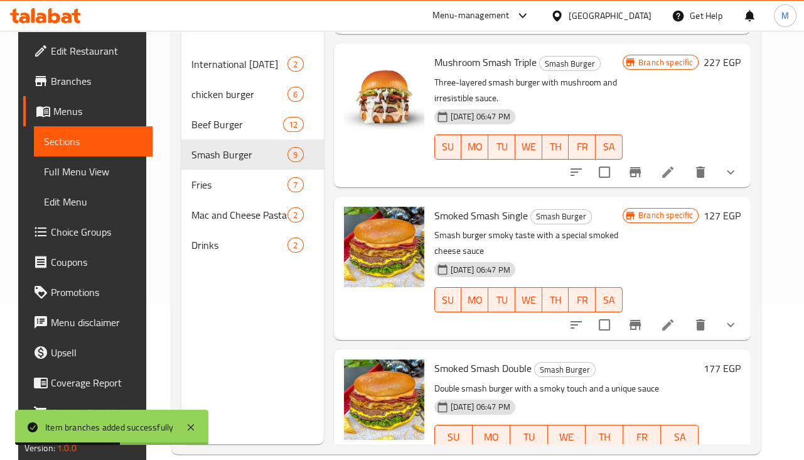
scroll to position [789, 0]
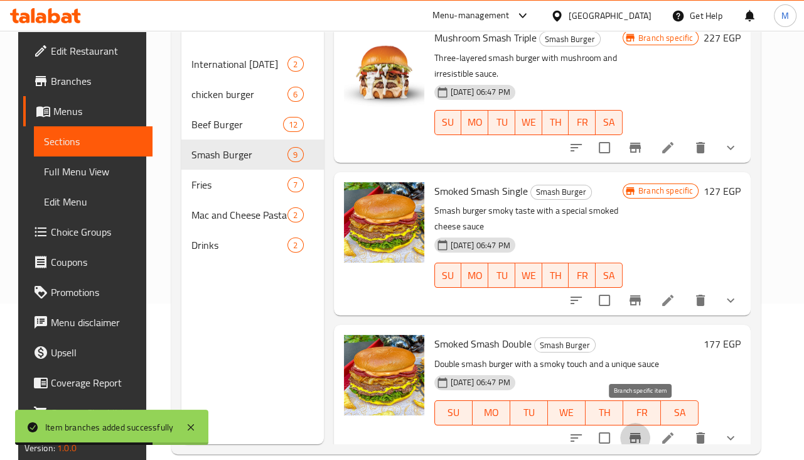
click at [643, 430] on icon "Branch-specific-item" at bounding box center [635, 437] width 15 height 15
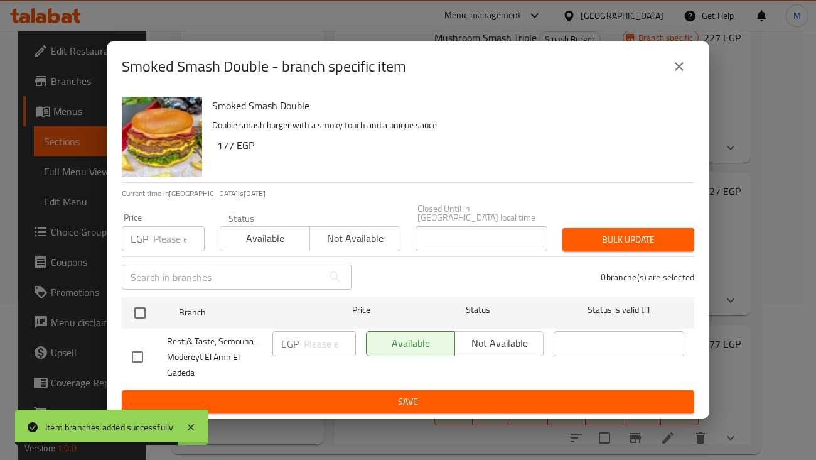
click at [175, 237] on input "number" at bounding box center [178, 238] width 51 height 25
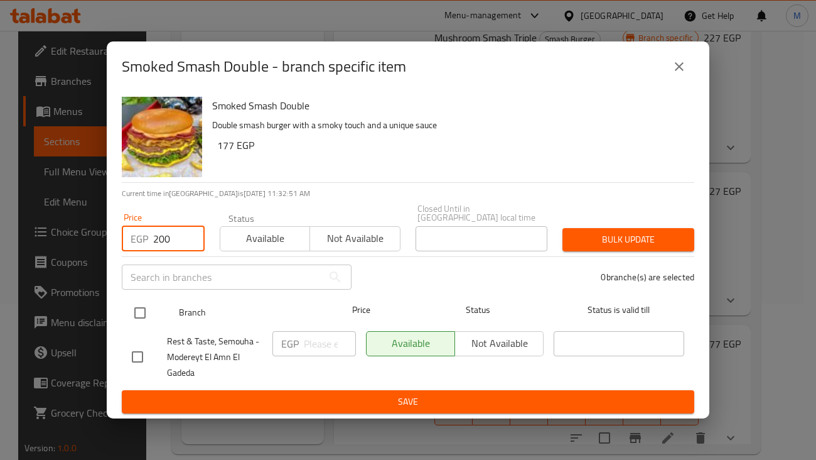
type input "200"
click at [148, 319] on input "checkbox" at bounding box center [140, 312] width 26 height 26
checkbox input "true"
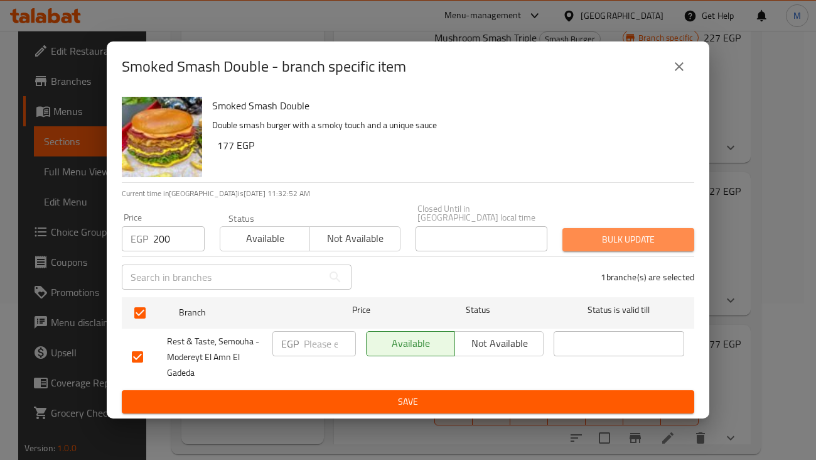
click at [603, 232] on span "Bulk update" at bounding box center [629, 240] width 112 height 16
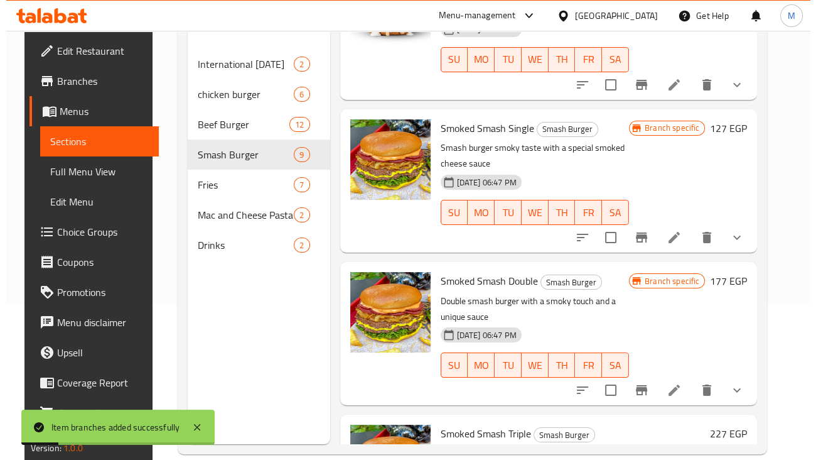
scroll to position [934, 0]
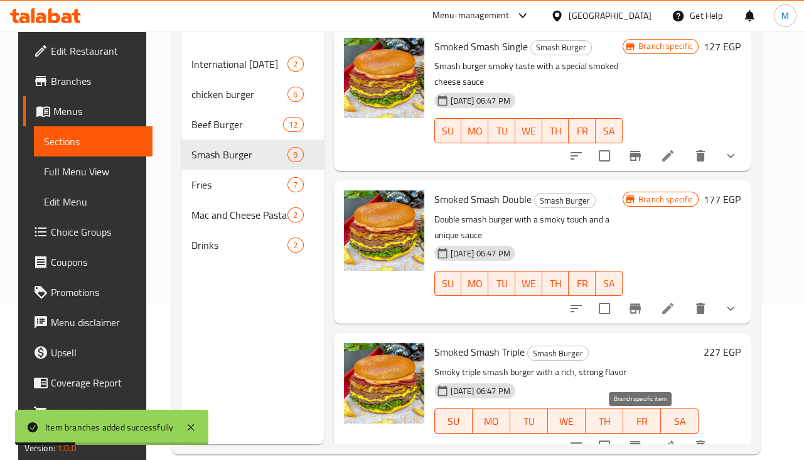
click at [638, 431] on button "Branch-specific-item" at bounding box center [635, 446] width 30 height 30
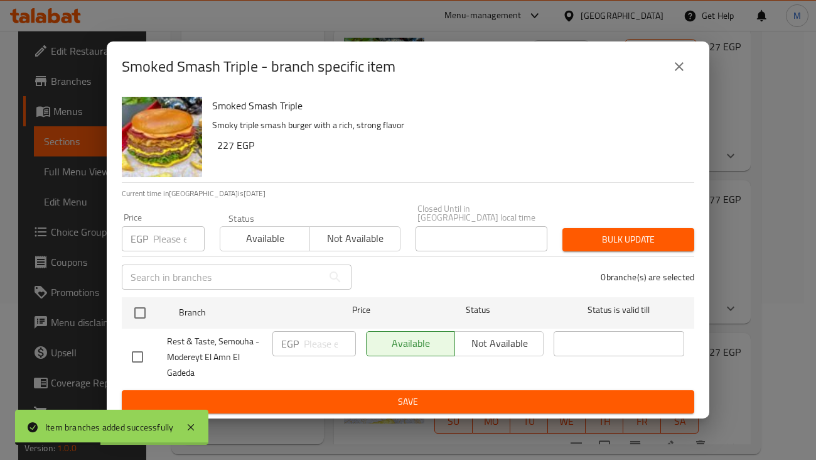
click at [161, 237] on input "number" at bounding box center [178, 238] width 51 height 25
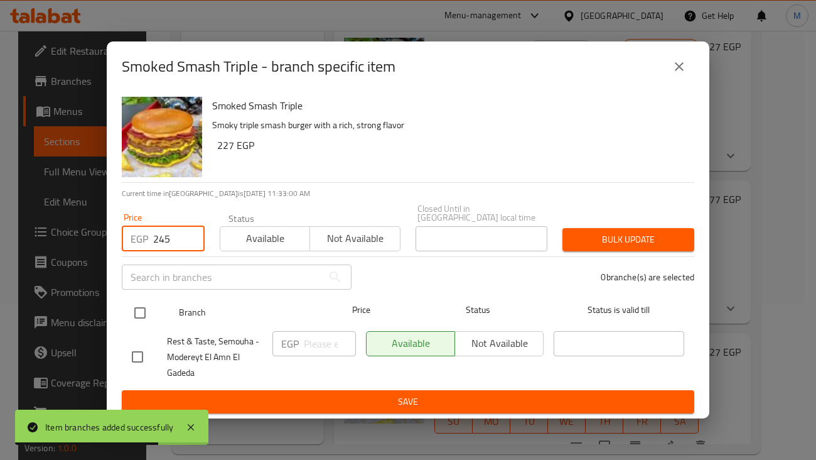
type input "245"
click at [147, 306] on input "checkbox" at bounding box center [140, 312] width 26 height 26
checkbox input "true"
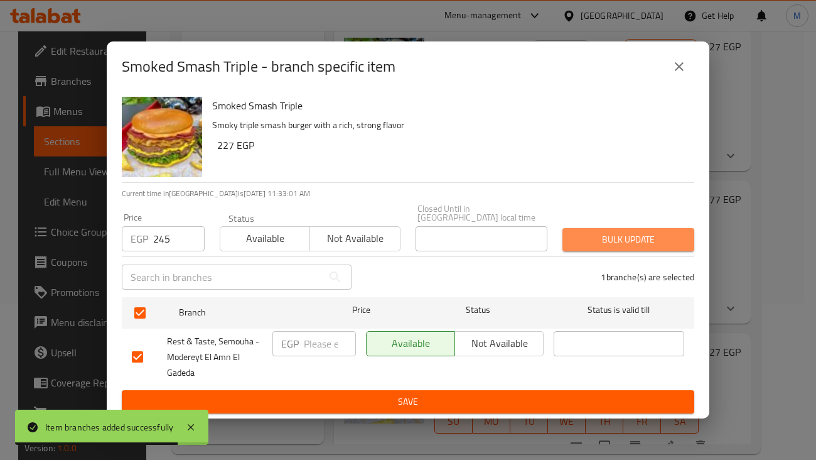
click at [632, 240] on span "Bulk update" at bounding box center [629, 240] width 112 height 16
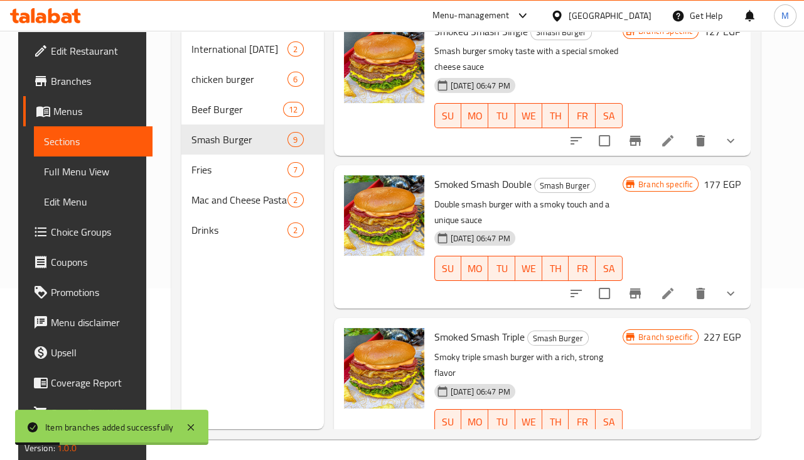
scroll to position [176, 0]
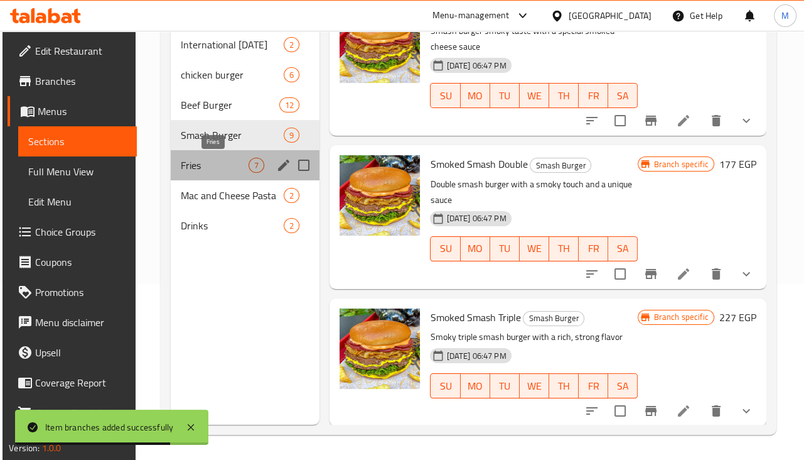
click at [225, 163] on span "Fries" at bounding box center [215, 165] width 68 height 15
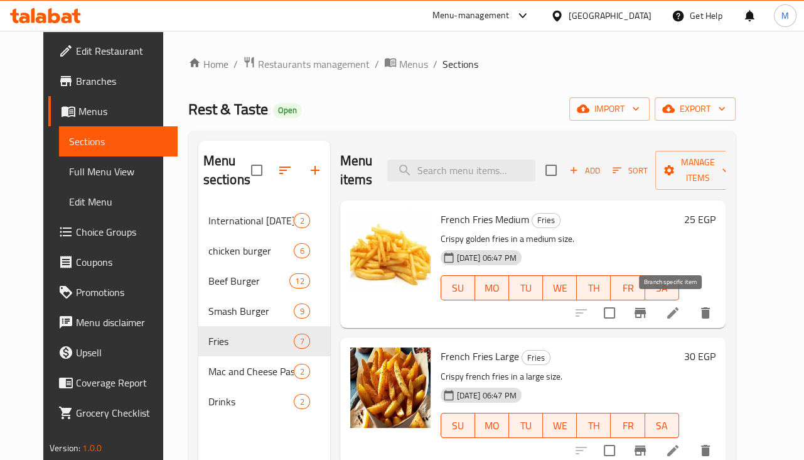
click at [648, 314] on icon "Branch-specific-item" at bounding box center [640, 312] width 15 height 15
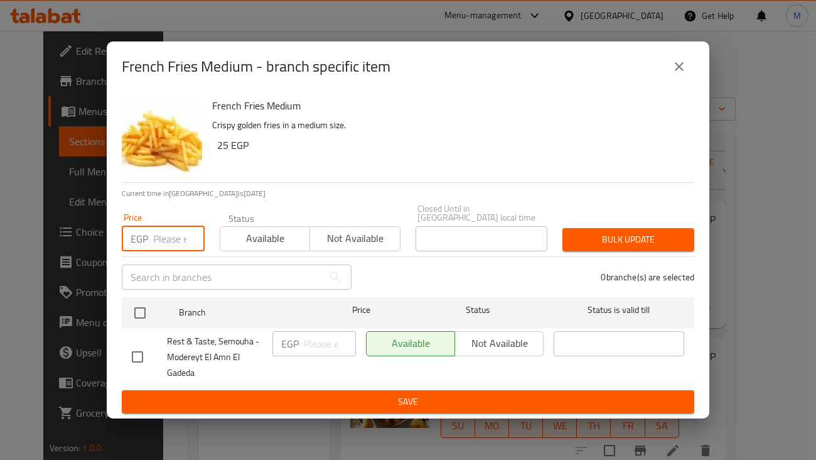
click at [164, 241] on input "number" at bounding box center [178, 238] width 51 height 25
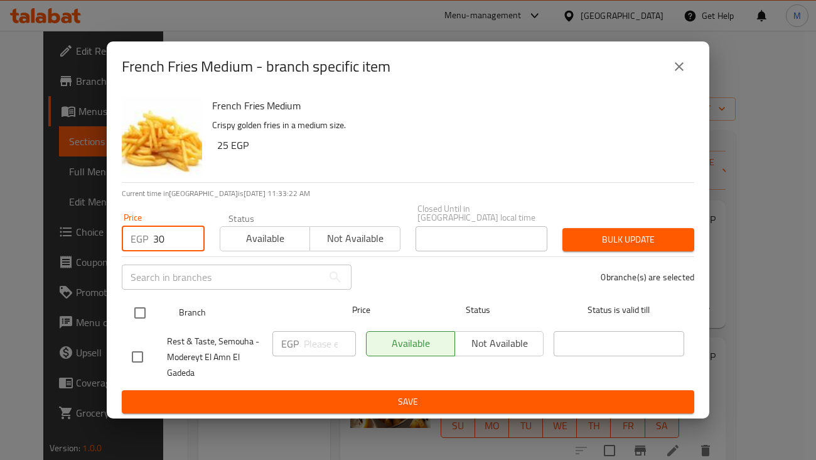
type input "30"
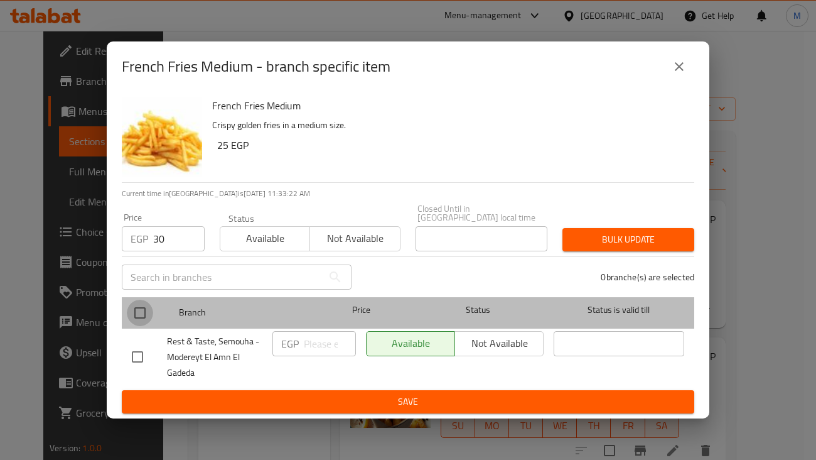
click at [144, 311] on input "checkbox" at bounding box center [140, 312] width 26 height 26
checkbox input "true"
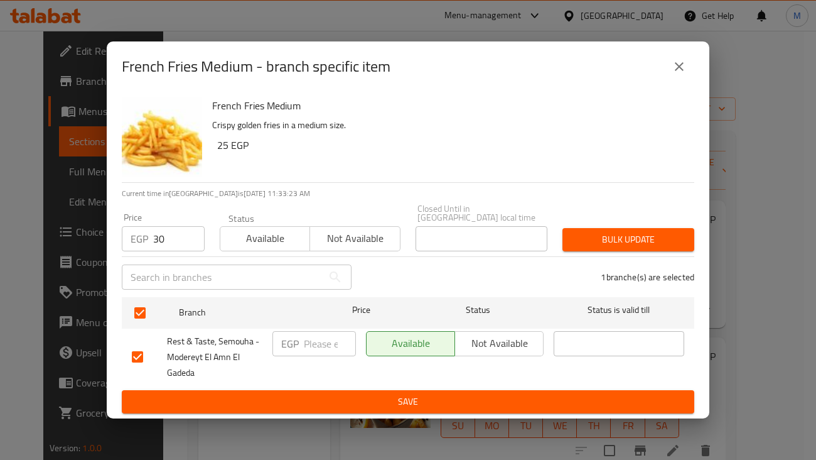
click at [611, 239] on span "Bulk update" at bounding box center [629, 240] width 112 height 16
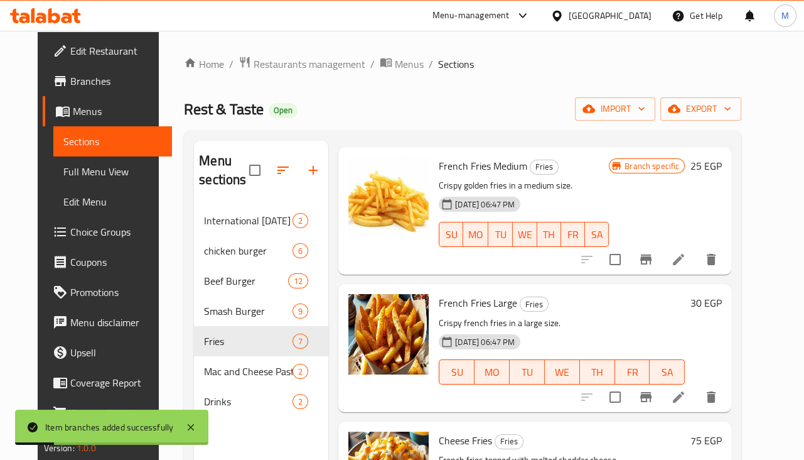
scroll to position [78, 0]
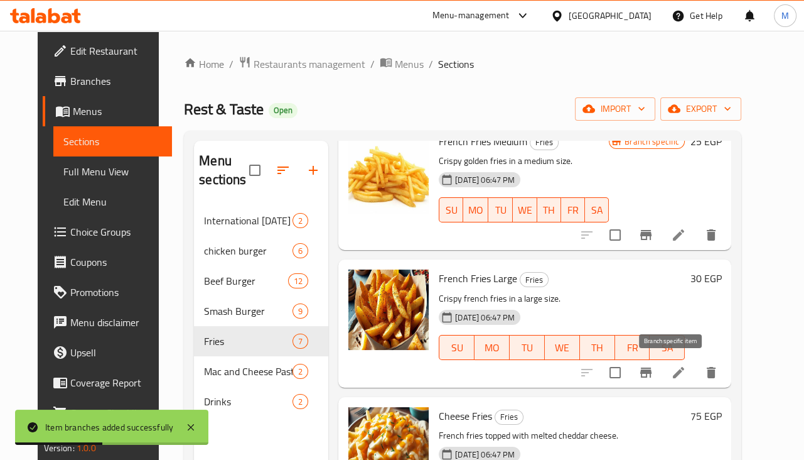
click at [652, 367] on icon "Branch-specific-item" at bounding box center [645, 372] width 11 height 10
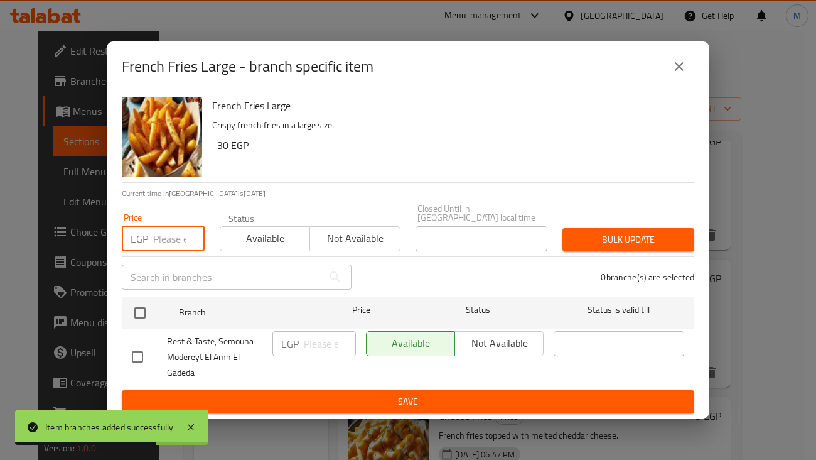
click at [162, 233] on input "number" at bounding box center [178, 238] width 51 height 25
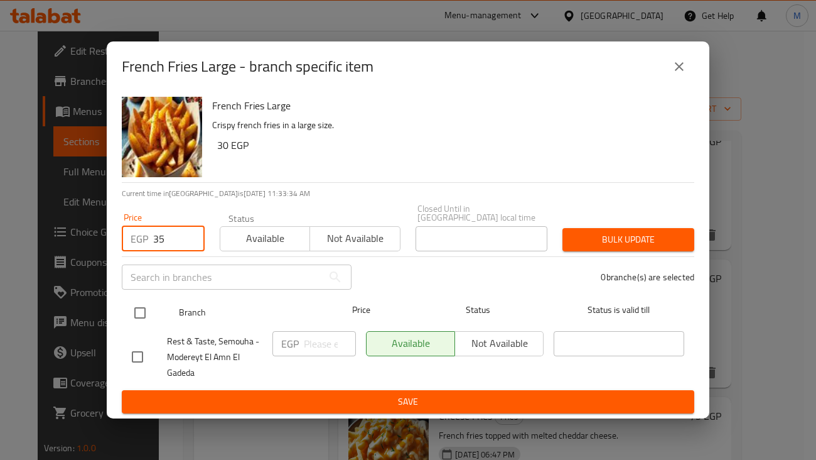
type input "35"
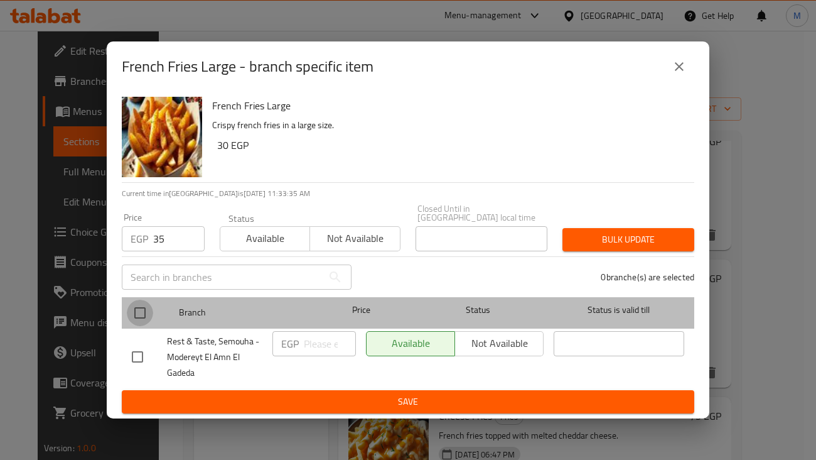
click at [141, 299] on input "checkbox" at bounding box center [140, 312] width 26 height 26
checkbox input "true"
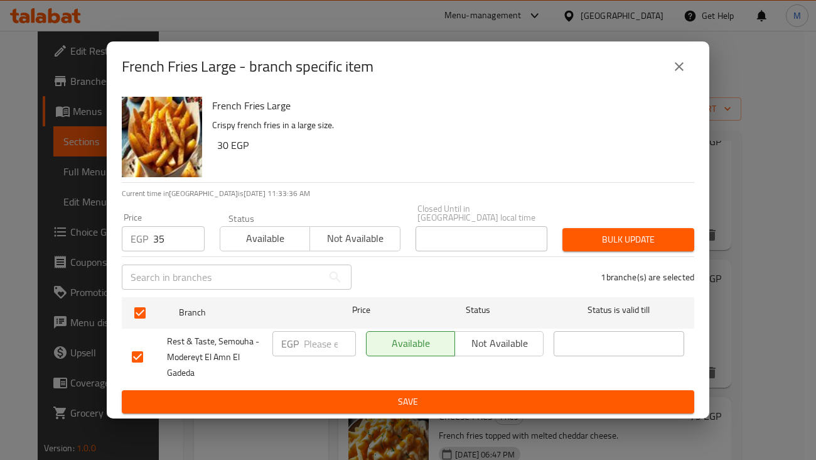
click at [613, 228] on button "Bulk update" at bounding box center [629, 239] width 132 height 23
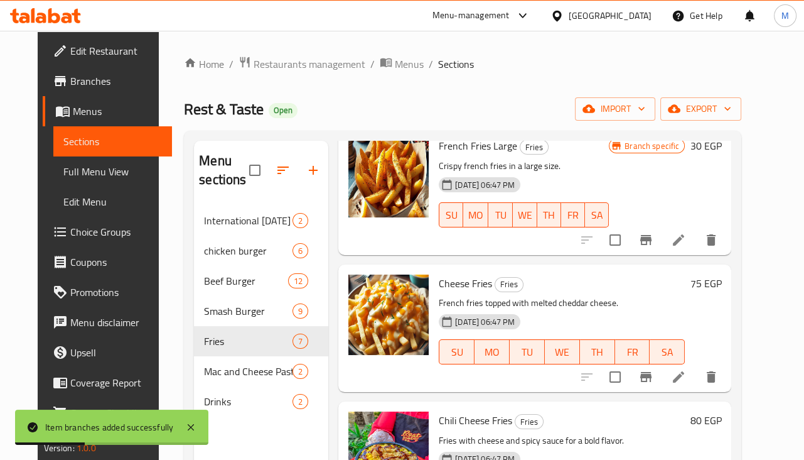
scroll to position [235, 0]
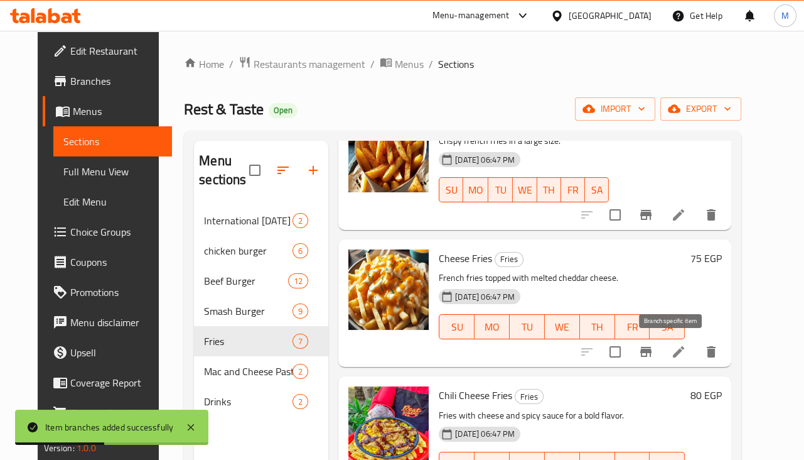
click at [654, 356] on icon "Branch-specific-item" at bounding box center [645, 351] width 15 height 15
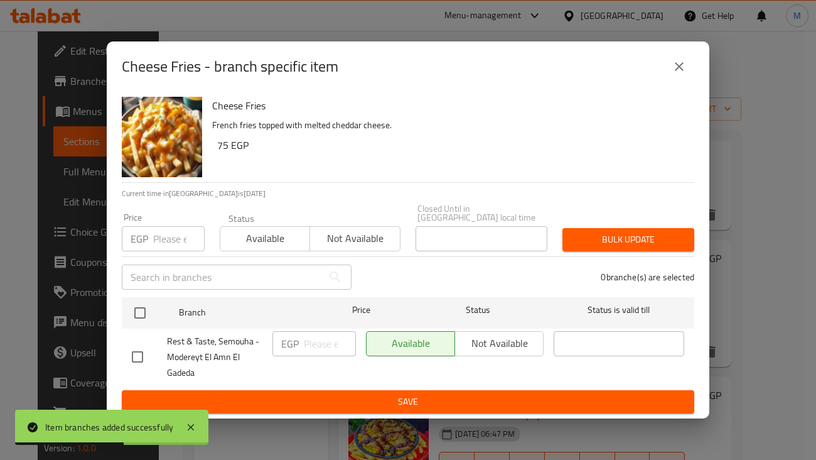
click at [180, 241] on input "number" at bounding box center [178, 238] width 51 height 25
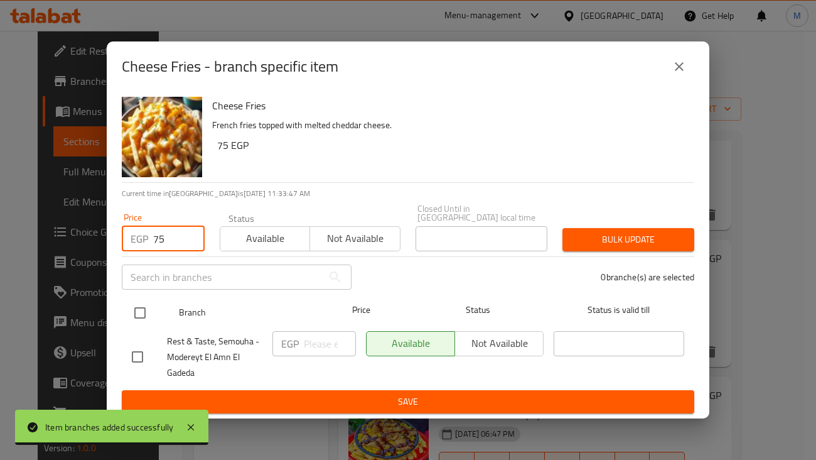
type input "75"
click at [141, 304] on input "checkbox" at bounding box center [140, 312] width 26 height 26
checkbox input "true"
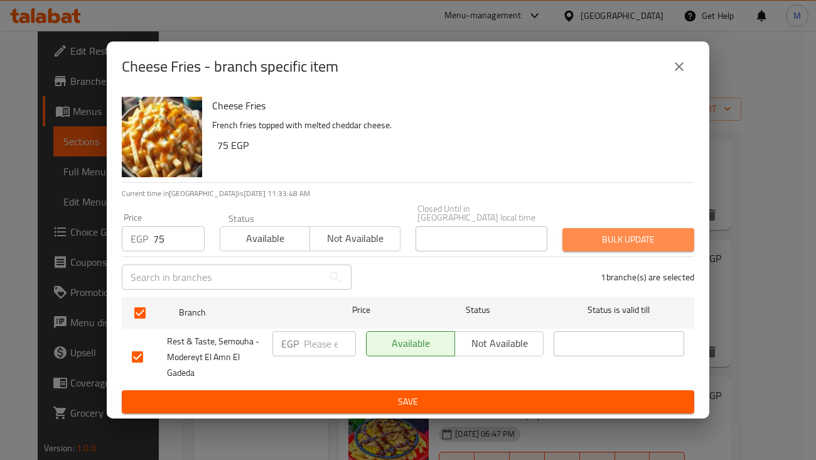
click at [611, 232] on span "Bulk update" at bounding box center [629, 240] width 112 height 16
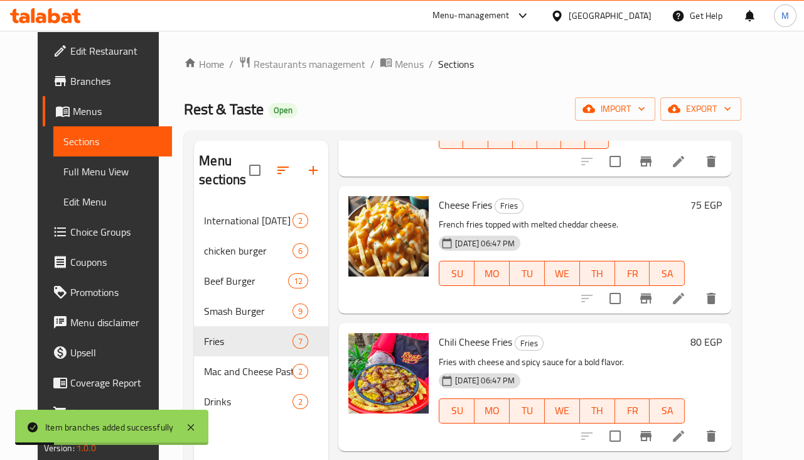
scroll to position [313, 0]
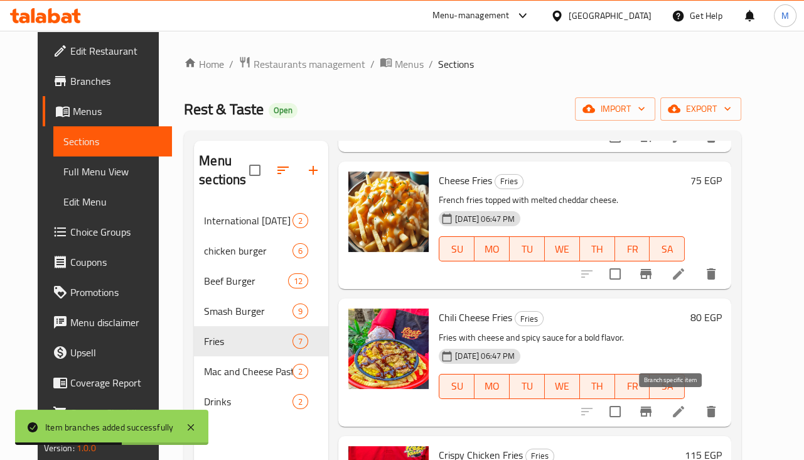
click at [654, 409] on icon "Branch-specific-item" at bounding box center [645, 411] width 15 height 15
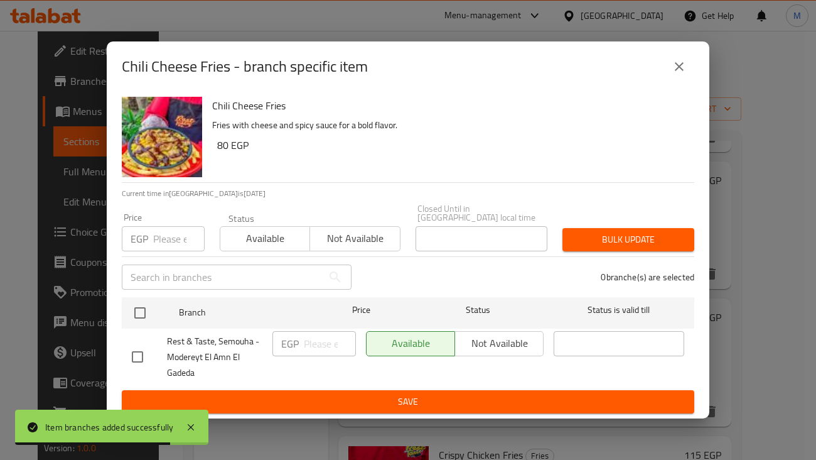
click at [166, 227] on input "number" at bounding box center [178, 238] width 51 height 25
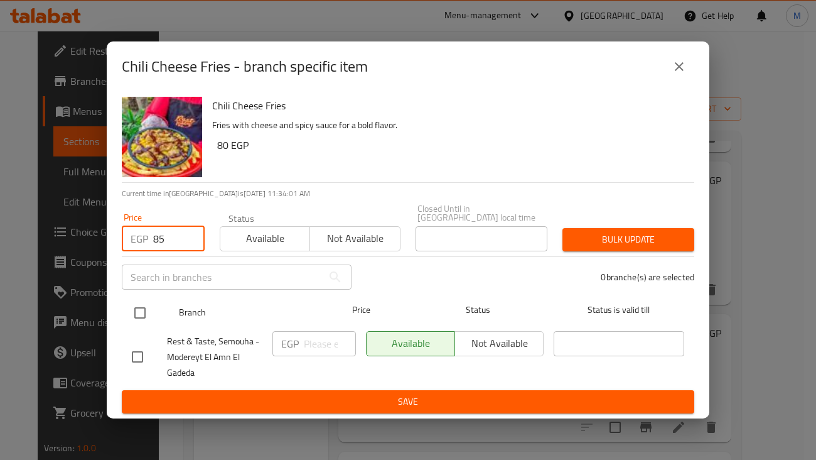
type input "85"
click at [141, 315] on input "checkbox" at bounding box center [140, 312] width 26 height 26
checkbox input "true"
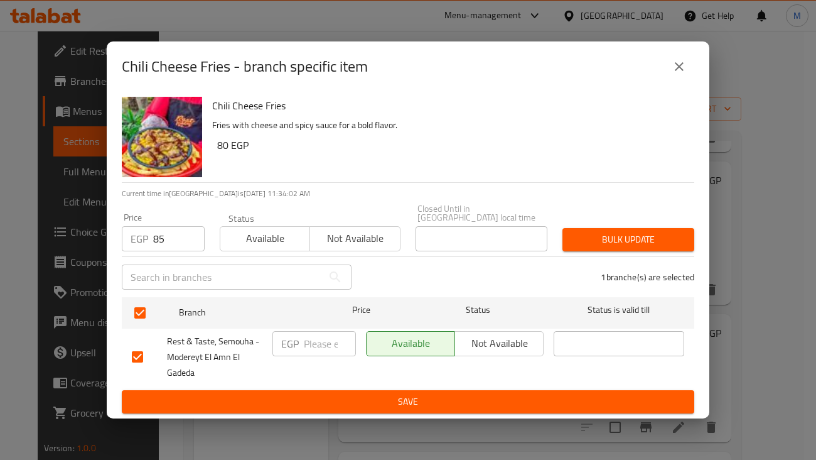
click at [669, 240] on span "Bulk update" at bounding box center [629, 240] width 112 height 16
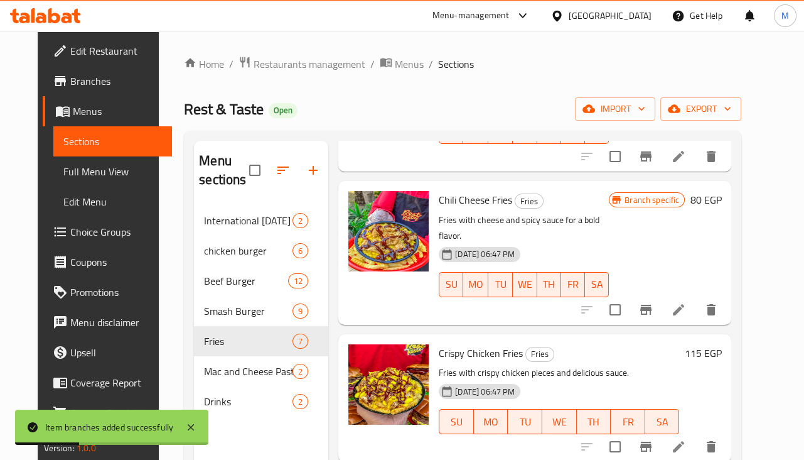
scroll to position [471, 0]
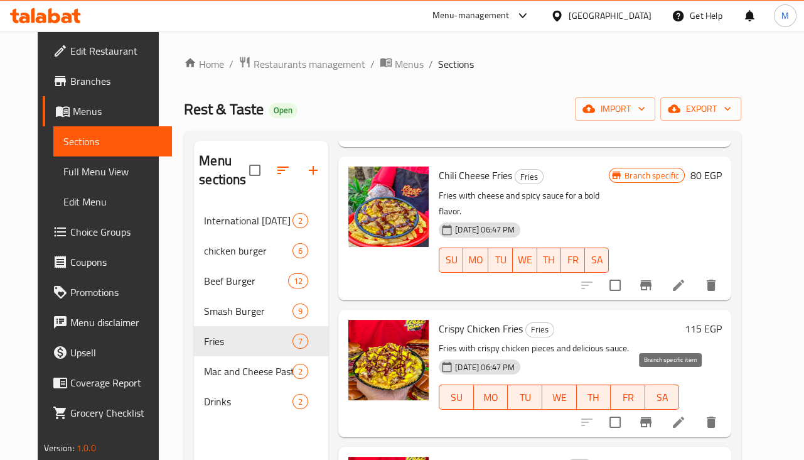
click at [652, 417] on icon "Branch-specific-item" at bounding box center [645, 422] width 11 height 10
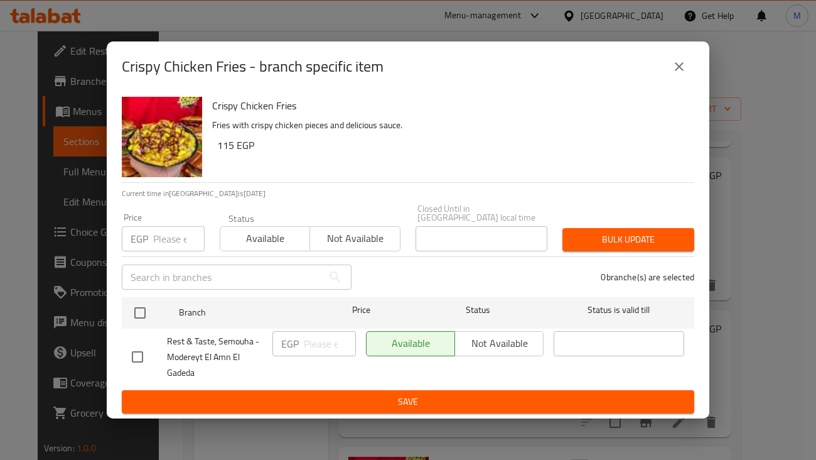
click at [162, 231] on input "number" at bounding box center [178, 238] width 51 height 25
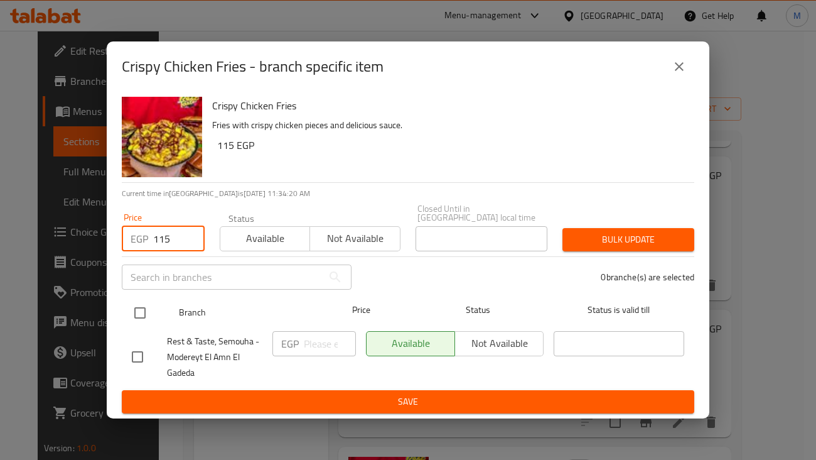
type input "115"
click at [146, 302] on input "checkbox" at bounding box center [140, 312] width 26 height 26
checkbox input "true"
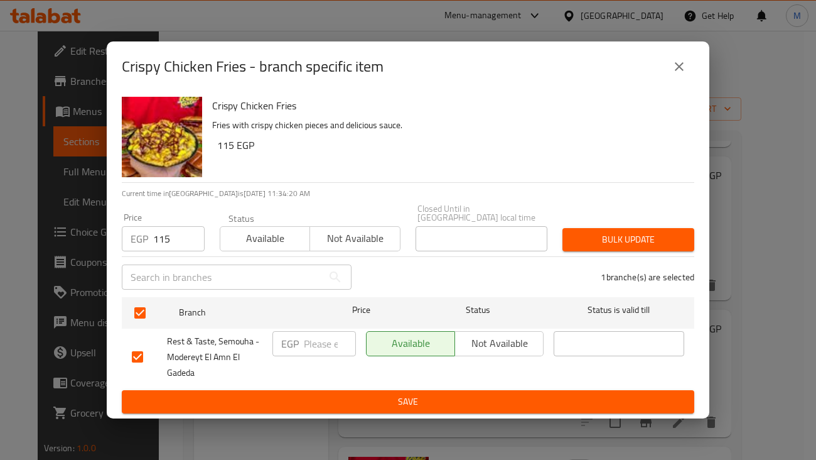
click at [643, 235] on span "Bulk update" at bounding box center [629, 240] width 112 height 16
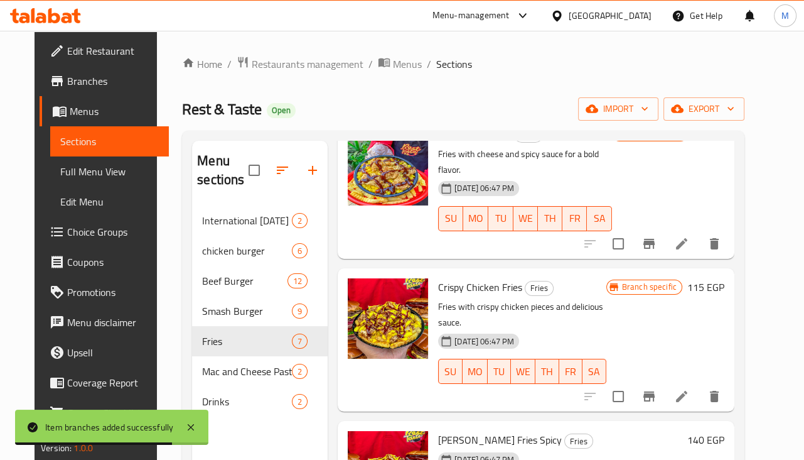
scroll to position [78, 0]
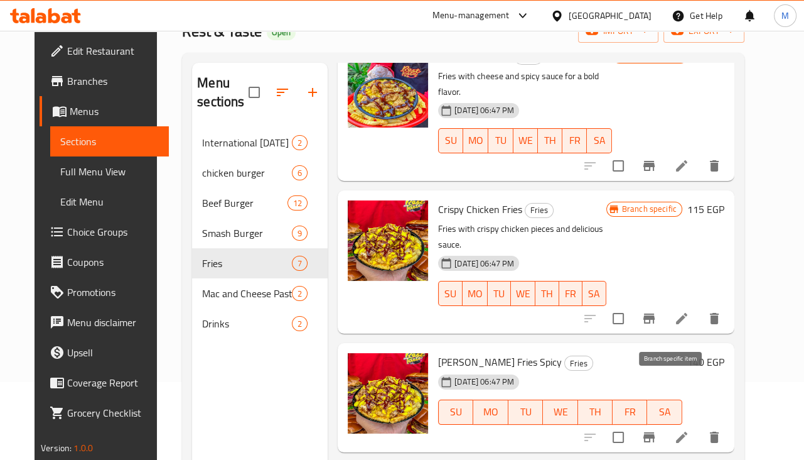
click at [657, 429] on icon "Branch-specific-item" at bounding box center [649, 436] width 15 height 15
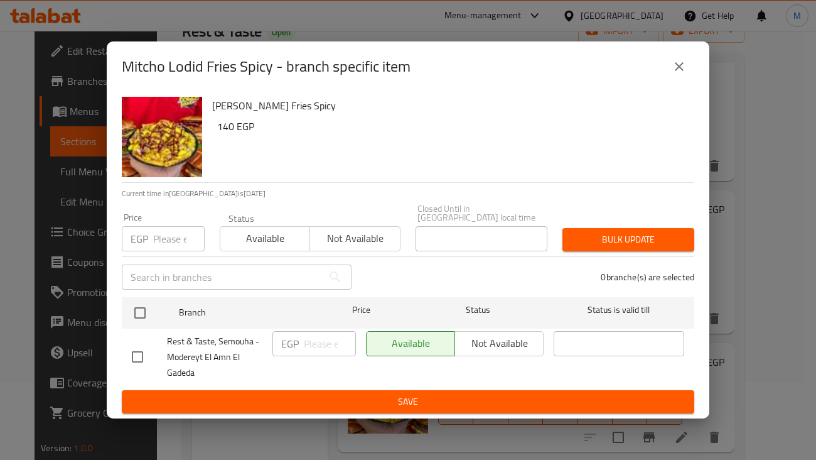
click at [175, 239] on input "number" at bounding box center [178, 238] width 51 height 25
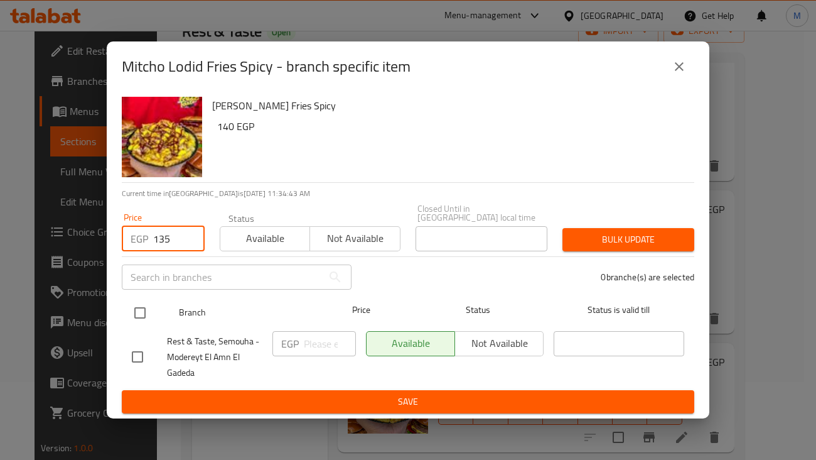
type input "135"
click at [139, 305] on input "checkbox" at bounding box center [140, 312] width 26 height 26
checkbox input "true"
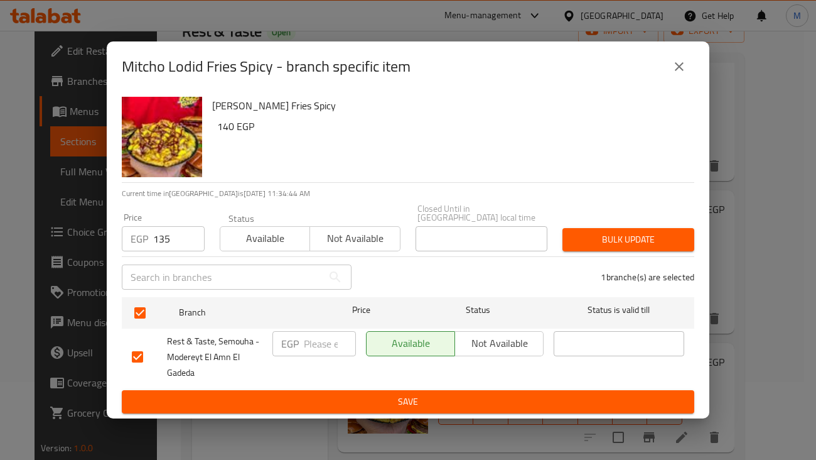
click at [600, 228] on button "Bulk update" at bounding box center [629, 239] width 132 height 23
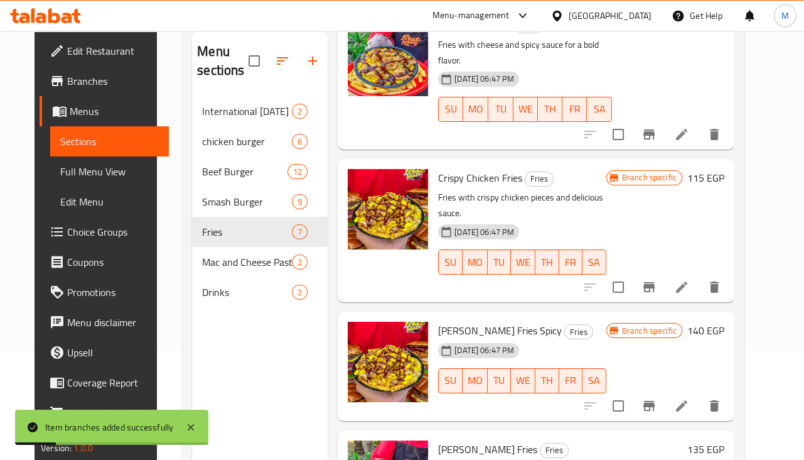
scroll to position [156, 0]
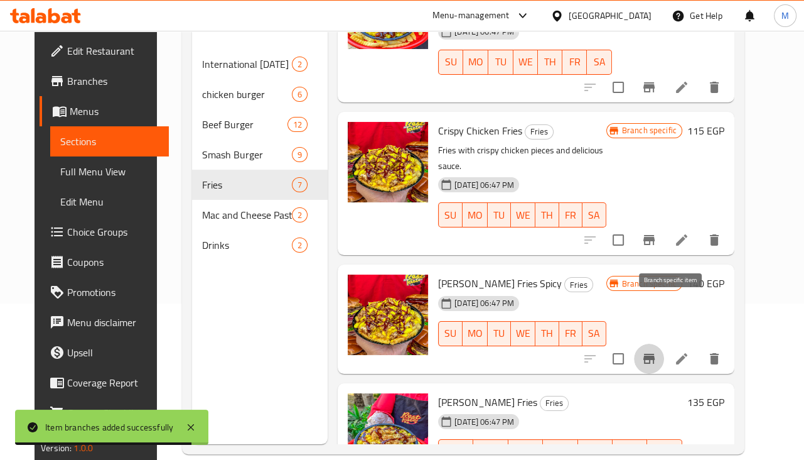
click at [655, 353] on icon "Branch-specific-item" at bounding box center [648, 358] width 11 height 10
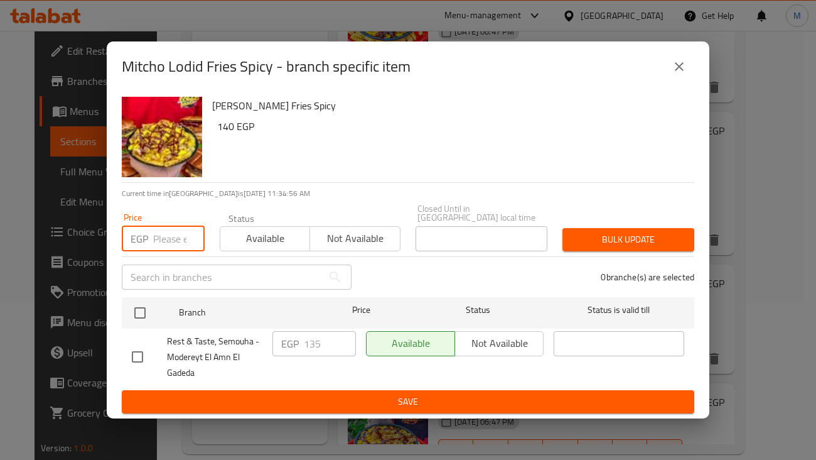
click at [160, 230] on input "number" at bounding box center [178, 238] width 51 height 25
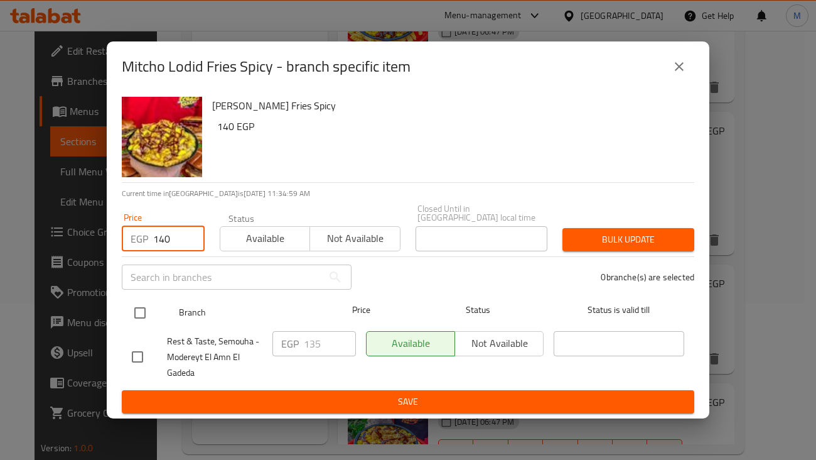
type input "140"
click at [149, 314] on input "checkbox" at bounding box center [140, 312] width 26 height 26
checkbox input "true"
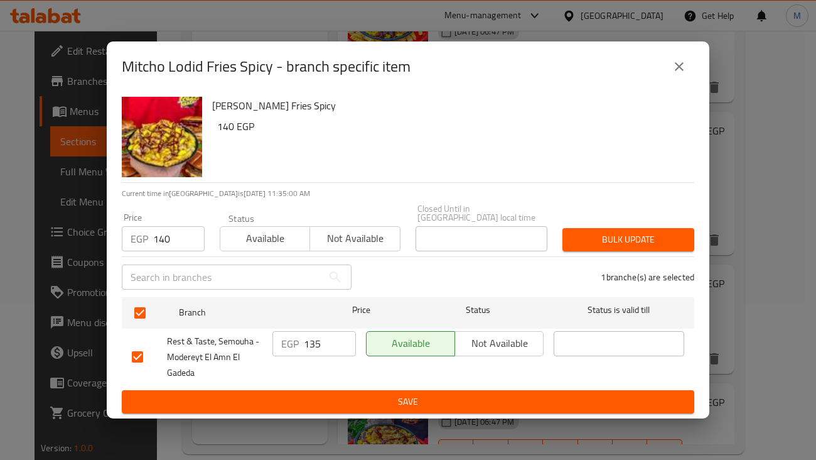
click at [634, 246] on button "Bulk update" at bounding box center [629, 239] width 132 height 23
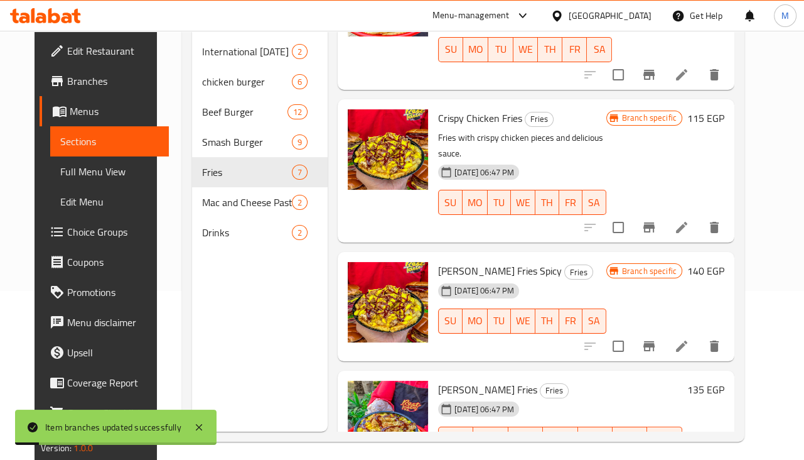
scroll to position [176, 0]
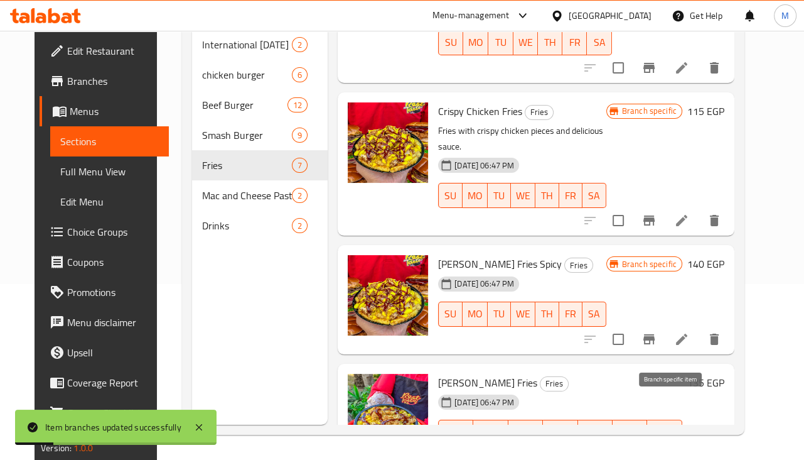
click at [664, 442] on button "Branch-specific-item" at bounding box center [649, 457] width 30 height 30
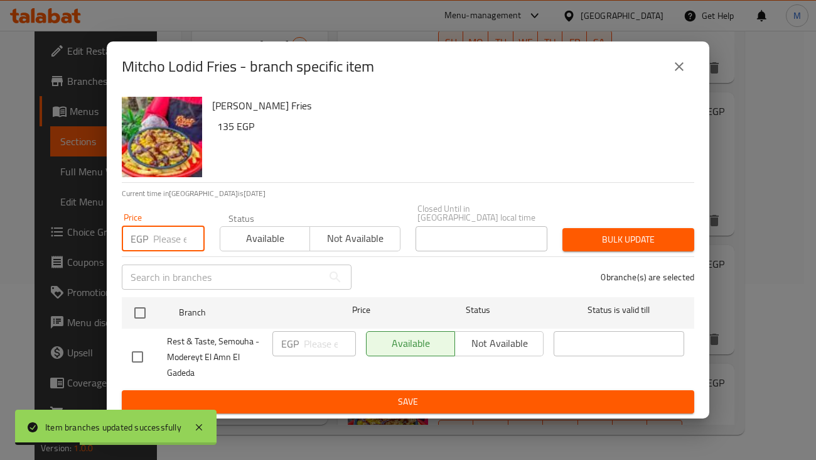
click at [169, 237] on input "number" at bounding box center [178, 238] width 51 height 25
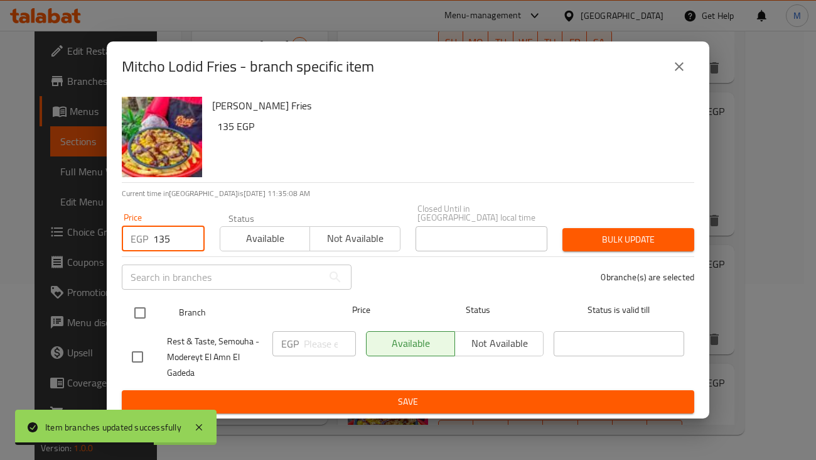
type input "135"
click at [133, 313] on input "checkbox" at bounding box center [140, 312] width 26 height 26
checkbox input "true"
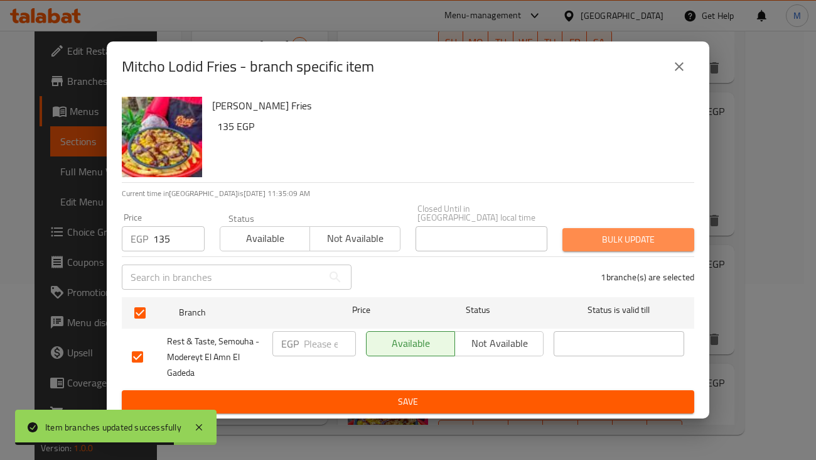
click at [643, 239] on span "Bulk update" at bounding box center [629, 240] width 112 height 16
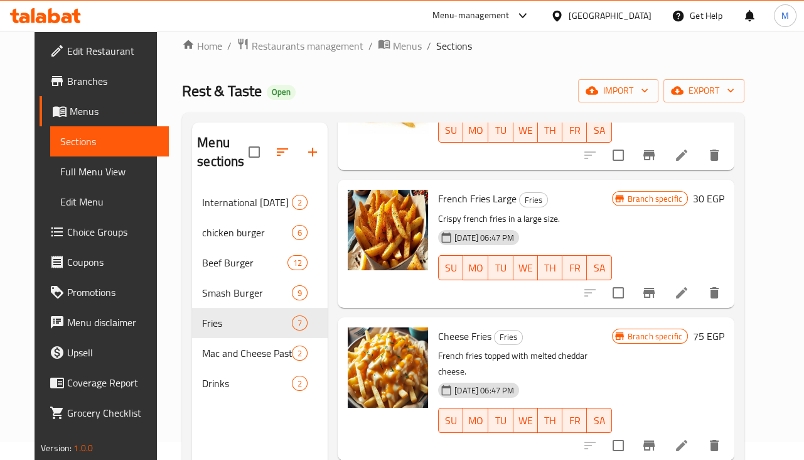
scroll to position [512, 0]
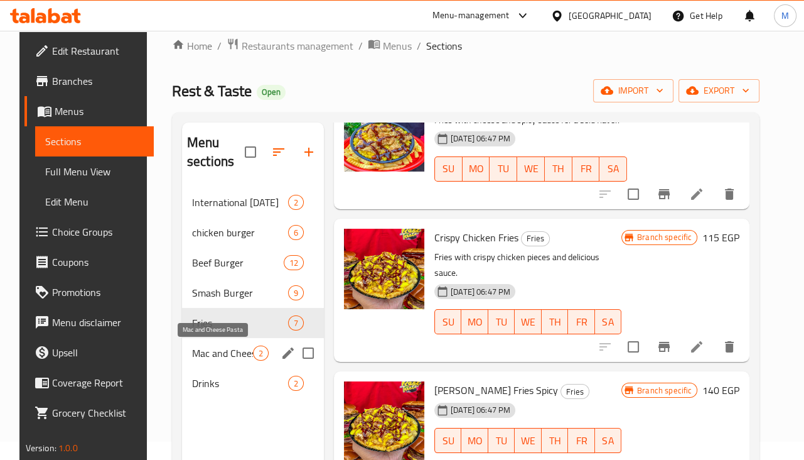
click at [239, 350] on span "Mac and Cheese Pasta" at bounding box center [222, 352] width 61 height 15
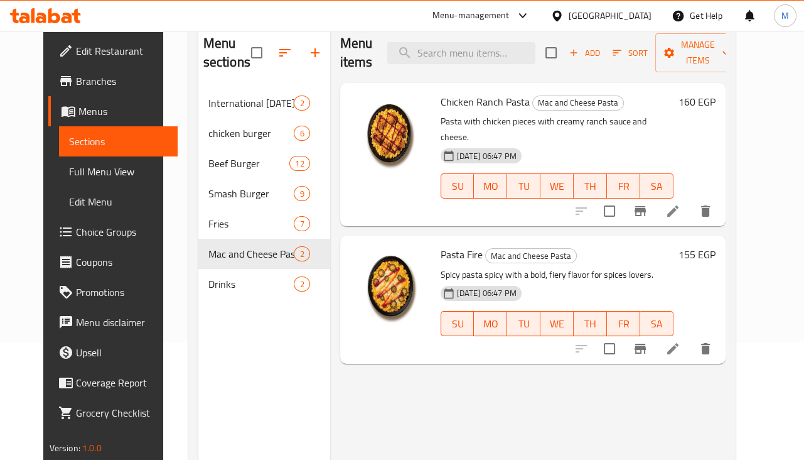
scroll to position [97, 0]
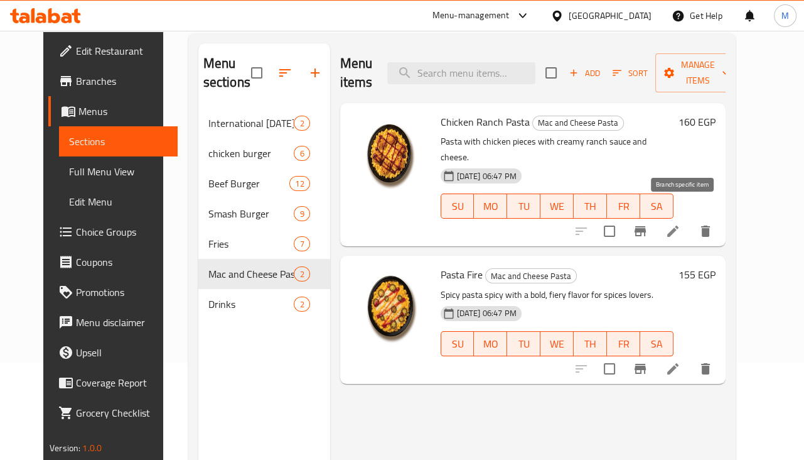
click at [646, 226] on icon "Branch-specific-item" at bounding box center [640, 231] width 11 height 10
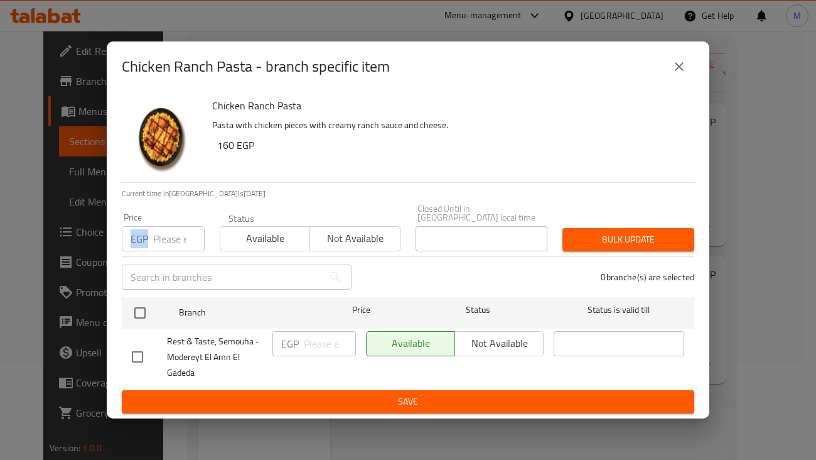
click at [149, 238] on div "EGP Price" at bounding box center [163, 238] width 83 height 25
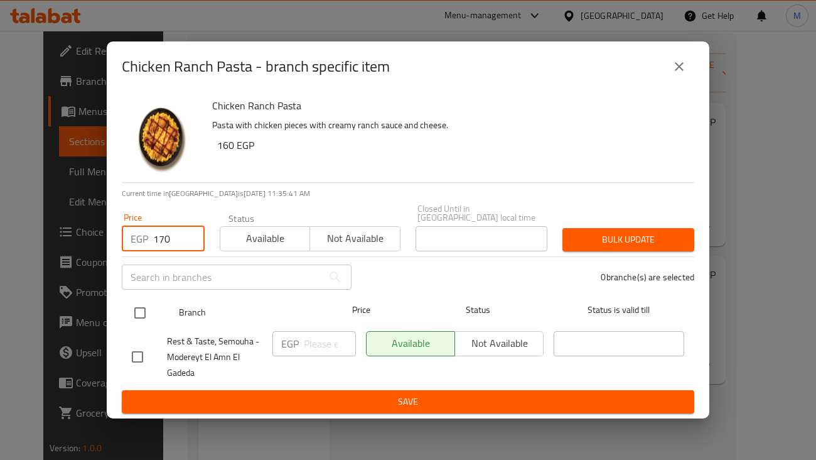
type input "170"
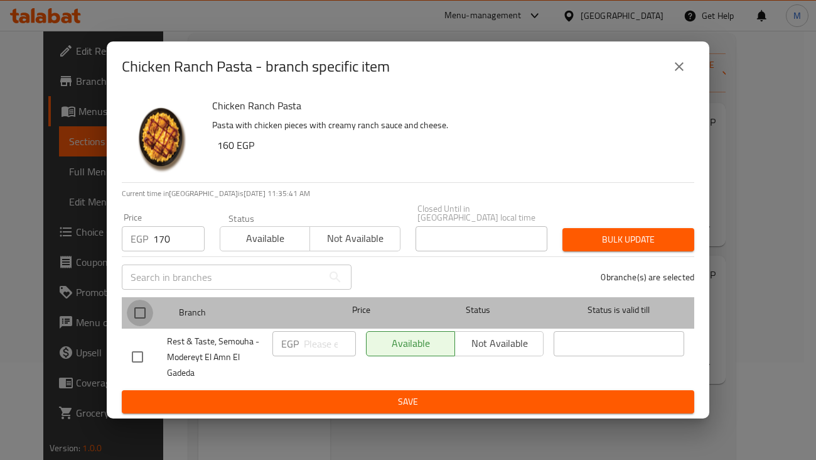
click at [137, 306] on input "checkbox" at bounding box center [140, 312] width 26 height 26
checkbox input "true"
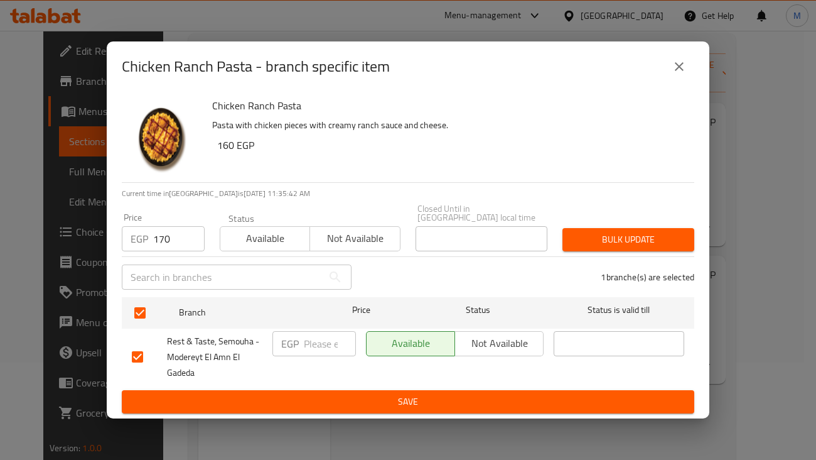
click at [656, 239] on span "Bulk update" at bounding box center [629, 240] width 112 height 16
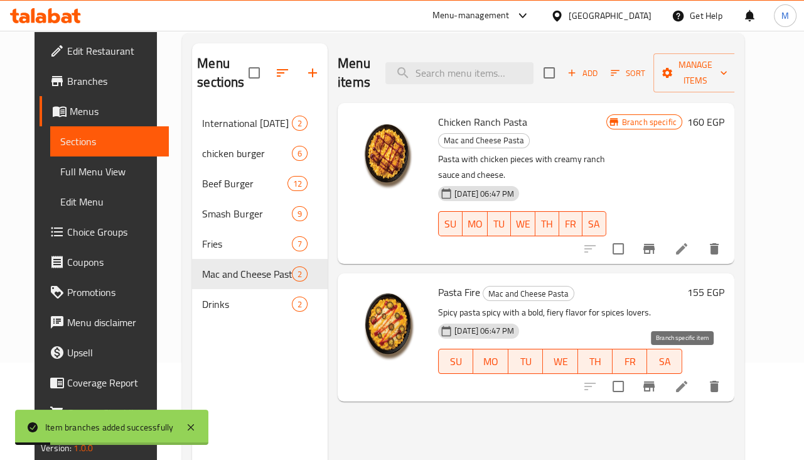
click at [657, 379] on icon "Branch-specific-item" at bounding box center [649, 386] width 15 height 15
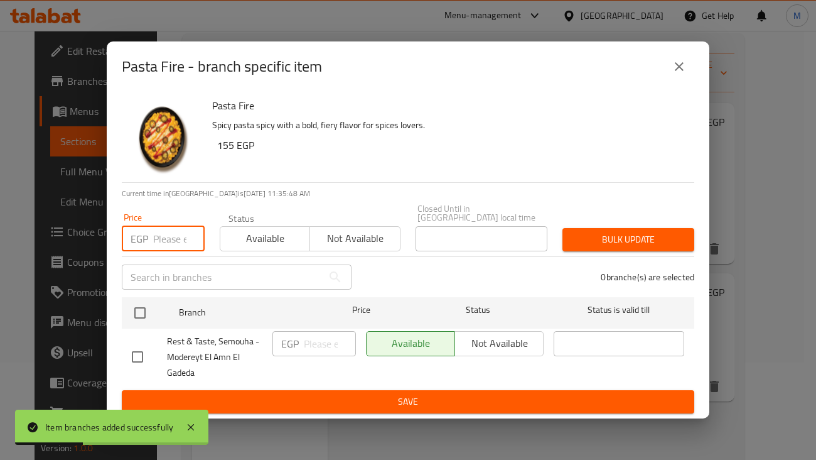
click at [164, 232] on input "number" at bounding box center [178, 238] width 51 height 25
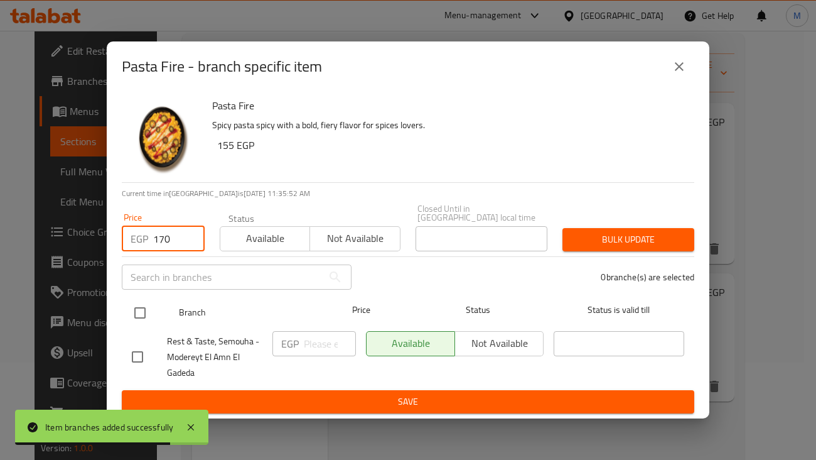
type input "170"
click at [143, 308] on input "checkbox" at bounding box center [140, 312] width 26 height 26
checkbox input "true"
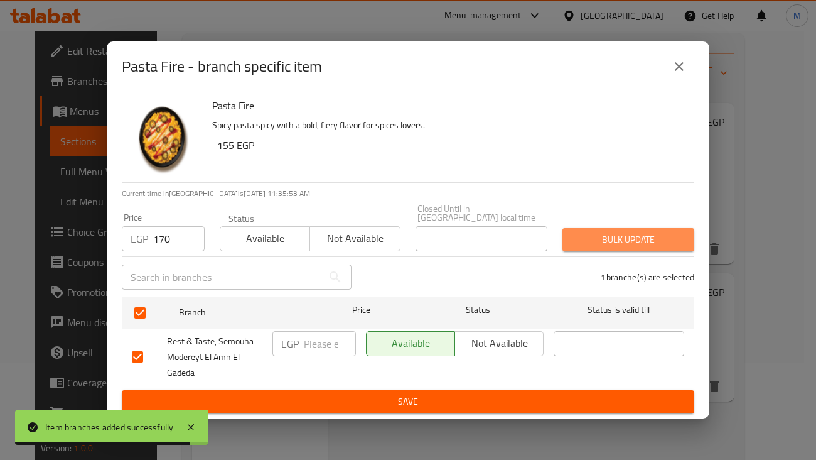
click at [658, 234] on span "Bulk update" at bounding box center [629, 240] width 112 height 16
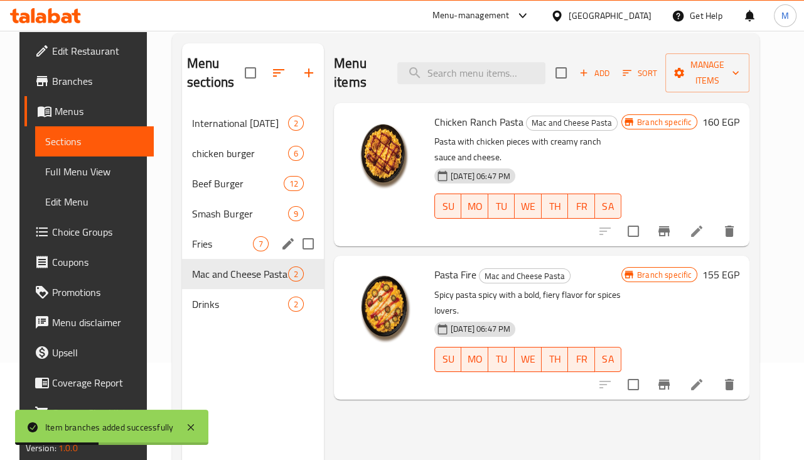
click at [199, 247] on span "Fries" at bounding box center [222, 243] width 61 height 15
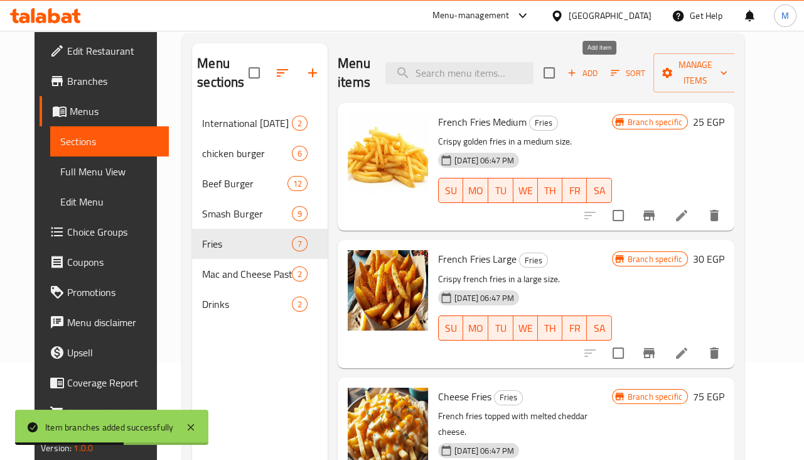
click at [600, 69] on span "Add" at bounding box center [583, 73] width 34 height 14
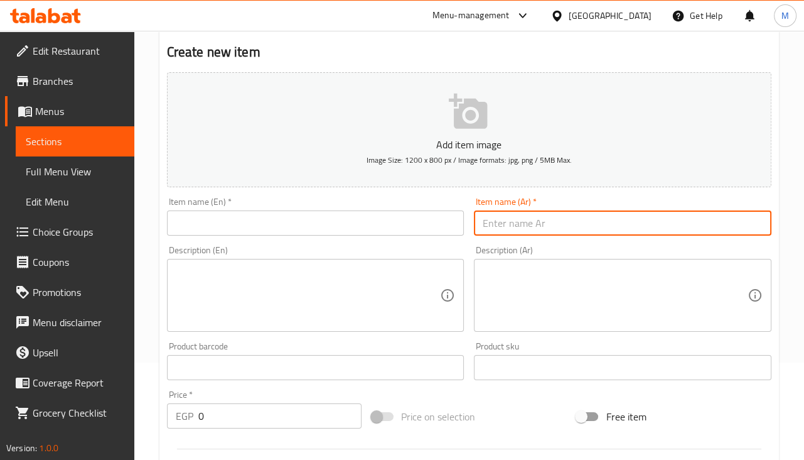
click at [530, 218] on input "text" at bounding box center [623, 222] width 298 height 25
paste input "تشيزي بيكون فريز"
type input "تشيزي بيكون فريز"
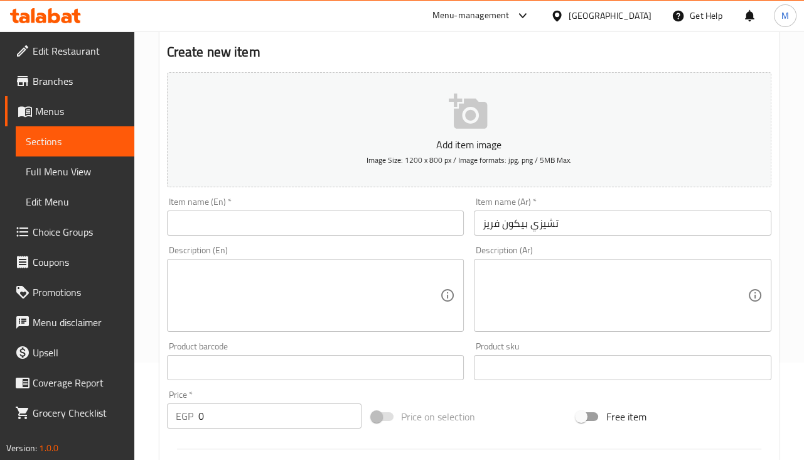
click at [338, 207] on div "Item name (En)   * Item name (En) *" at bounding box center [316, 216] width 298 height 38
click at [337, 215] on input "text" at bounding box center [316, 222] width 298 height 25
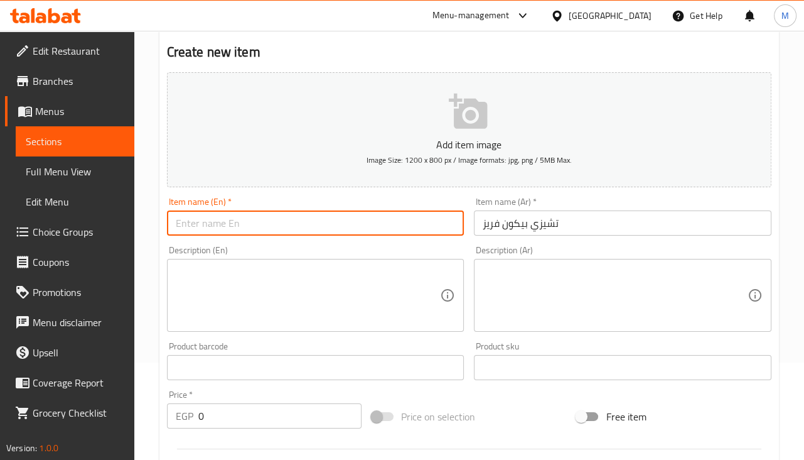
paste input "Cheesy Bacon Fries"
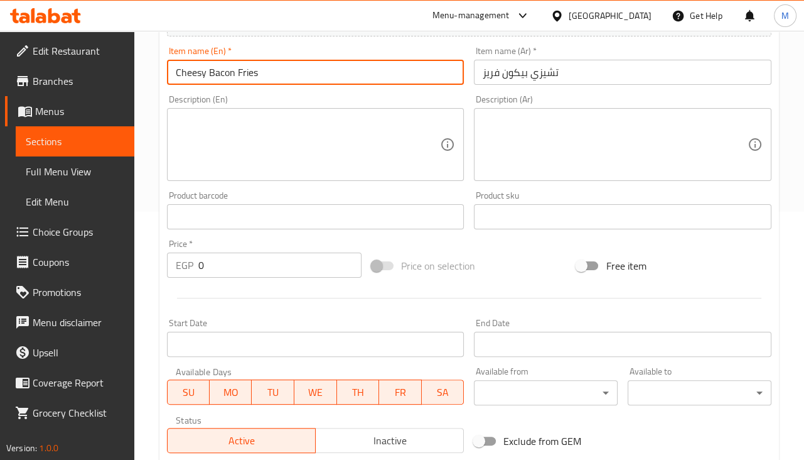
scroll to position [254, 0]
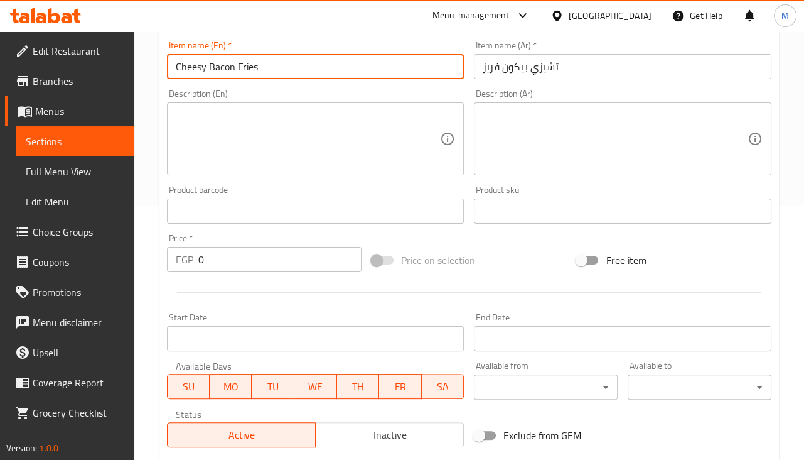
type input "Cheesy Bacon Fries"
click at [274, 254] on input "0" at bounding box center [279, 259] width 163 height 25
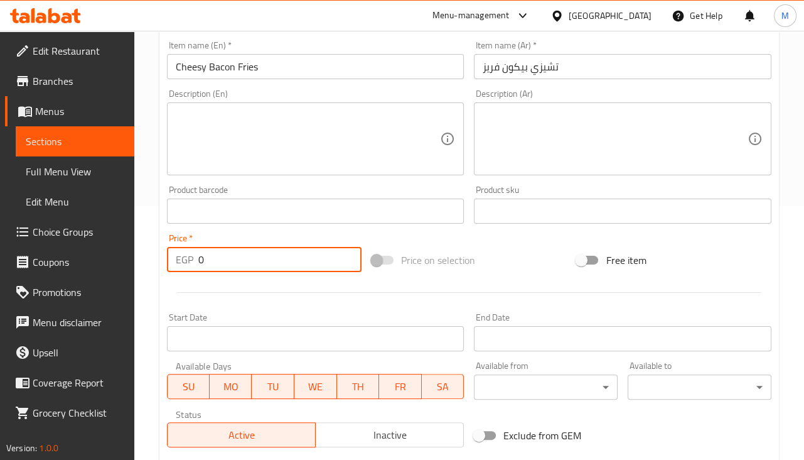
click at [274, 254] on input "0" at bounding box center [279, 259] width 163 height 25
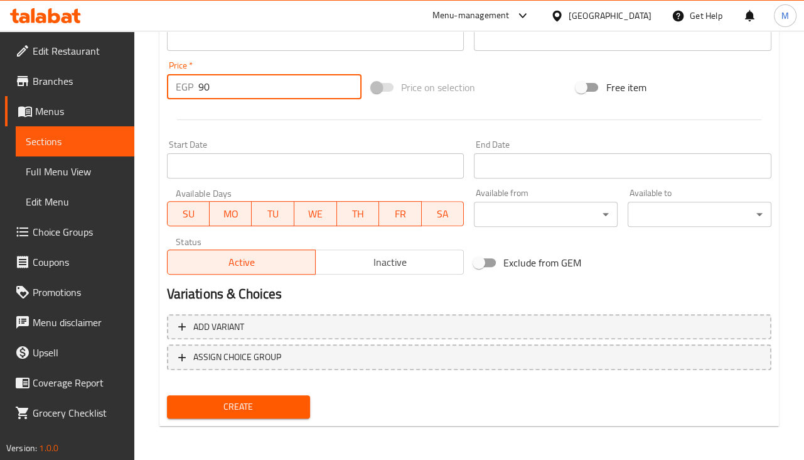
scroll to position [348, 0]
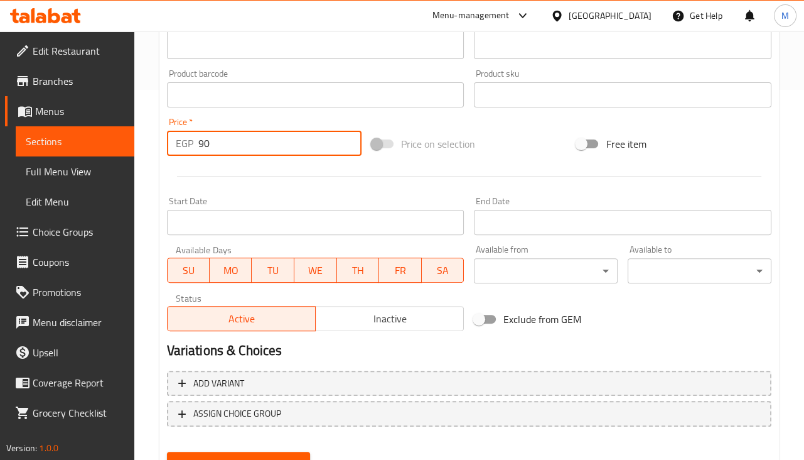
type input "90"
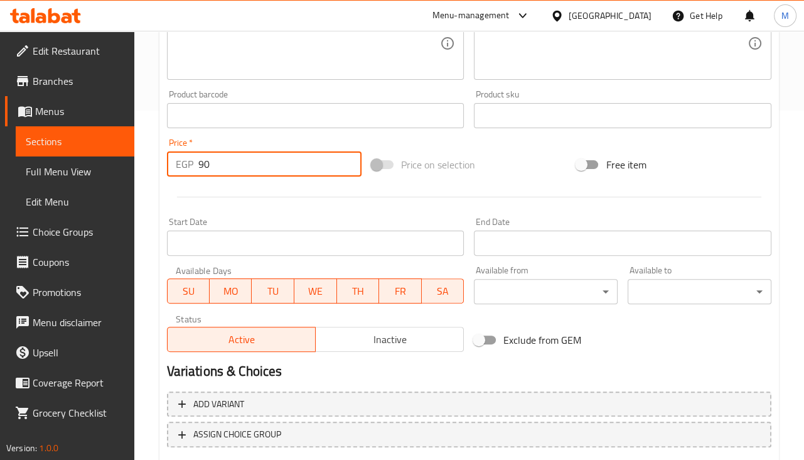
click at [248, 398] on div "Add variant ASSIGN CHOICE GROUP" at bounding box center [469, 427] width 615 height 82
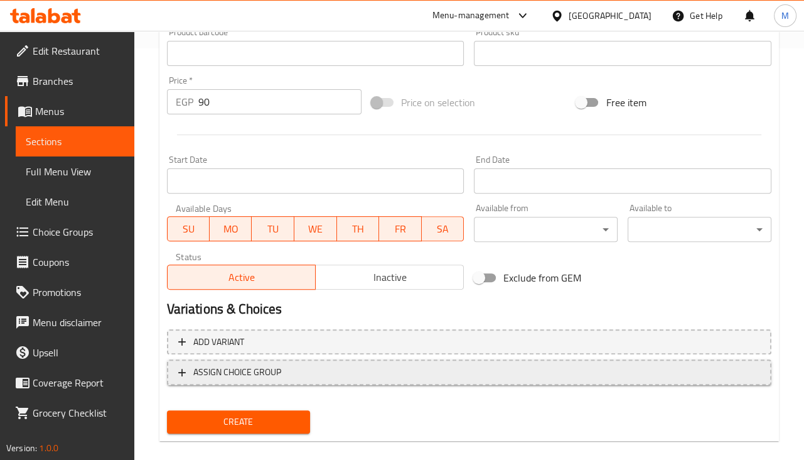
scroll to position [426, 0]
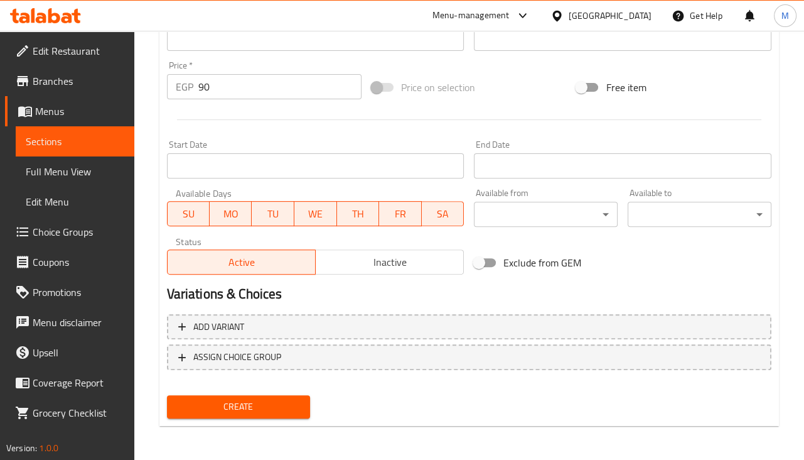
click at [265, 401] on span "Create" at bounding box center [239, 407] width 124 height 16
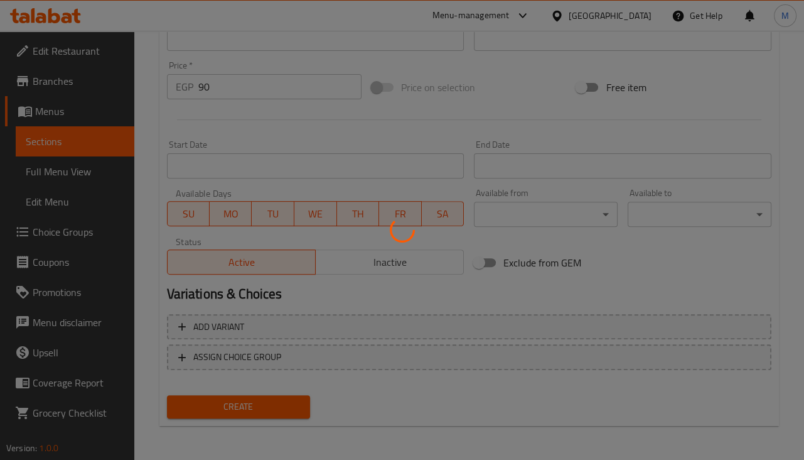
type input "0"
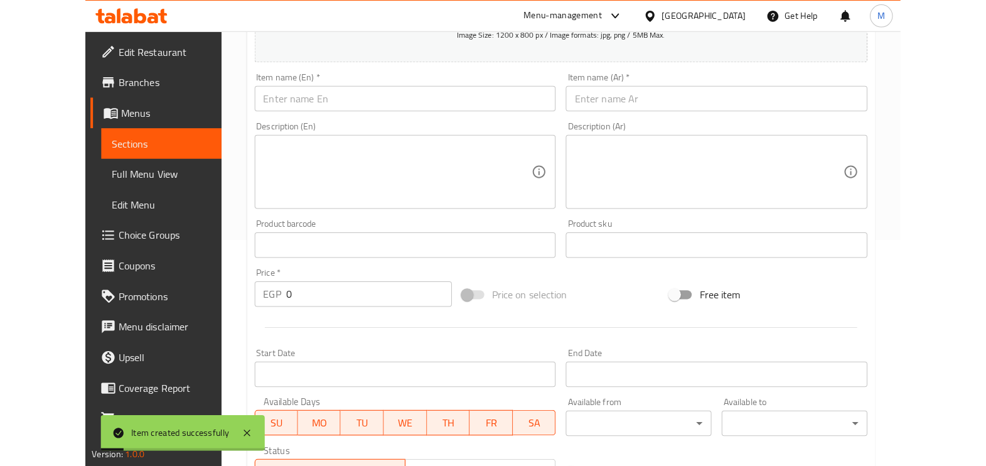
scroll to position [0, 0]
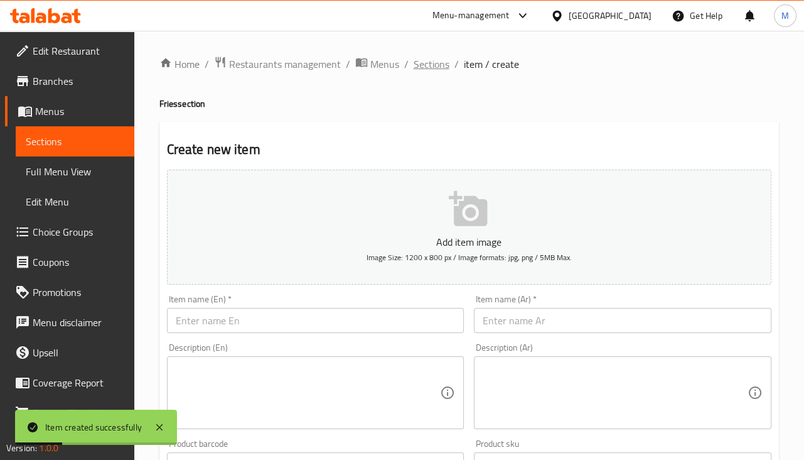
click at [426, 67] on span "Sections" at bounding box center [432, 64] width 36 height 15
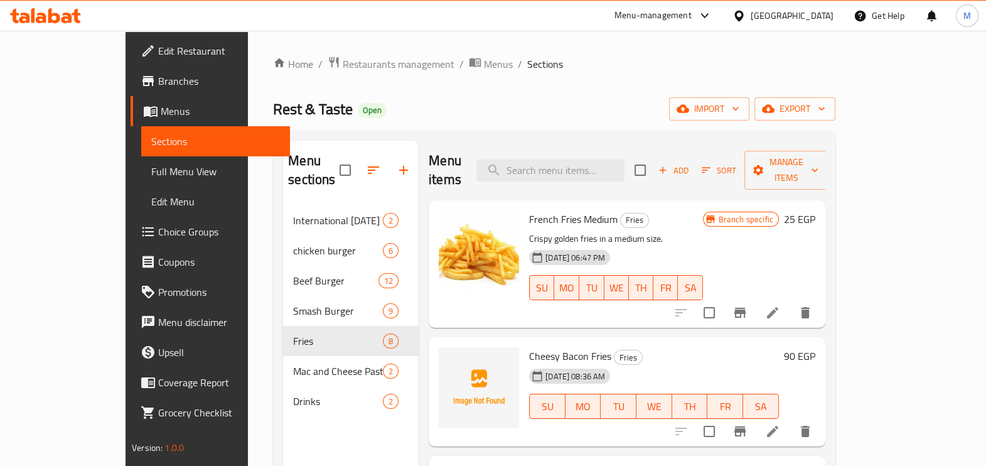
click at [283, 417] on div "Menu sections International [DATE] 2 chicken burger 6 Beef Burger 12 Smash Burg…" at bounding box center [351, 374] width 136 height 466
